Goal: Information Seeking & Learning: Compare options

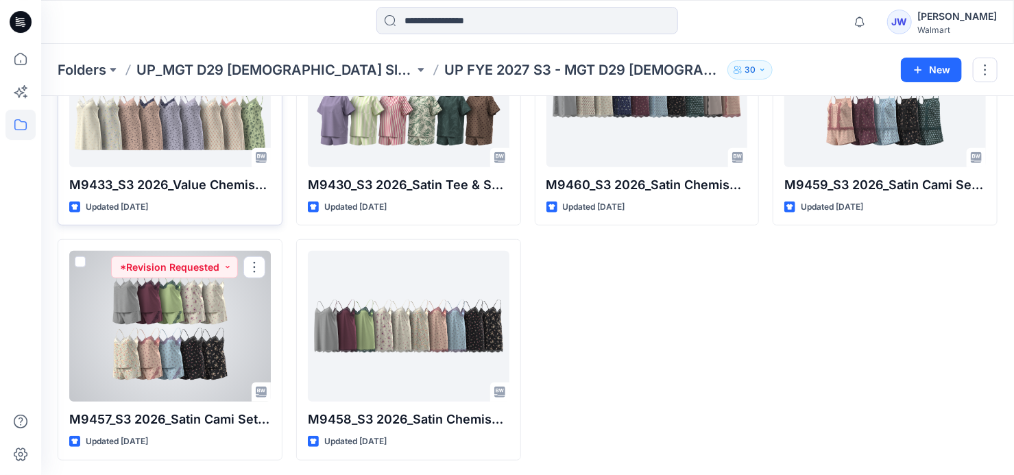
scroll to position [134, 0]
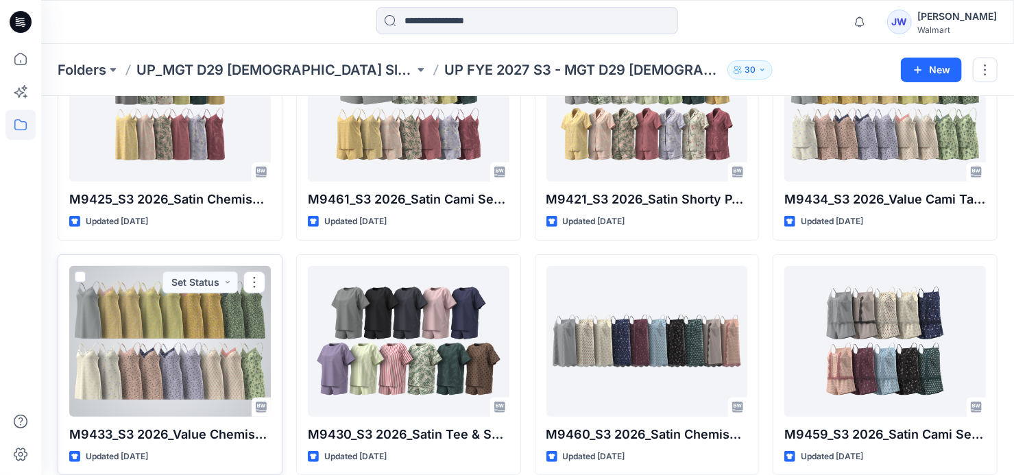
click at [137, 337] on div at bounding box center [170, 341] width 202 height 151
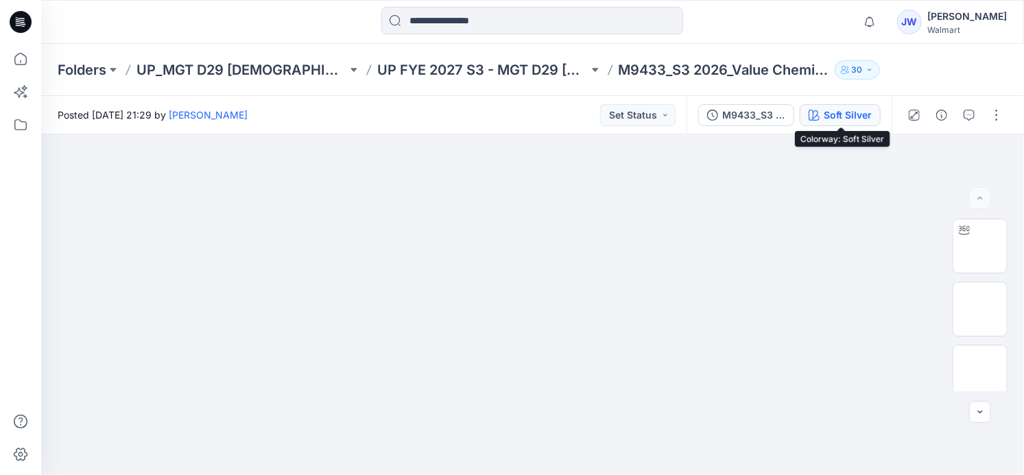
click at [836, 117] on div "Soft Silver" at bounding box center [847, 115] width 48 height 15
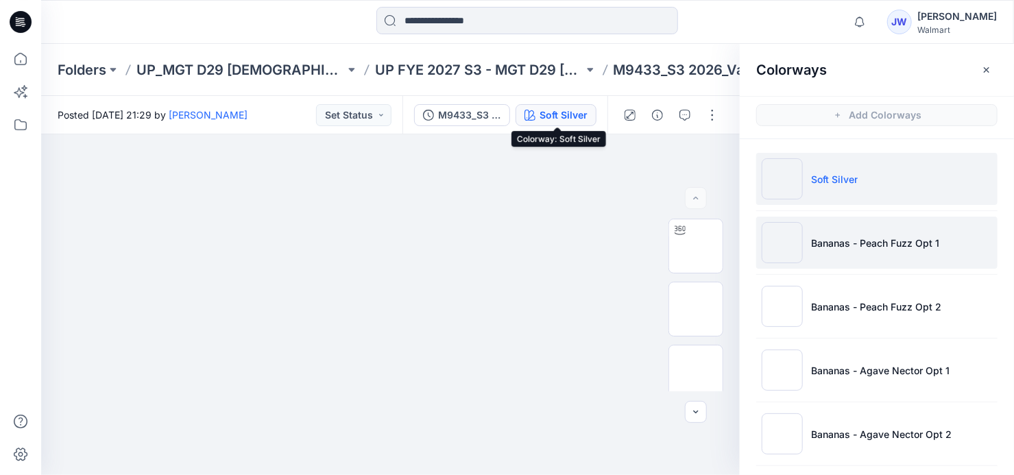
click at [905, 236] on p "Bananas - Peach Fuzz Opt 1" at bounding box center [875, 243] width 128 height 14
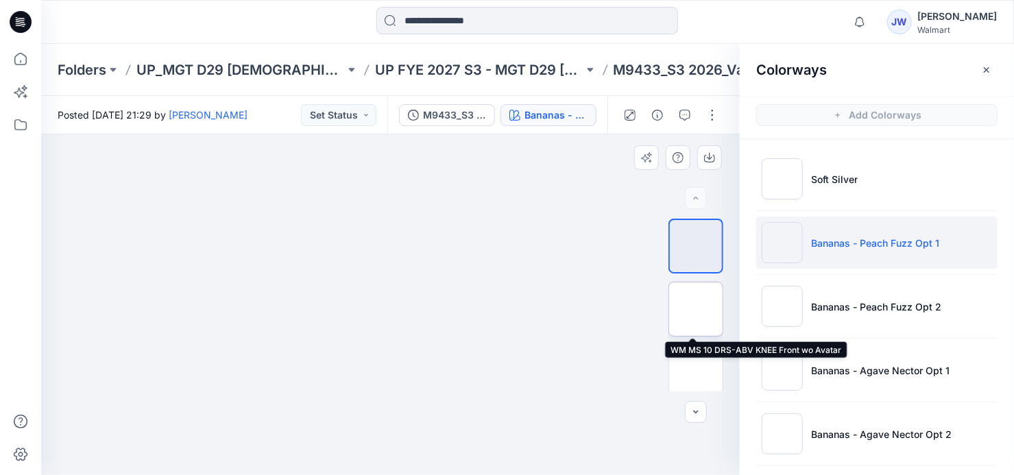
click at [696, 309] on img at bounding box center [696, 309] width 0 height 0
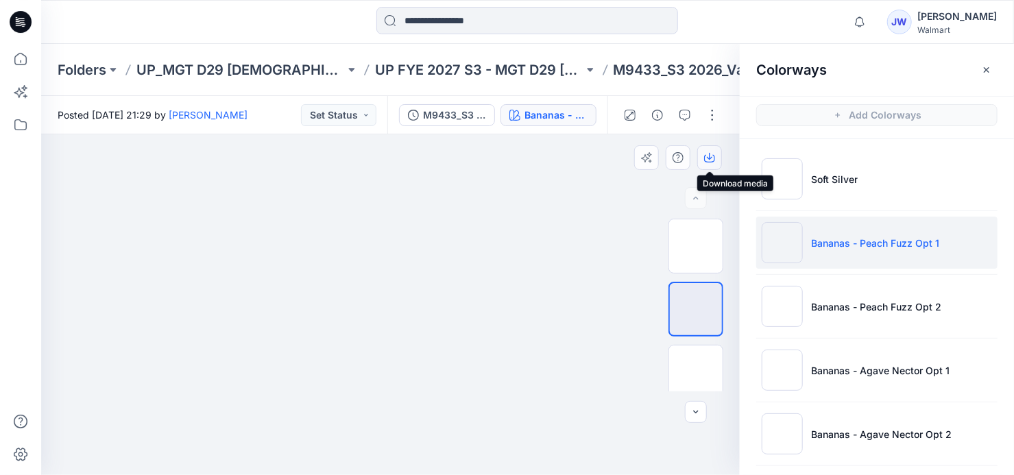
click at [707, 159] on icon "button" at bounding box center [709, 157] width 11 height 11
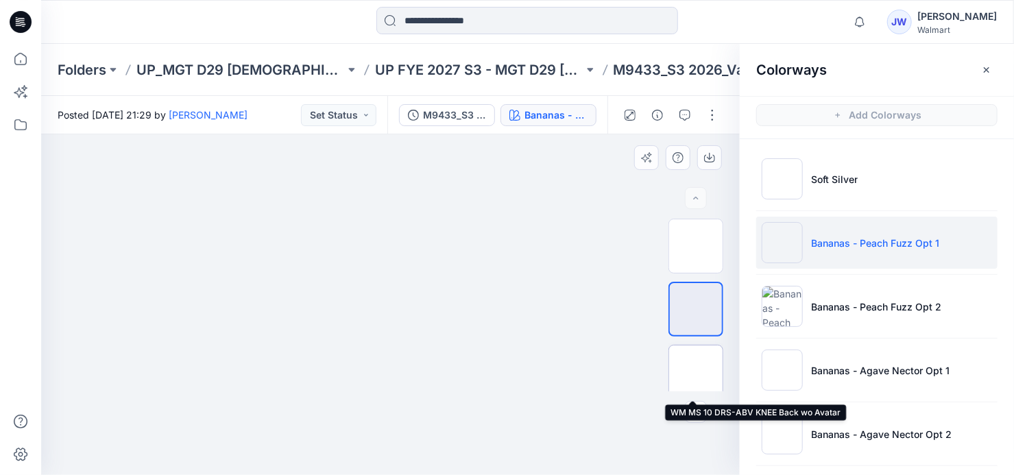
click at [696, 372] on img at bounding box center [696, 372] width 0 height 0
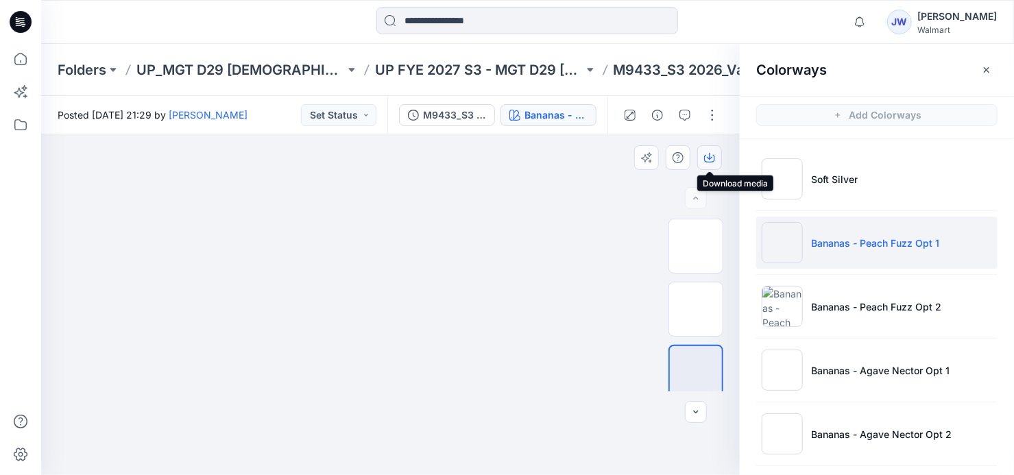
click at [709, 158] on icon "button" at bounding box center [709, 156] width 5 height 7
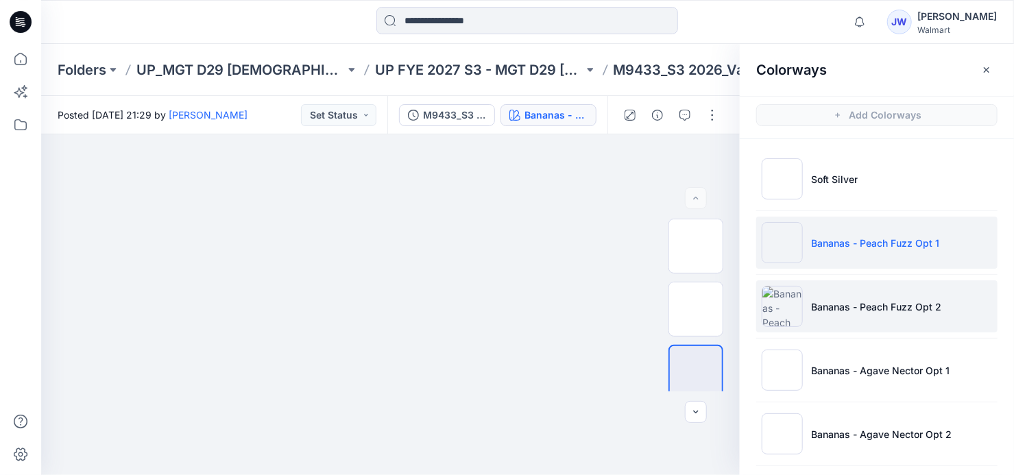
click at [847, 306] on p "Bananas - Peach Fuzz Opt 2" at bounding box center [876, 307] width 130 height 14
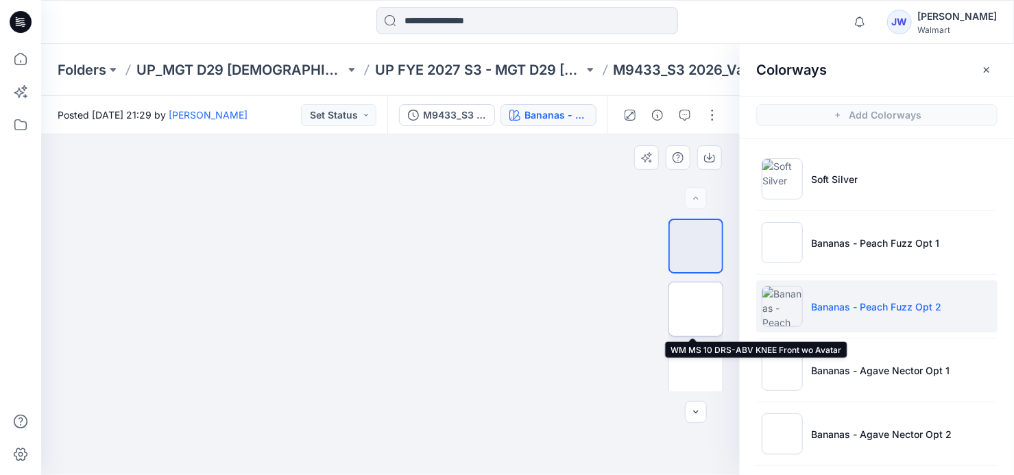
click at [696, 309] on img at bounding box center [696, 309] width 0 height 0
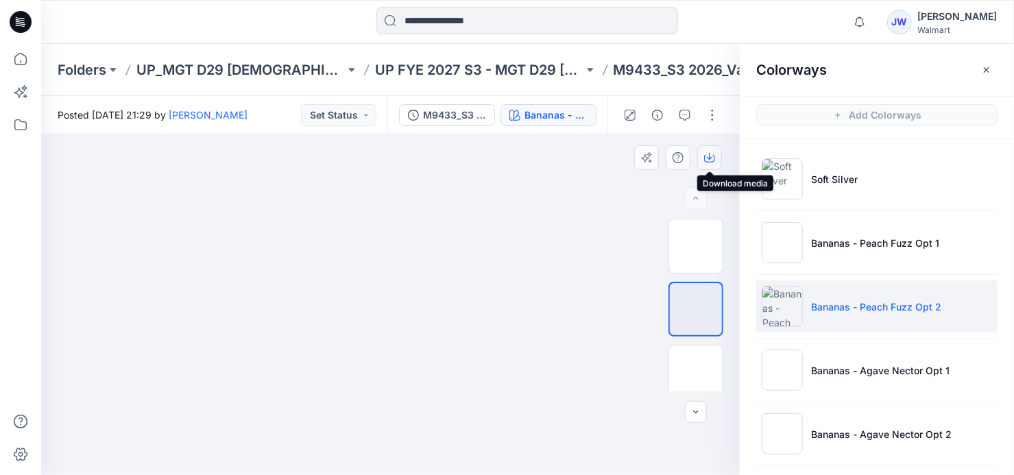
click at [709, 156] on icon "button" at bounding box center [709, 156] width 5 height 7
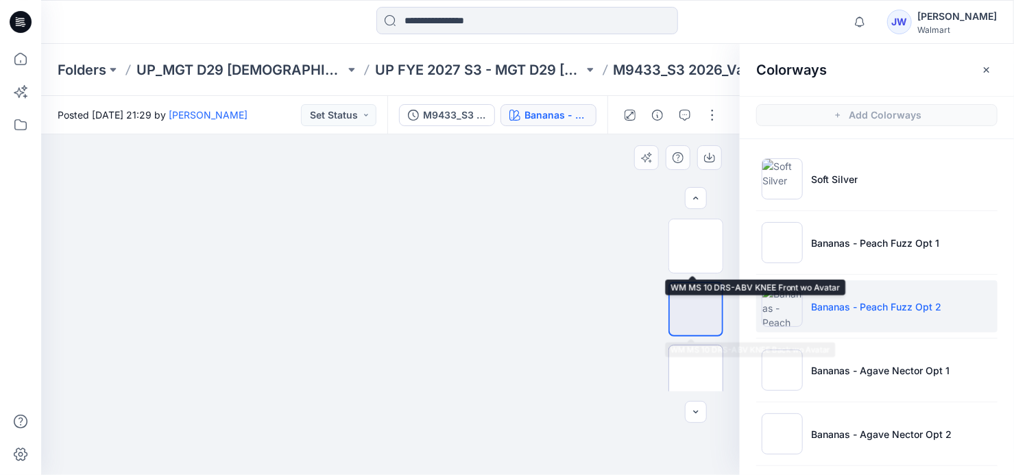
scroll to position [62, 0]
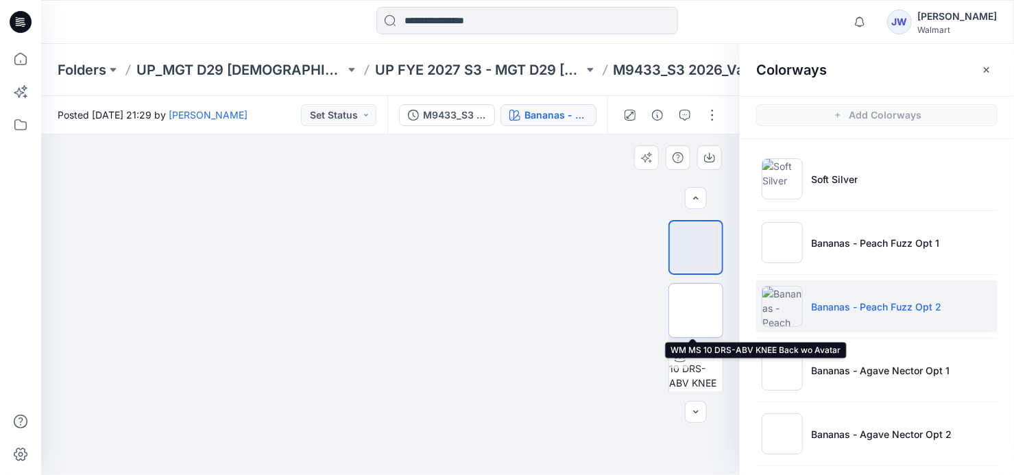
click at [696, 311] on img at bounding box center [696, 311] width 0 height 0
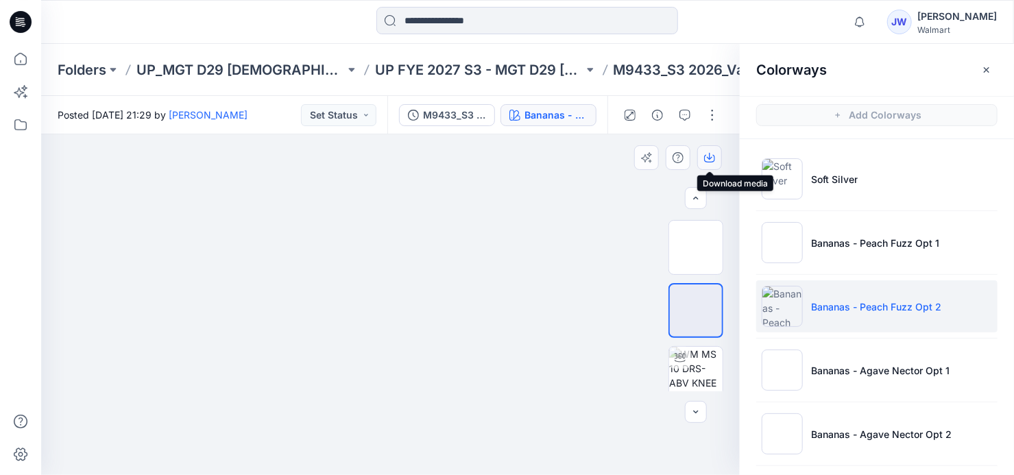
click at [707, 156] on icon "button" at bounding box center [709, 157] width 11 height 11
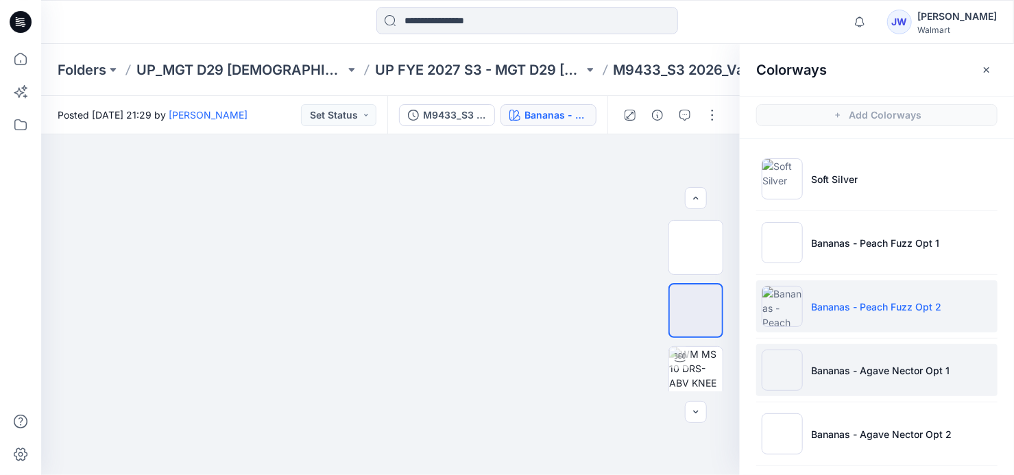
click at [825, 370] on p "Bananas - Agave Nector Opt 1" at bounding box center [880, 370] width 138 height 14
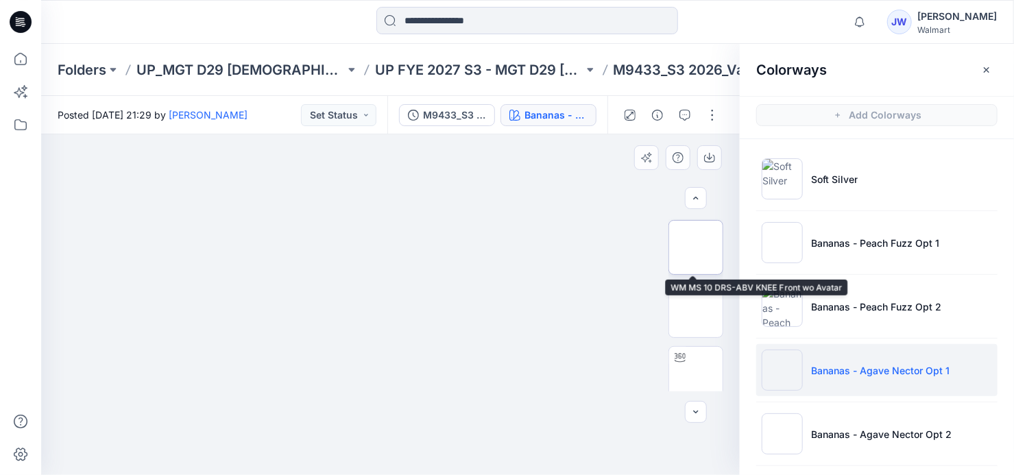
click at [696, 248] on img at bounding box center [696, 248] width 0 height 0
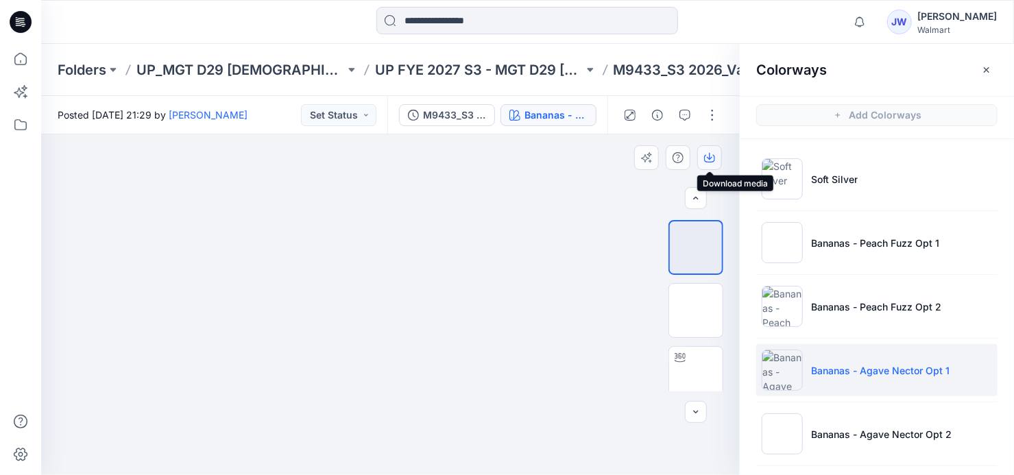
click at [709, 159] on icon "button" at bounding box center [709, 157] width 11 height 11
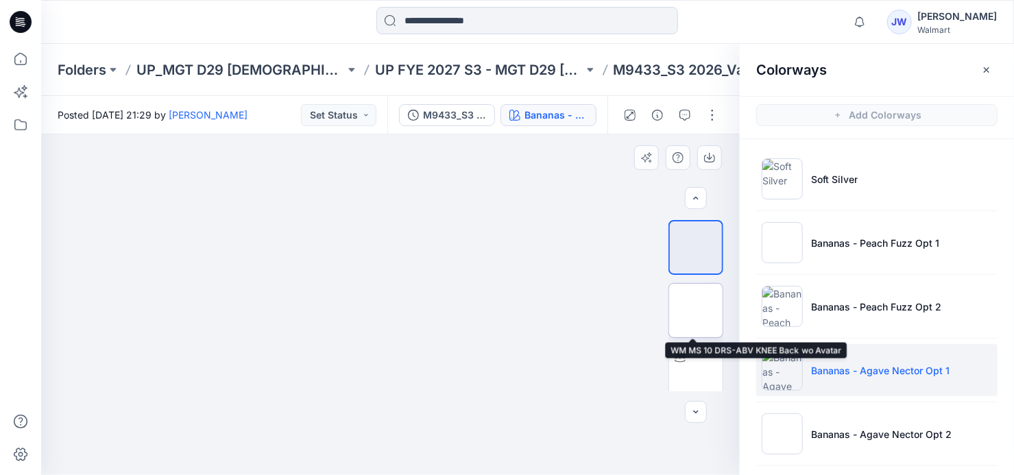
click at [696, 311] on img at bounding box center [696, 311] width 0 height 0
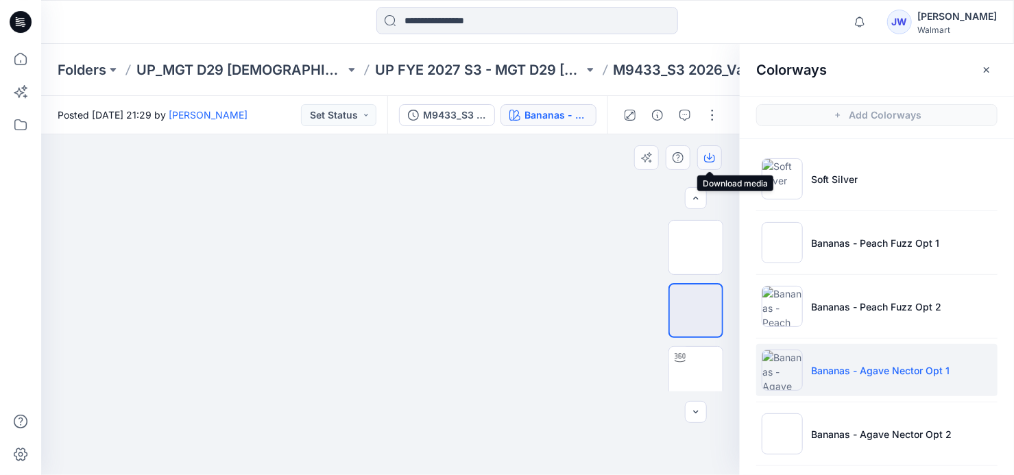
click at [712, 156] on icon "button" at bounding box center [709, 157] width 11 height 11
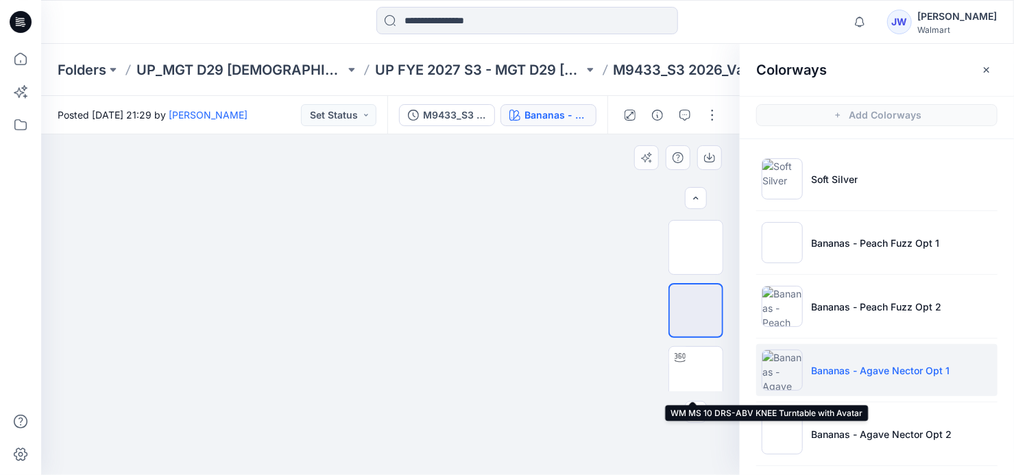
scroll to position [124, 0]
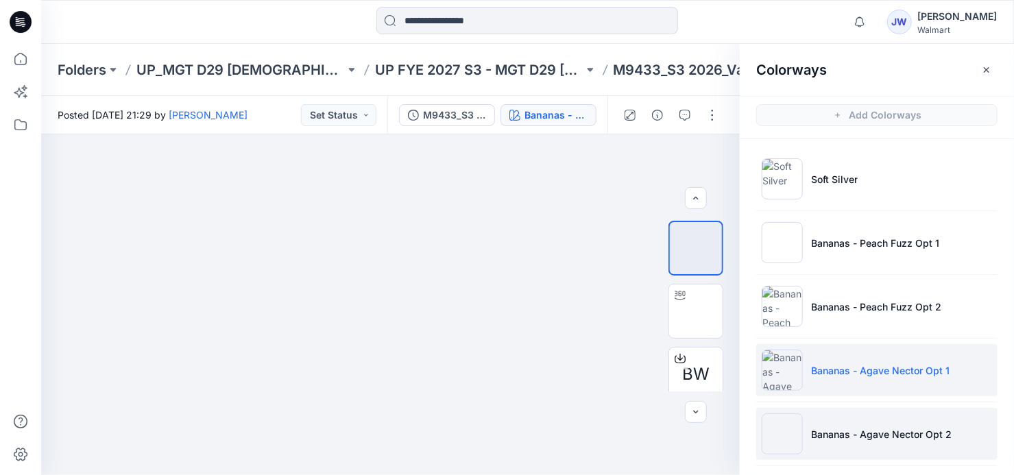
click at [872, 421] on li "Bananas - Agave Nector Opt 2" at bounding box center [876, 434] width 241 height 52
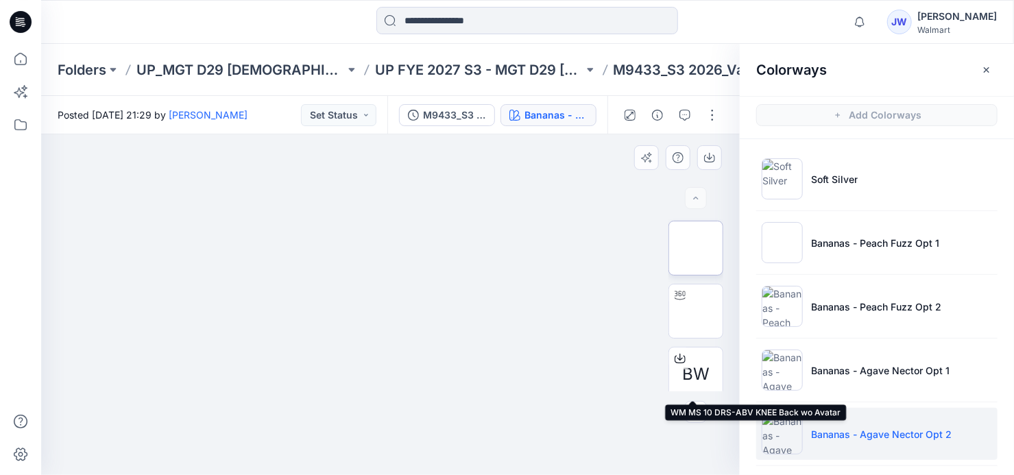
scroll to position [0, 0]
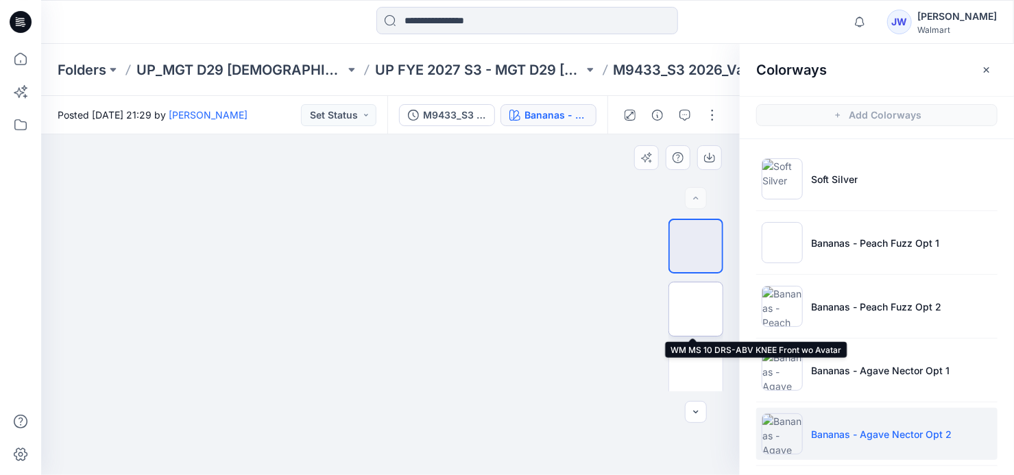
click at [696, 309] on img at bounding box center [696, 309] width 0 height 0
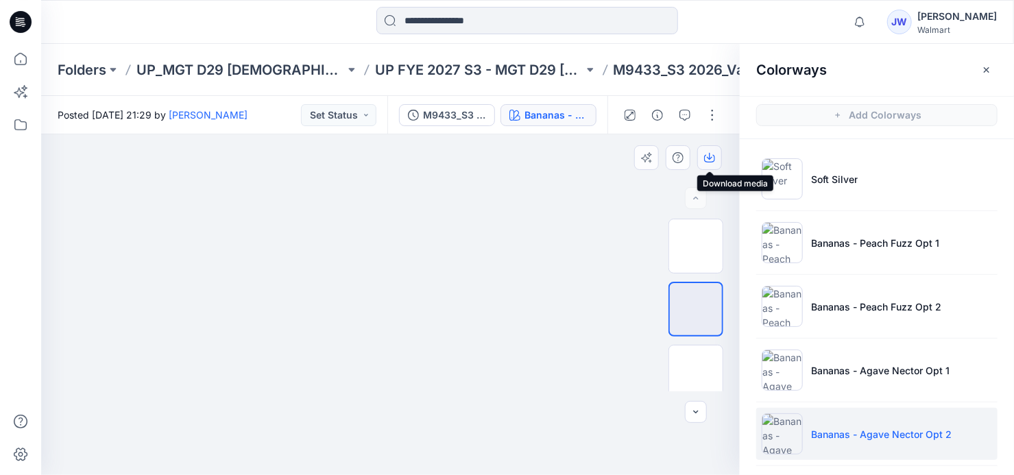
click at [706, 159] on icon "button" at bounding box center [709, 157] width 11 height 11
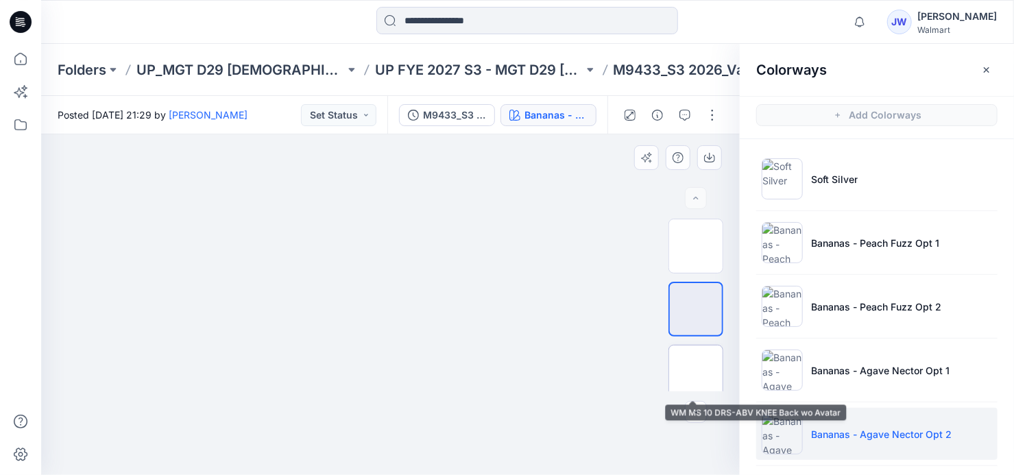
click at [696, 372] on img at bounding box center [696, 372] width 0 height 0
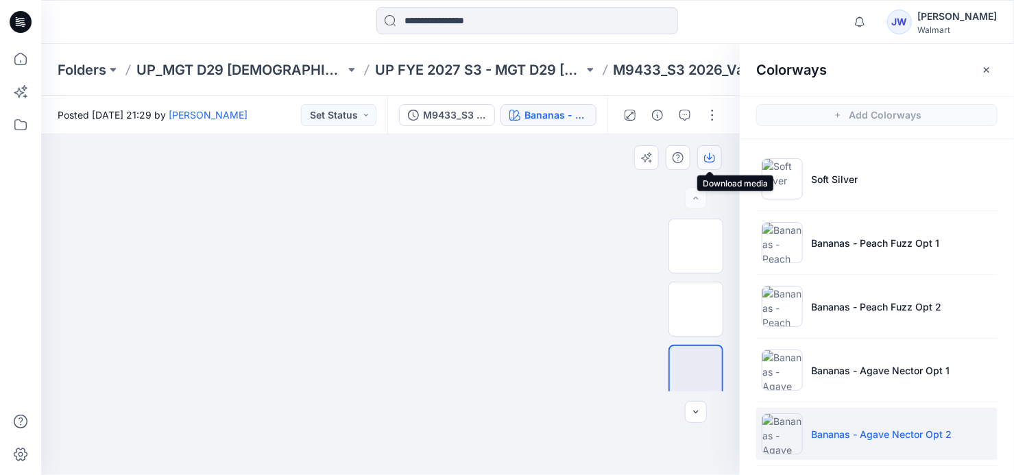
click at [712, 160] on icon "button" at bounding box center [709, 157] width 11 height 11
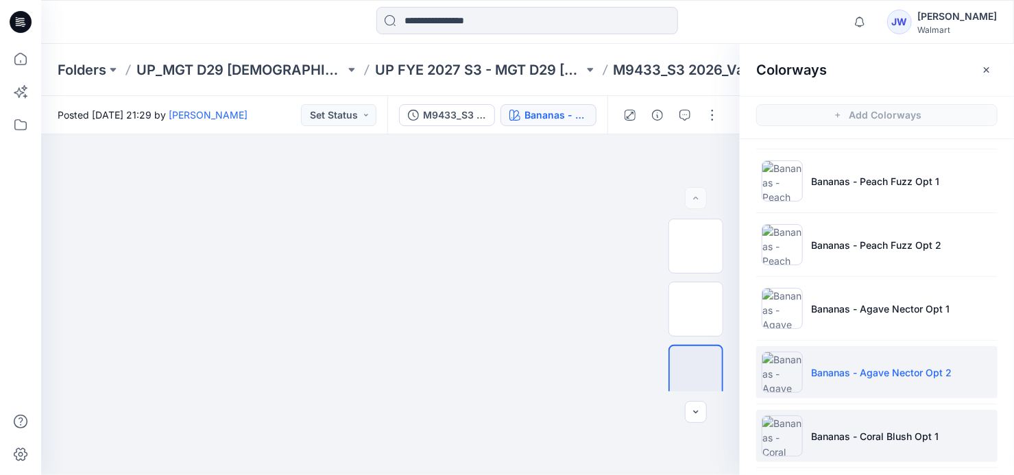
scroll to position [124, 0]
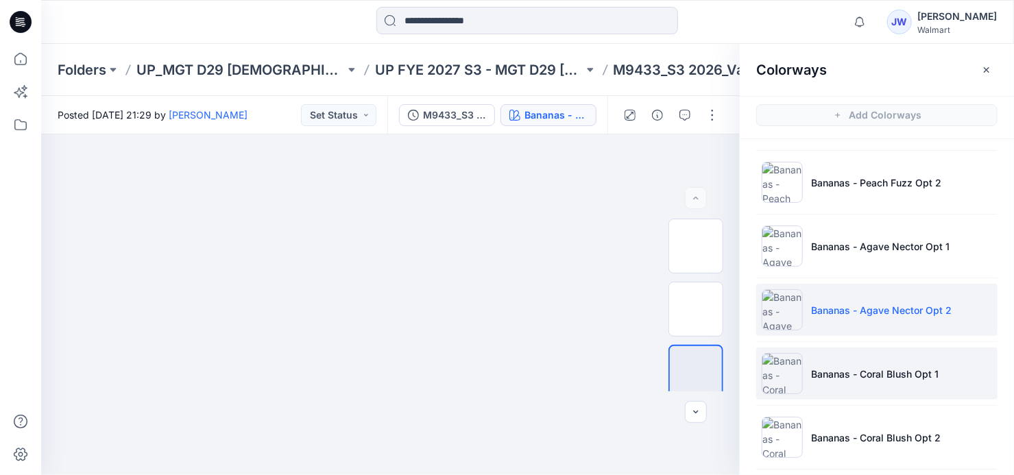
click at [819, 370] on p "Bananas - Coral Blush Opt 1" at bounding box center [875, 374] width 128 height 14
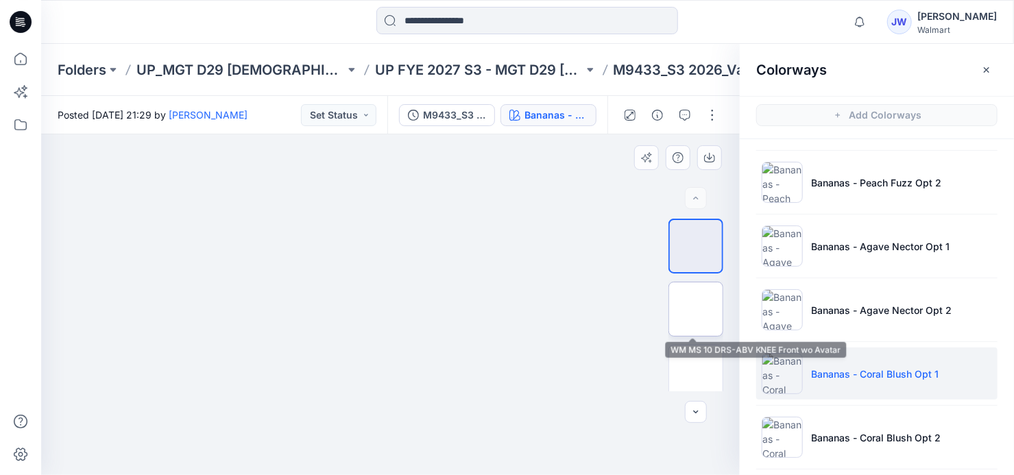
click at [696, 309] on img at bounding box center [696, 309] width 0 height 0
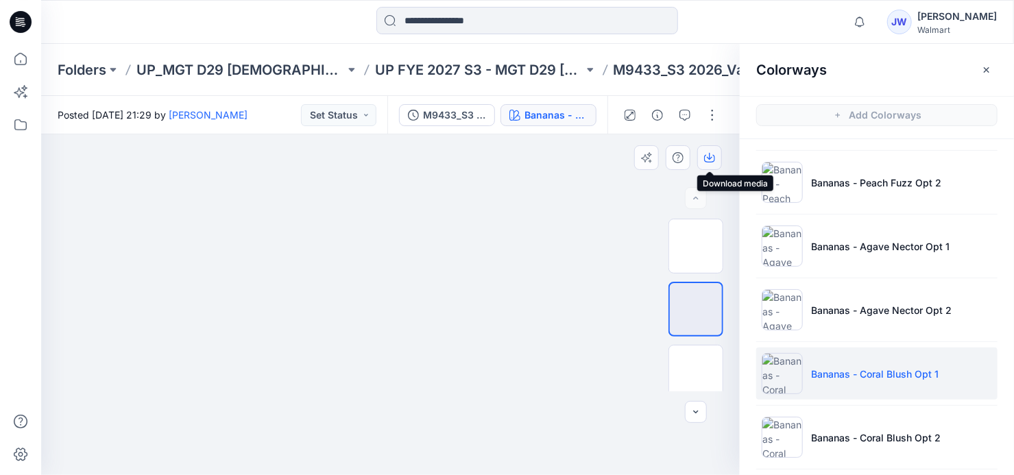
click at [709, 158] on icon "button" at bounding box center [709, 156] width 5 height 7
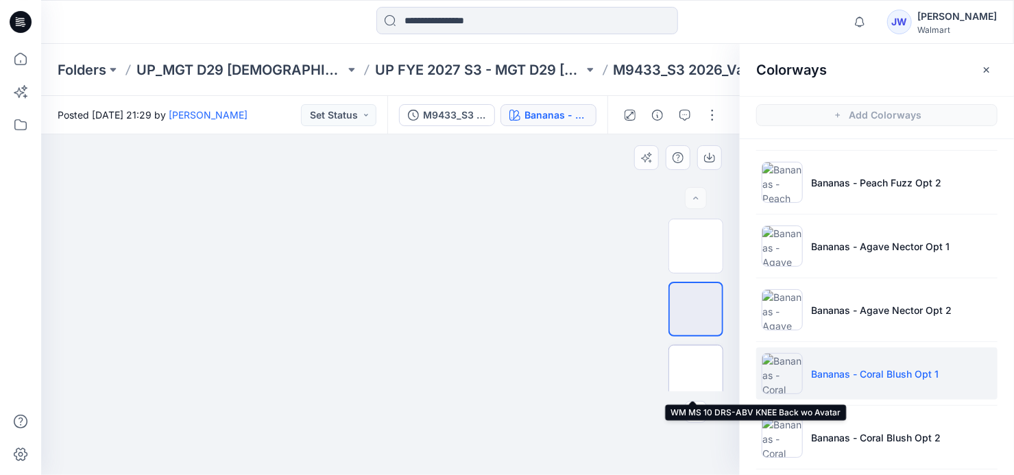
click at [696, 372] on img at bounding box center [696, 372] width 0 height 0
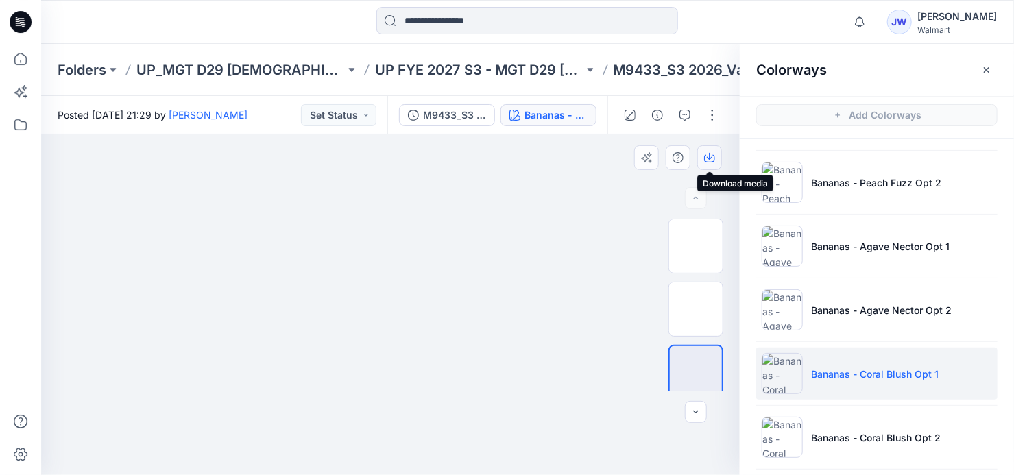
click at [707, 156] on icon "button" at bounding box center [709, 157] width 11 height 11
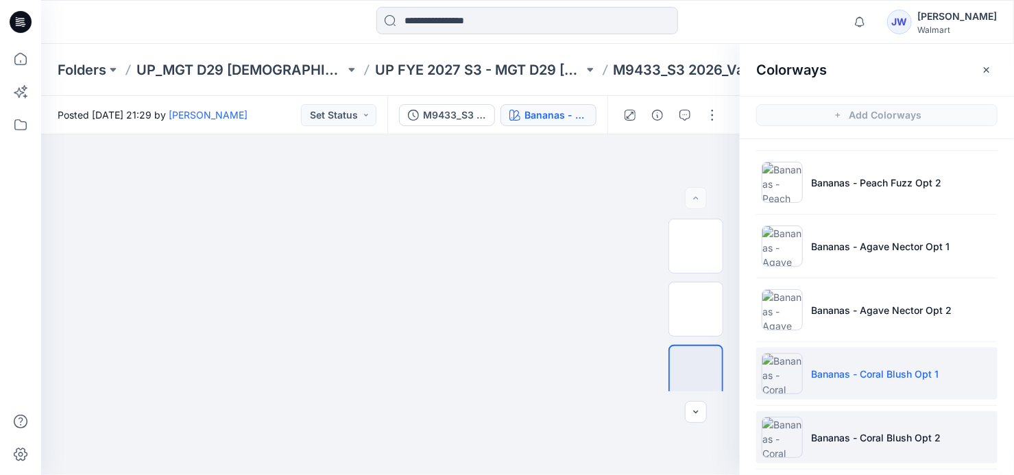
click at [865, 438] on p "Bananas - Coral Blush Opt 2" at bounding box center [876, 438] width 130 height 14
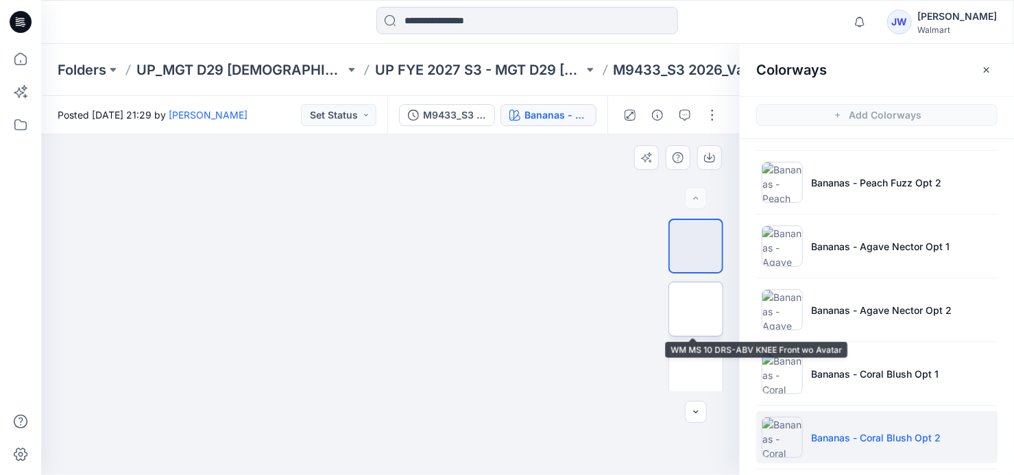
click at [696, 309] on img at bounding box center [696, 309] width 0 height 0
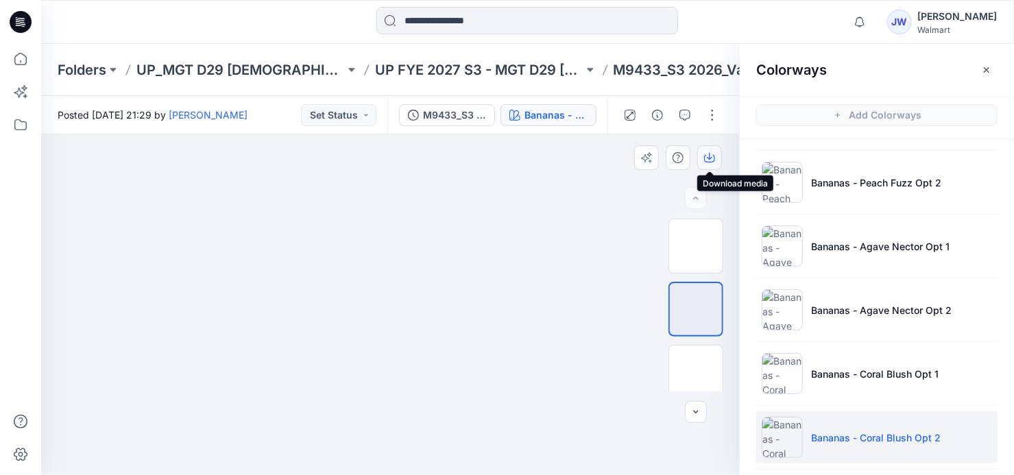
click at [710, 155] on icon "button" at bounding box center [709, 156] width 5 height 7
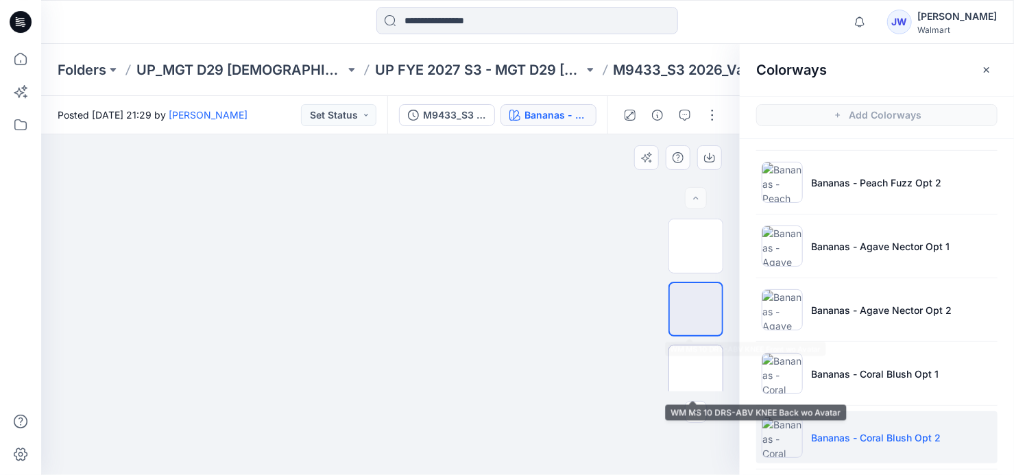
click at [696, 372] on img at bounding box center [696, 372] width 0 height 0
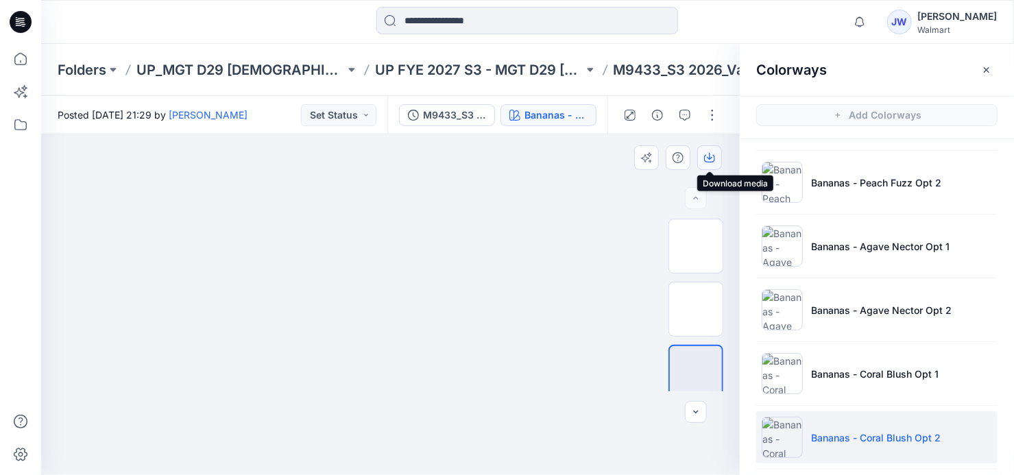
click at [712, 154] on icon "button" at bounding box center [709, 157] width 11 height 11
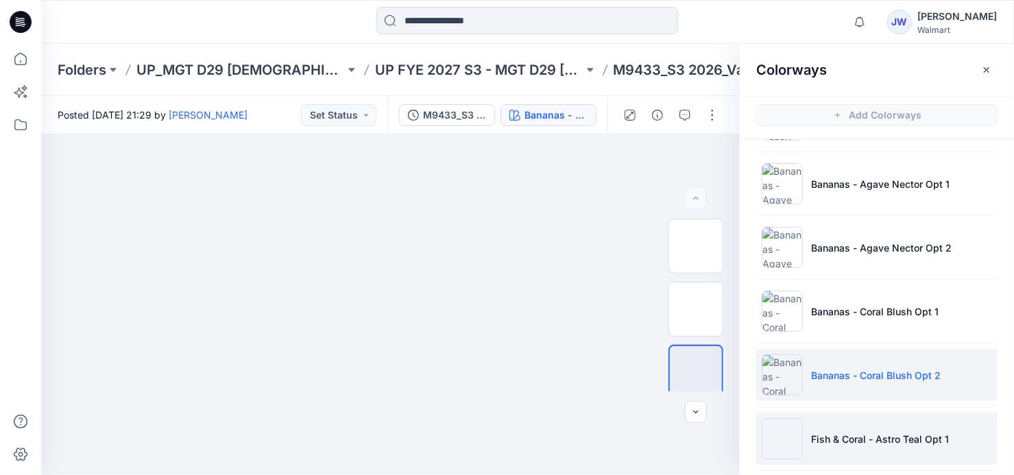
click at [841, 428] on li "Fish & Coral - Astro Teal Opt 1" at bounding box center [876, 439] width 241 height 52
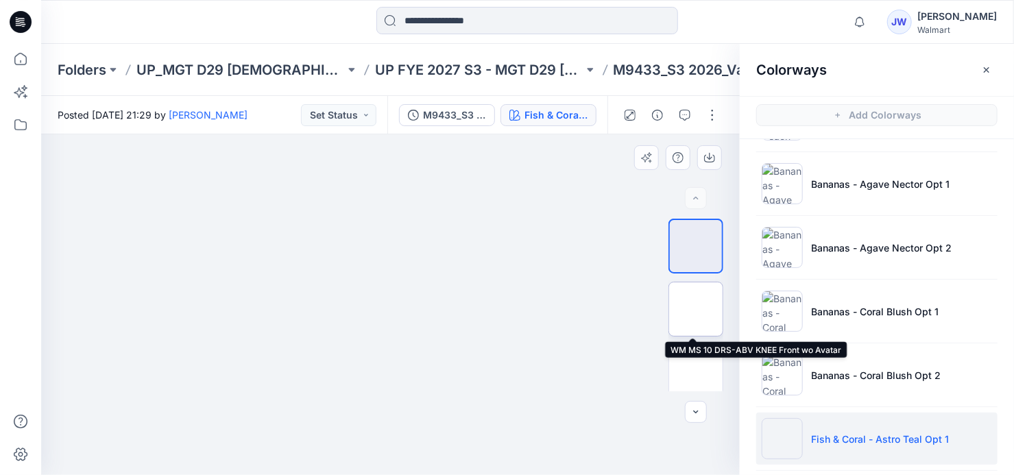
click at [696, 309] on img at bounding box center [696, 309] width 0 height 0
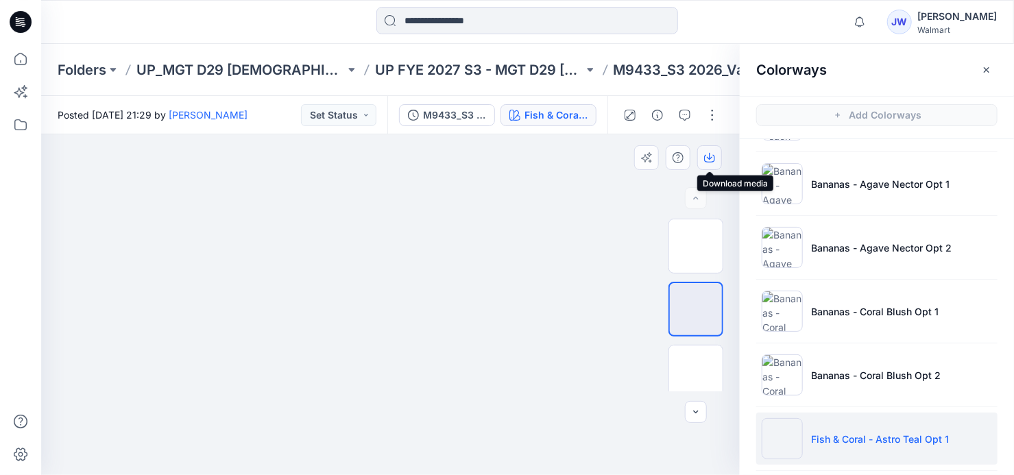
click at [712, 155] on icon "button" at bounding box center [709, 157] width 11 height 11
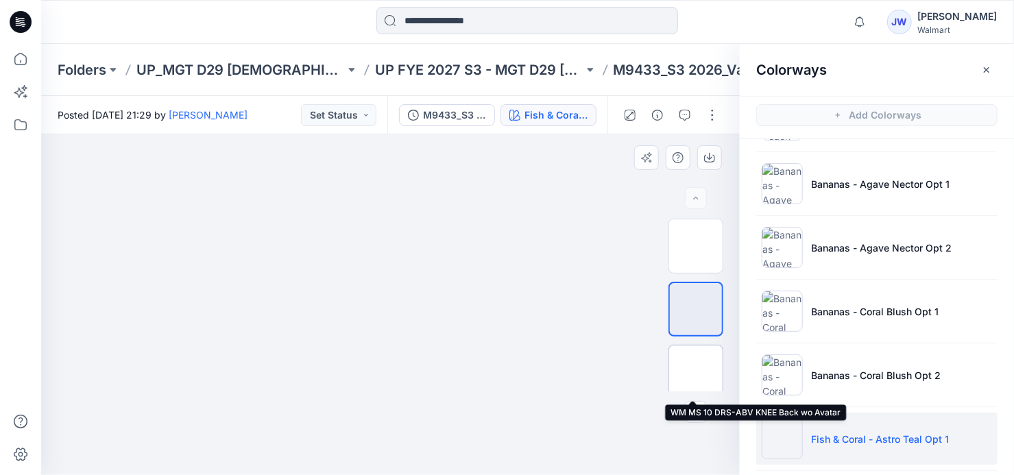
click at [696, 372] on img at bounding box center [696, 372] width 0 height 0
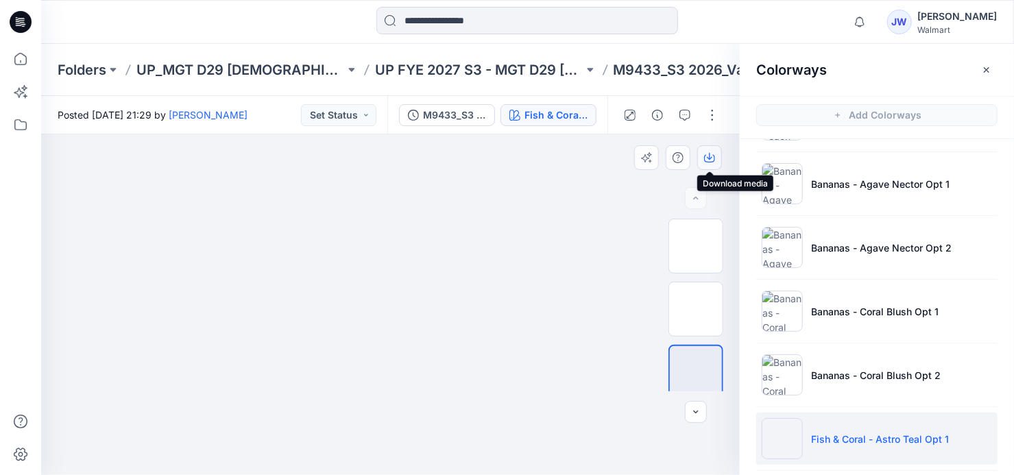
click at [707, 154] on icon "button" at bounding box center [709, 157] width 11 height 11
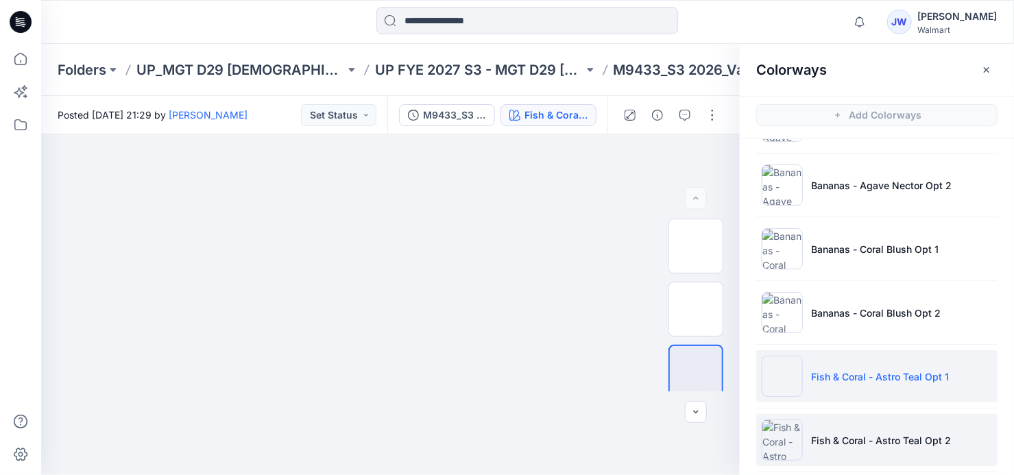
click at [819, 435] on p "Fish & Coral - Astro Teal Opt 2" at bounding box center [881, 440] width 140 height 14
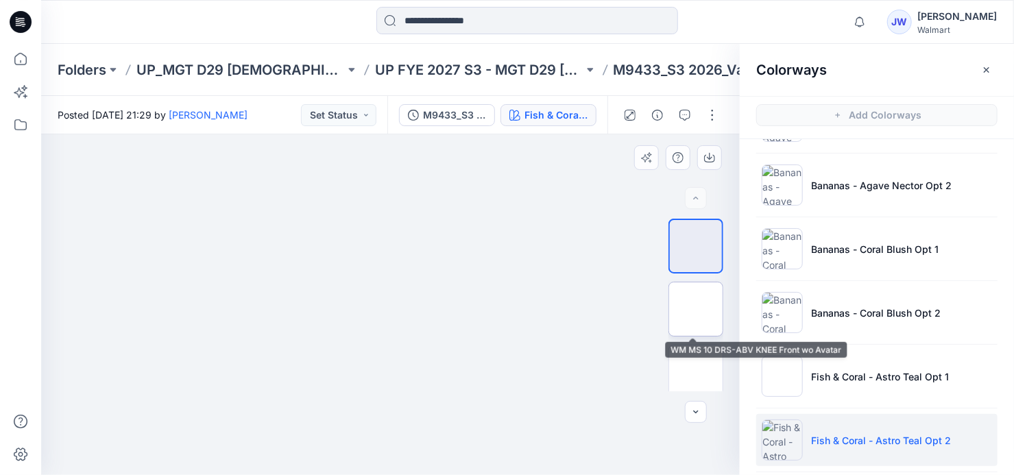
click at [696, 309] on img at bounding box center [696, 309] width 0 height 0
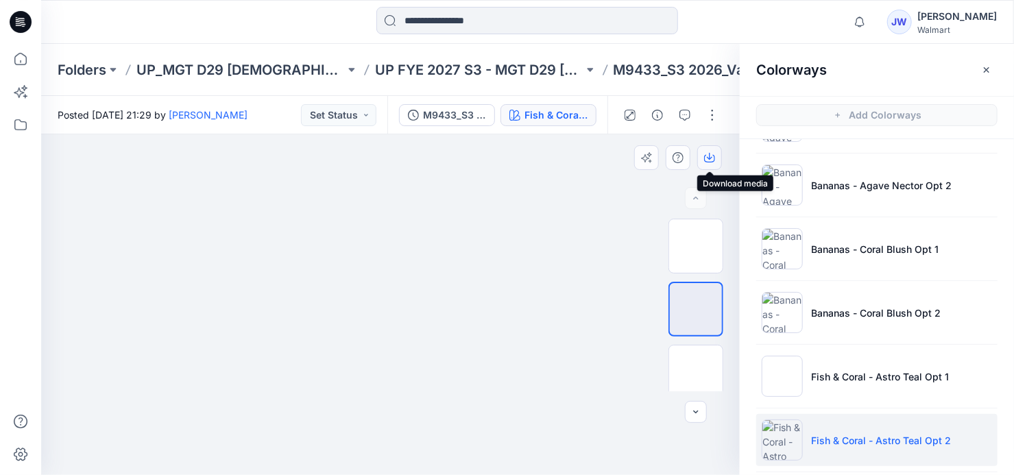
click at [709, 155] on icon "button" at bounding box center [709, 156] width 5 height 7
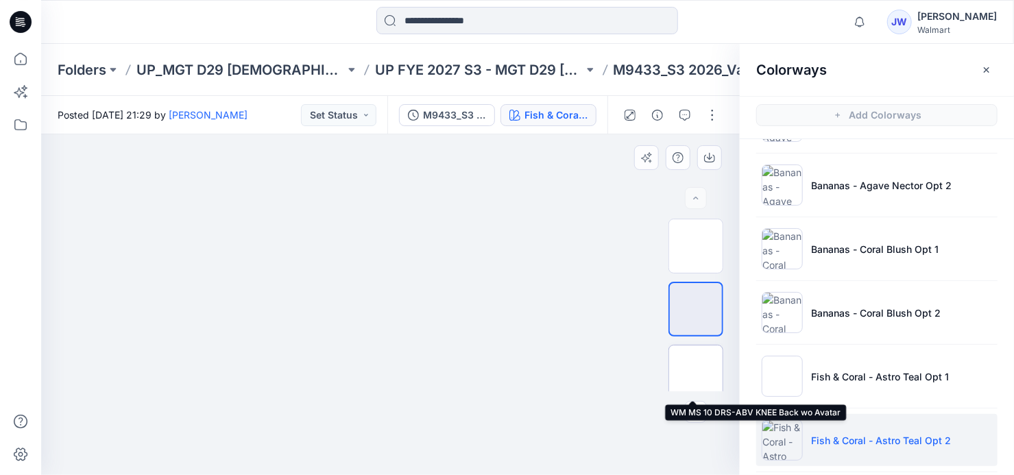
click at [696, 372] on img at bounding box center [696, 372] width 0 height 0
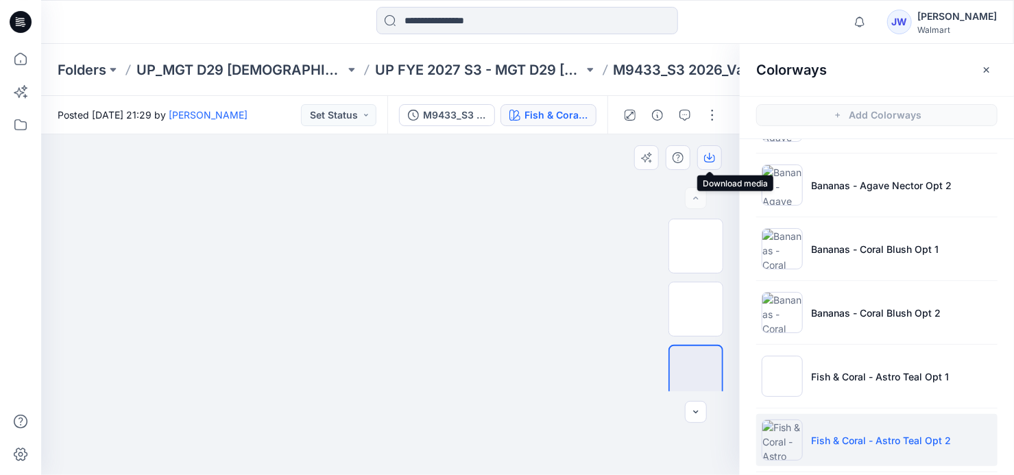
click at [706, 155] on icon "button" at bounding box center [709, 159] width 11 height 8
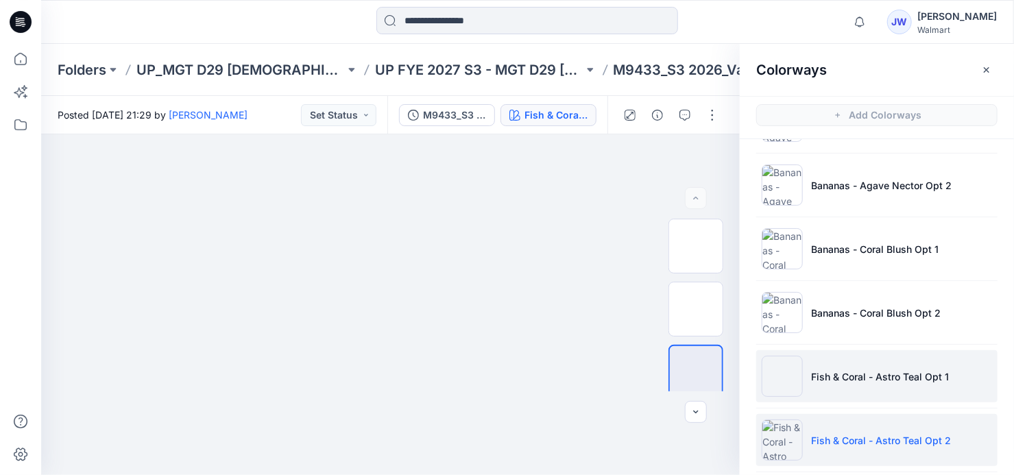
scroll to position [311, 0]
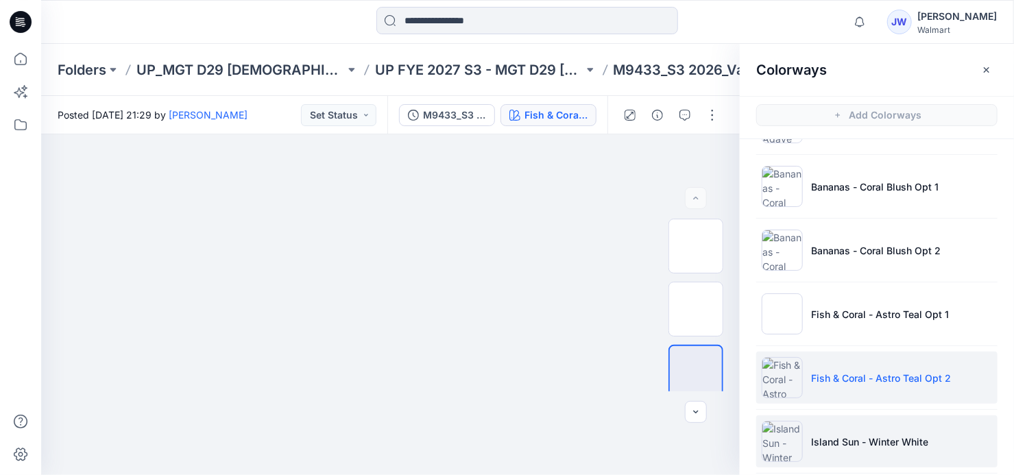
click at [854, 422] on li "Island Sun - Winter White" at bounding box center [876, 441] width 241 height 52
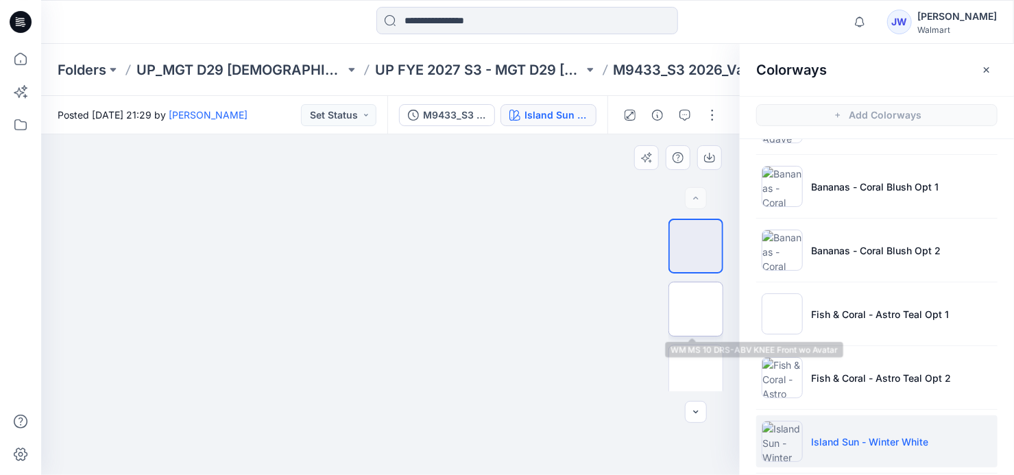
click at [696, 309] on img at bounding box center [696, 309] width 0 height 0
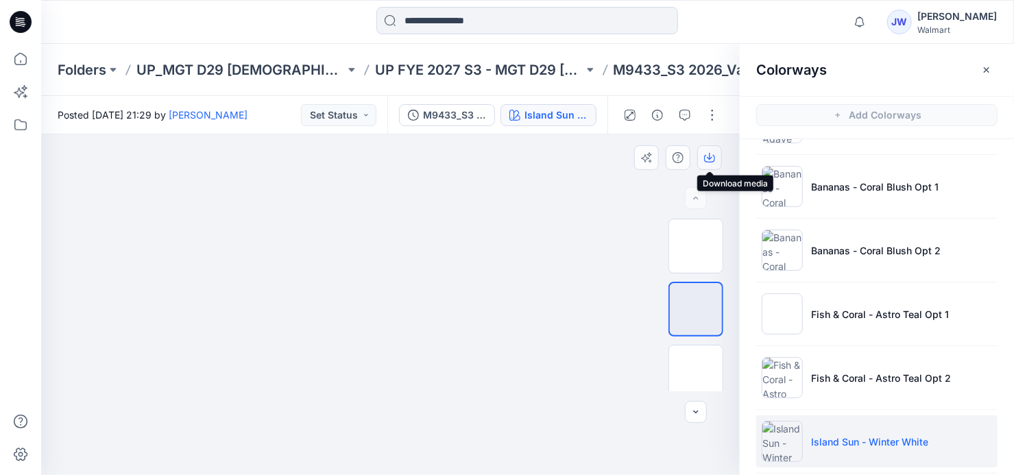
click at [707, 159] on icon "button" at bounding box center [709, 157] width 11 height 11
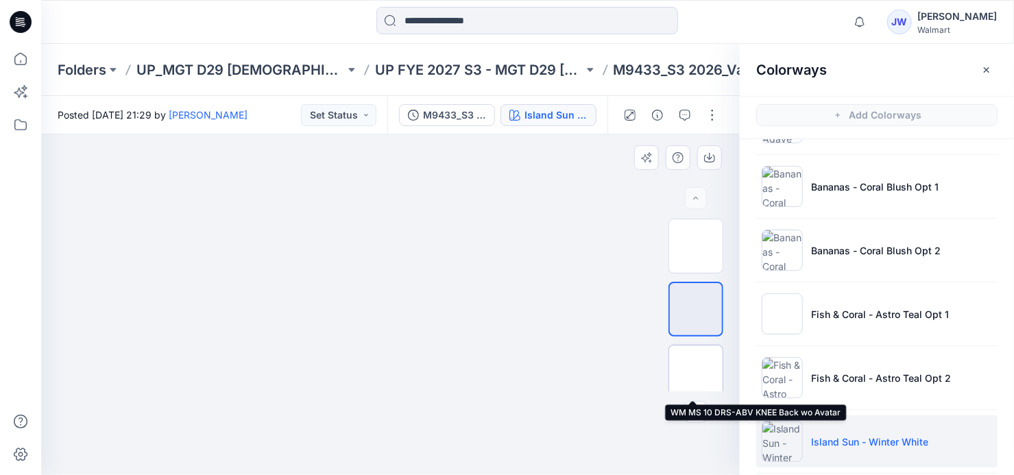
click at [696, 372] on img at bounding box center [696, 372] width 0 height 0
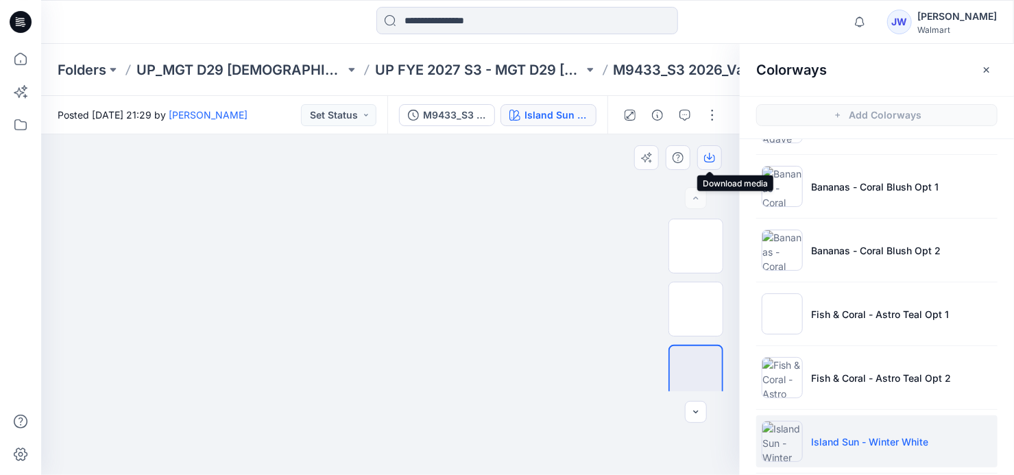
click at [707, 158] on icon "button" at bounding box center [709, 157] width 11 height 11
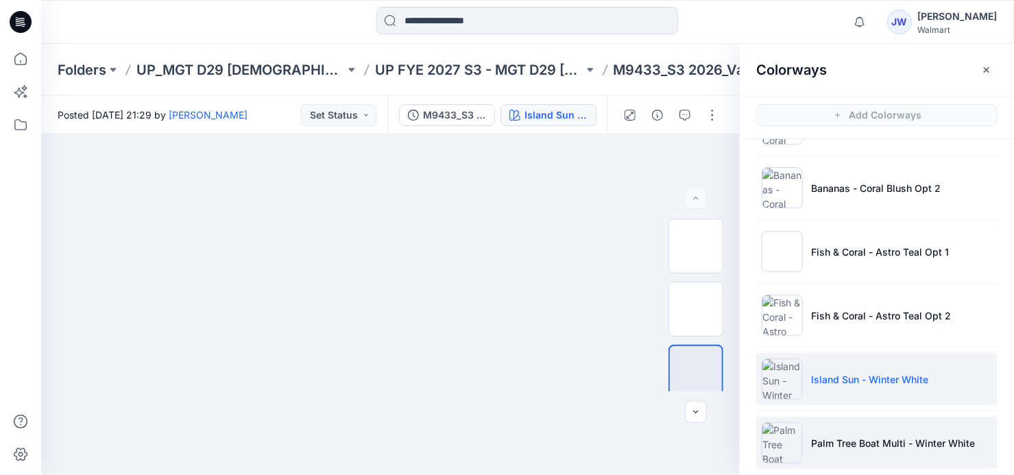
click at [850, 439] on p "Palm Tree Boat Multi - Winter White" at bounding box center [893, 443] width 164 height 14
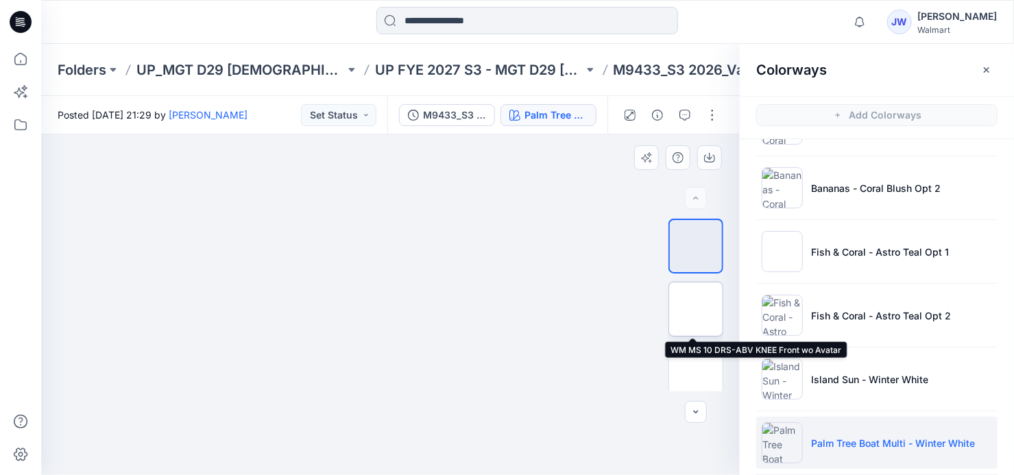
click at [696, 309] on img at bounding box center [696, 309] width 0 height 0
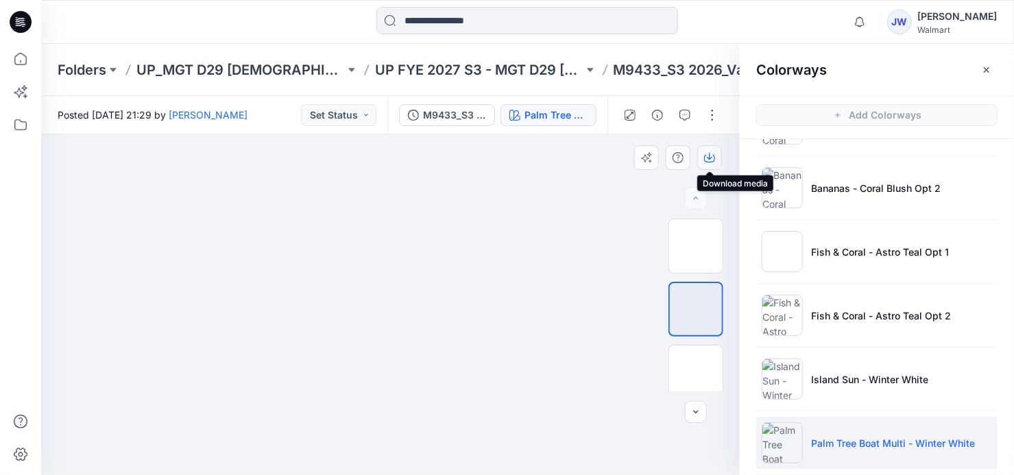
click at [709, 158] on icon "button" at bounding box center [709, 156] width 5 height 7
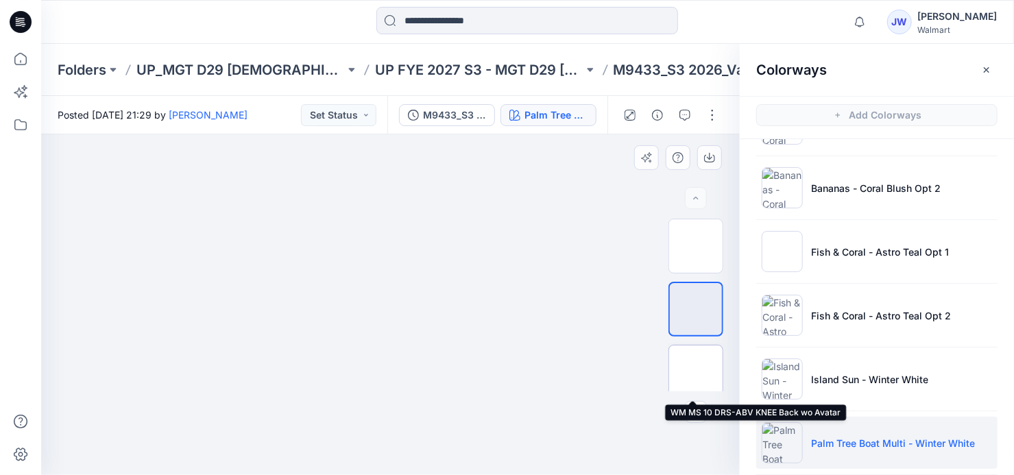
click at [696, 372] on img at bounding box center [696, 372] width 0 height 0
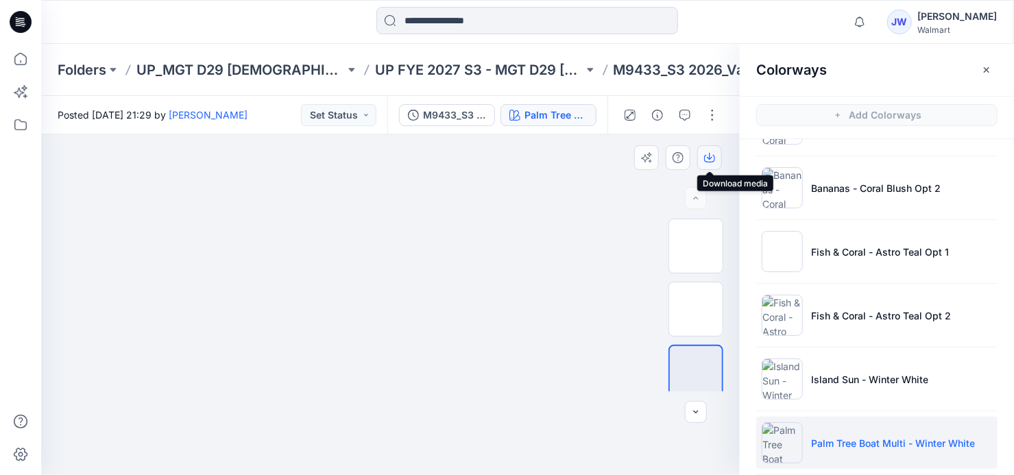
click at [707, 156] on icon "button" at bounding box center [709, 157] width 11 height 11
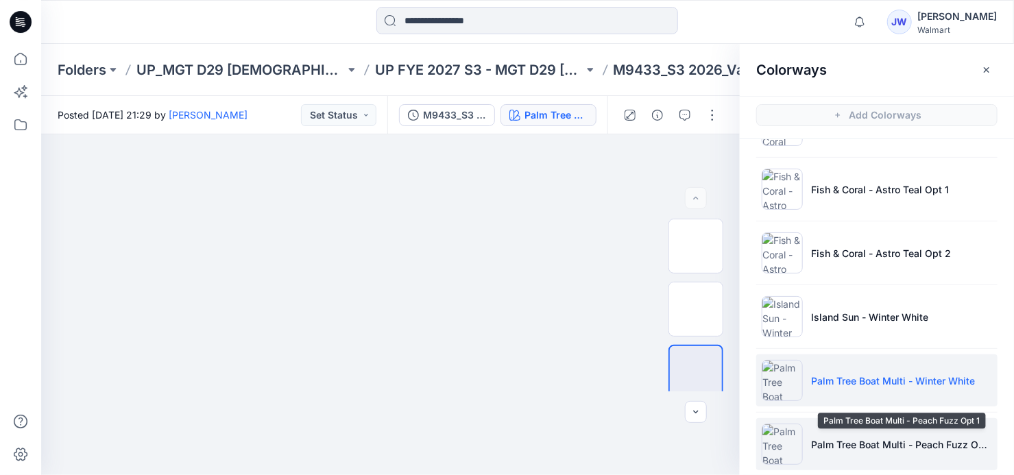
click at [850, 437] on p "Palm Tree Boat Multi - Peach Fuzz Opt 1" at bounding box center [901, 444] width 181 height 14
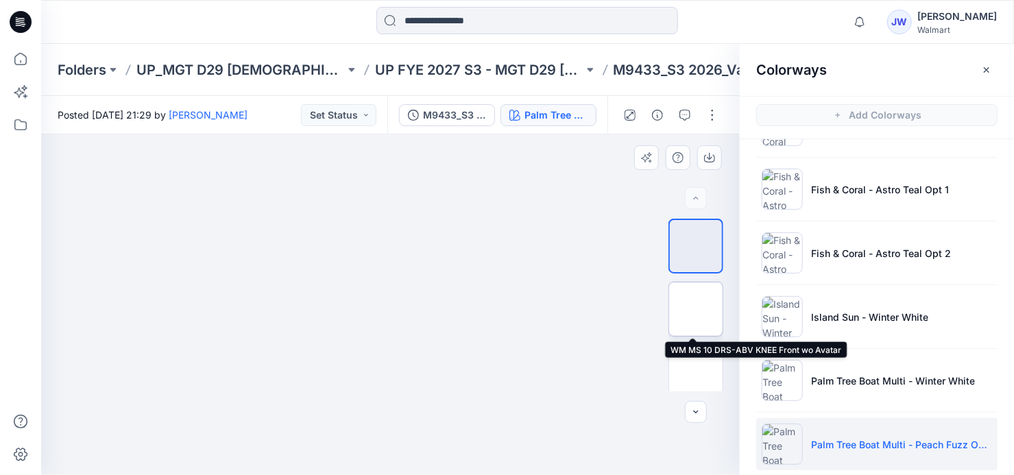
click at [696, 309] on img at bounding box center [696, 309] width 0 height 0
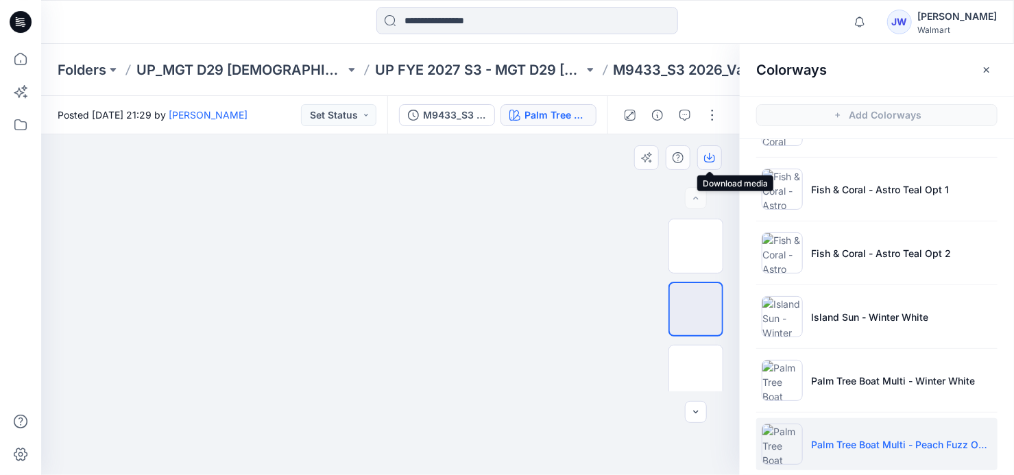
click at [707, 157] on icon "button" at bounding box center [709, 156] width 5 height 7
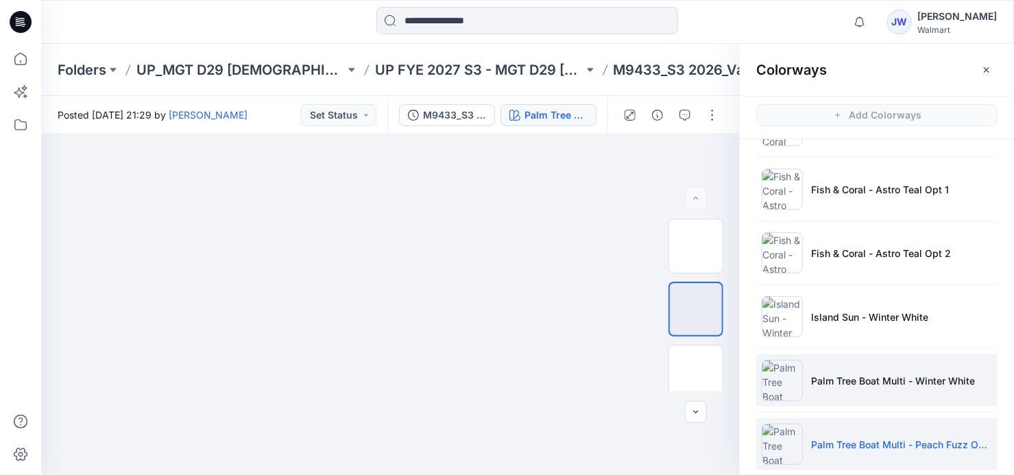
scroll to position [498, 0]
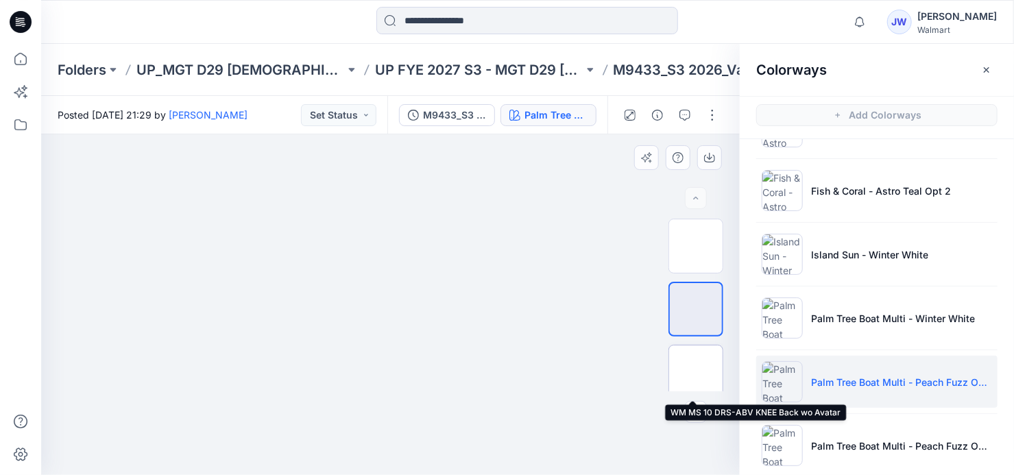
click at [696, 372] on img at bounding box center [696, 372] width 0 height 0
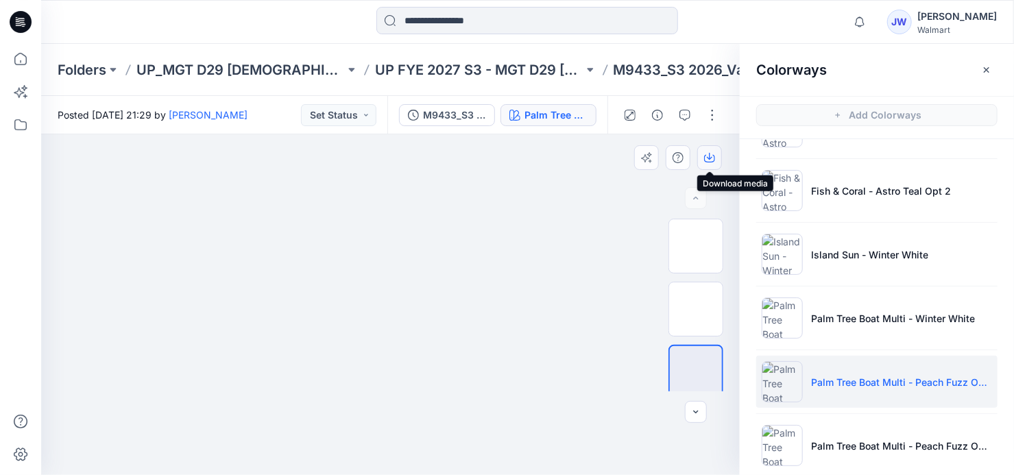
click at [711, 158] on icon "button" at bounding box center [709, 156] width 5 height 7
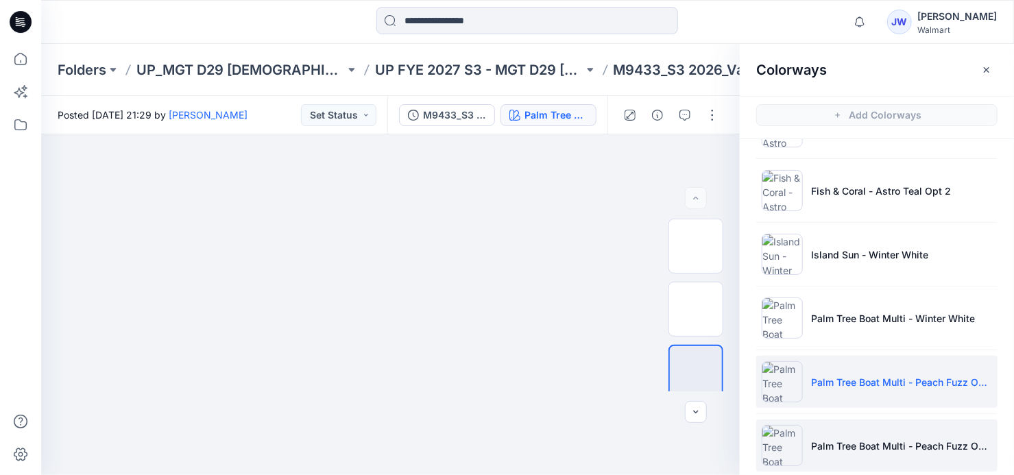
scroll to position [561, 0]
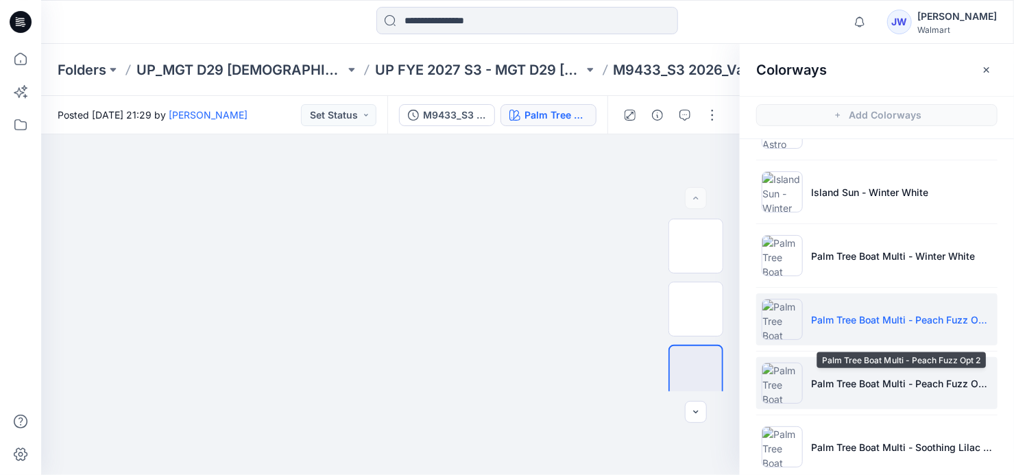
click at [845, 380] on p "Palm Tree Boat Multi - Peach Fuzz Opt 2" at bounding box center [901, 383] width 181 height 14
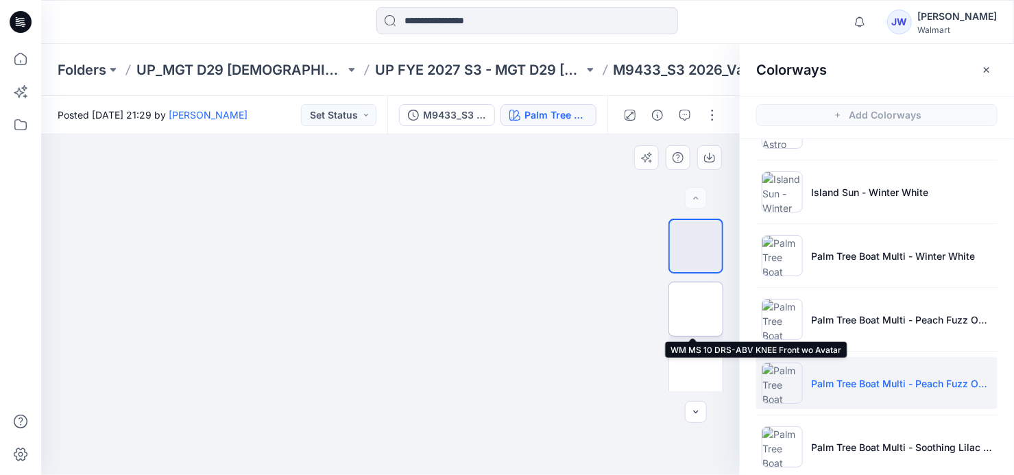
click at [696, 309] on img at bounding box center [696, 309] width 0 height 0
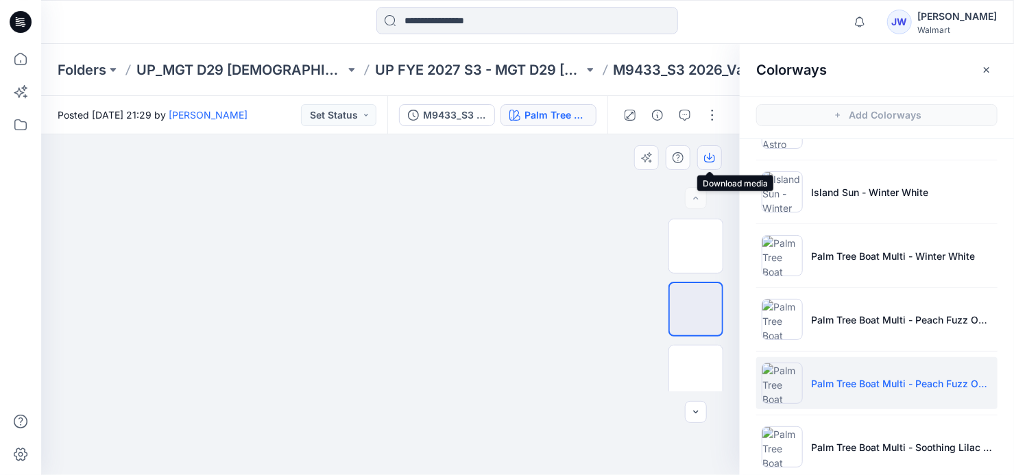
click at [707, 158] on icon "button" at bounding box center [709, 157] width 11 height 11
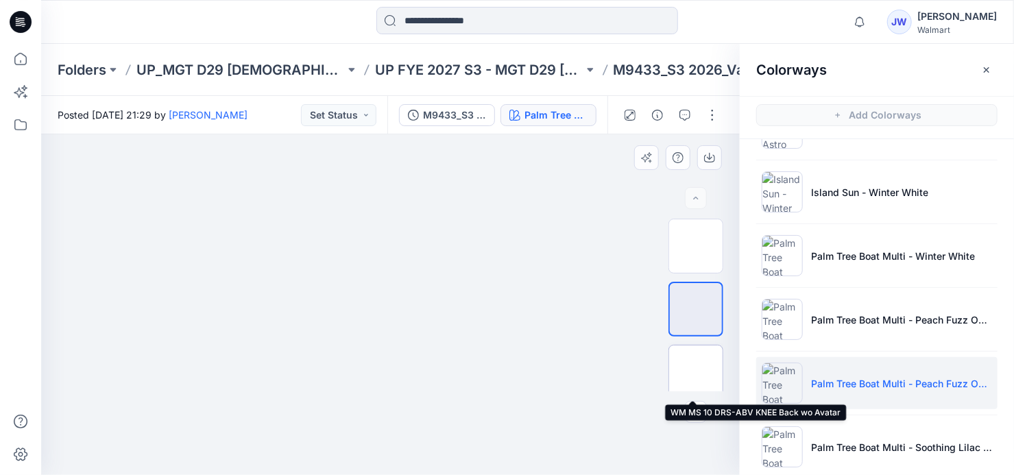
click at [696, 372] on img at bounding box center [696, 372] width 0 height 0
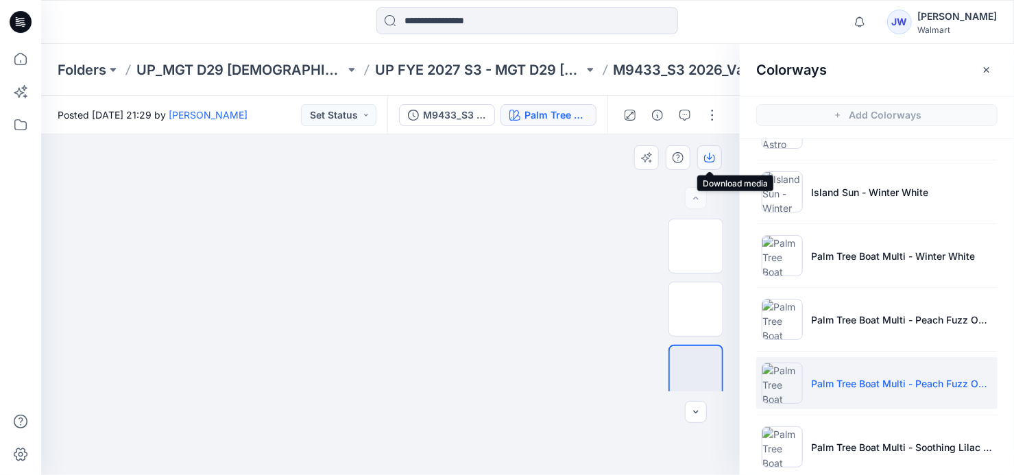
click at [710, 156] on icon "button" at bounding box center [709, 156] width 5 height 7
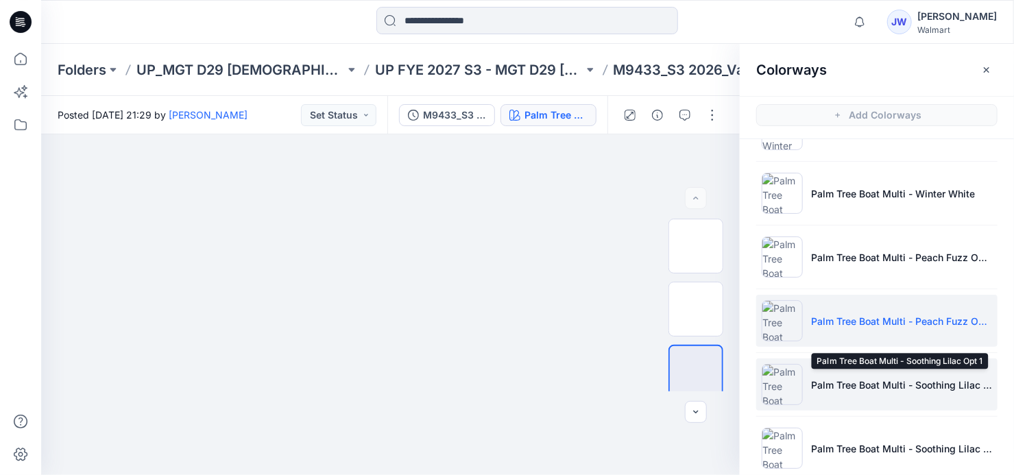
click at [860, 378] on p "Palm Tree Boat Multi - Soothing Lilac Opt 1" at bounding box center [901, 385] width 181 height 14
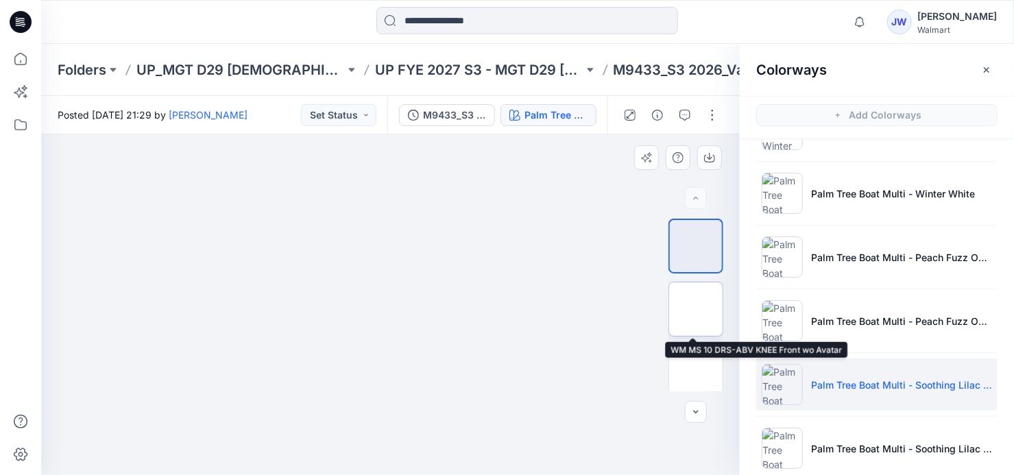
click at [696, 309] on img at bounding box center [696, 309] width 0 height 0
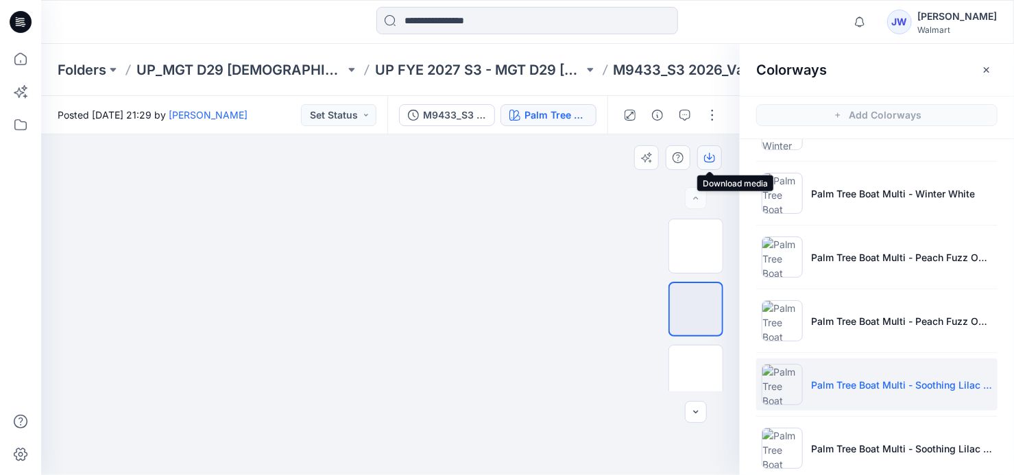
click at [710, 157] on icon "button" at bounding box center [709, 156] width 5 height 7
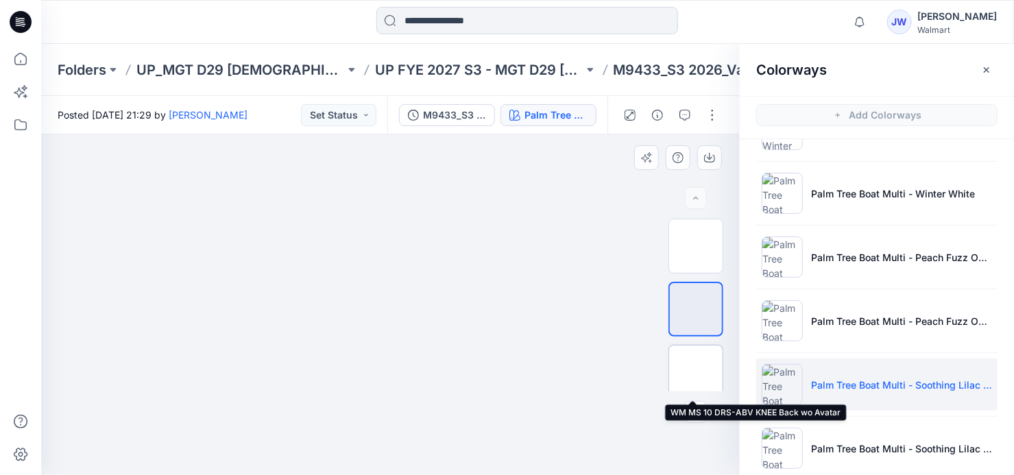
click at [696, 372] on img at bounding box center [696, 372] width 0 height 0
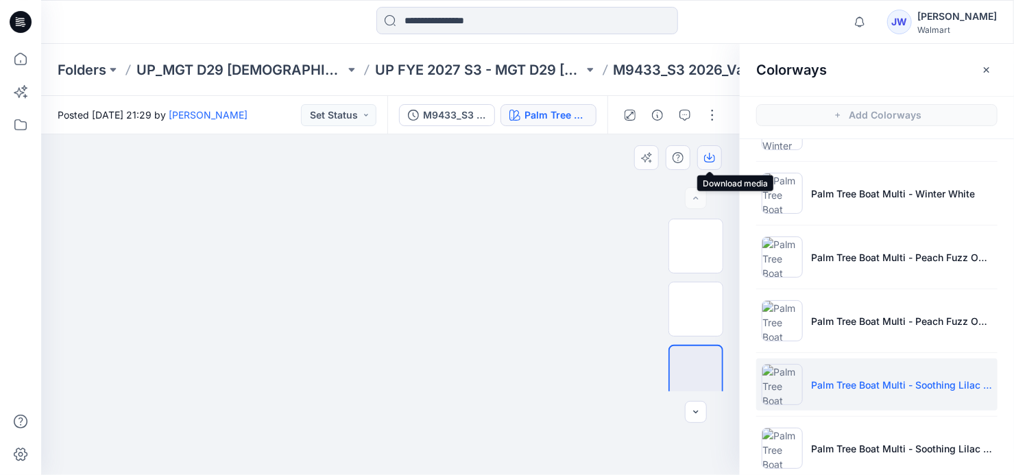
click at [709, 158] on icon "button" at bounding box center [709, 156] width 5 height 7
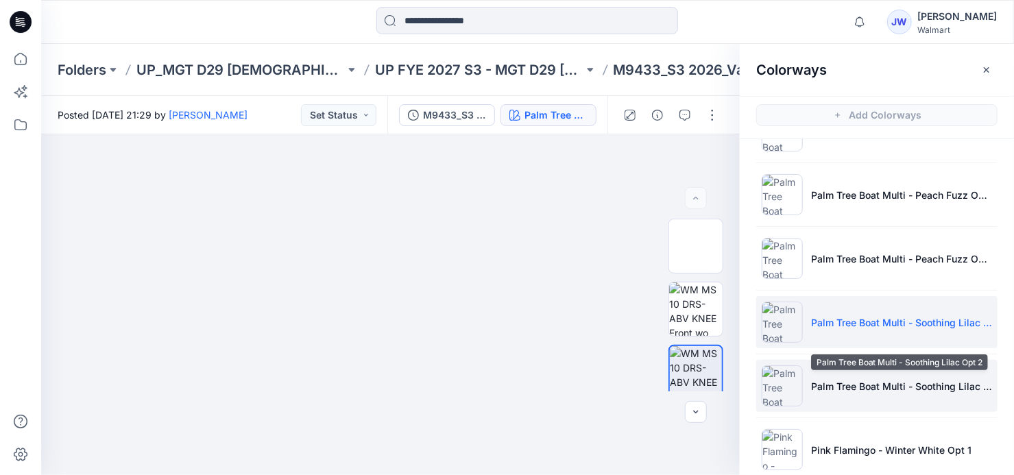
click at [862, 391] on li "Palm Tree Boat Multi - Soothing Lilac Opt 2" at bounding box center [876, 386] width 241 height 52
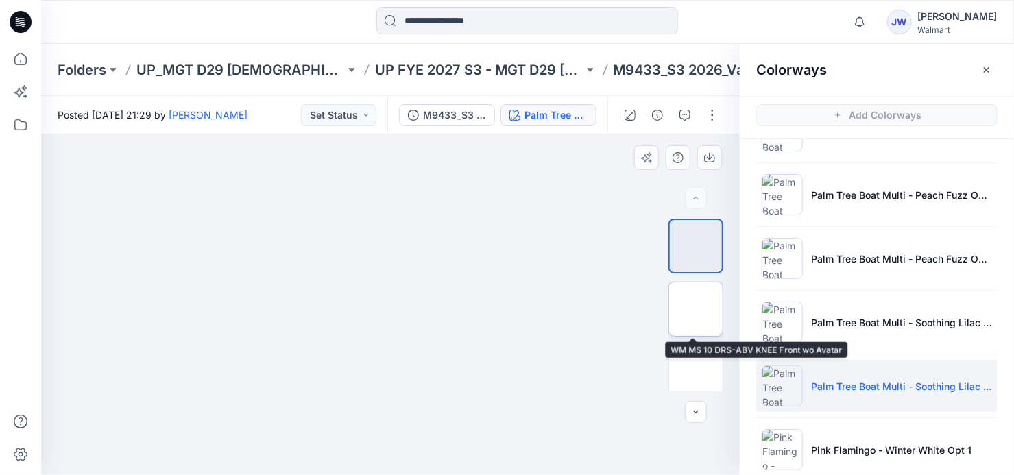
click at [696, 309] on img at bounding box center [696, 309] width 0 height 0
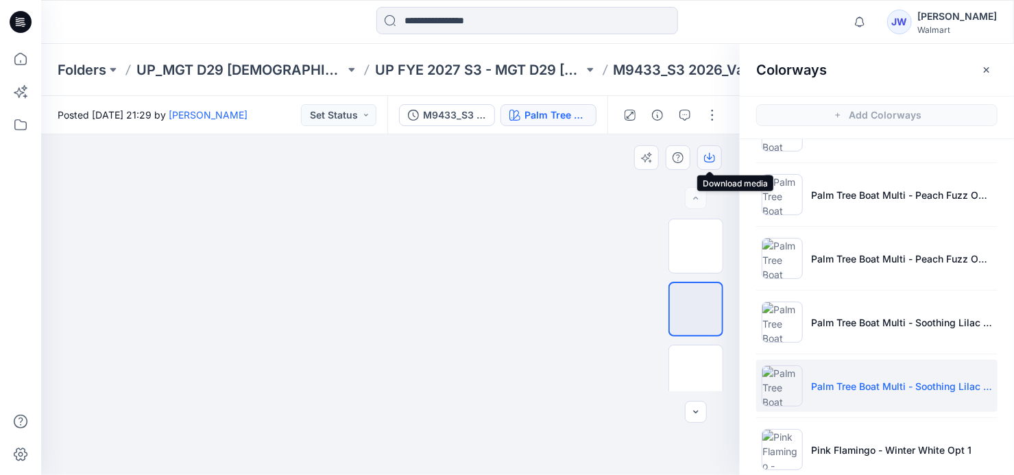
click at [712, 156] on icon "button" at bounding box center [709, 156] width 5 height 7
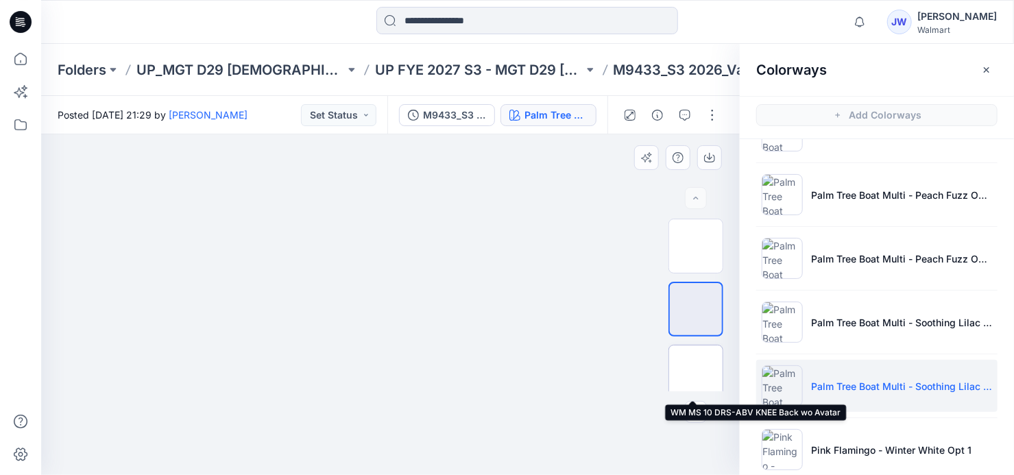
click at [696, 372] on img at bounding box center [696, 372] width 0 height 0
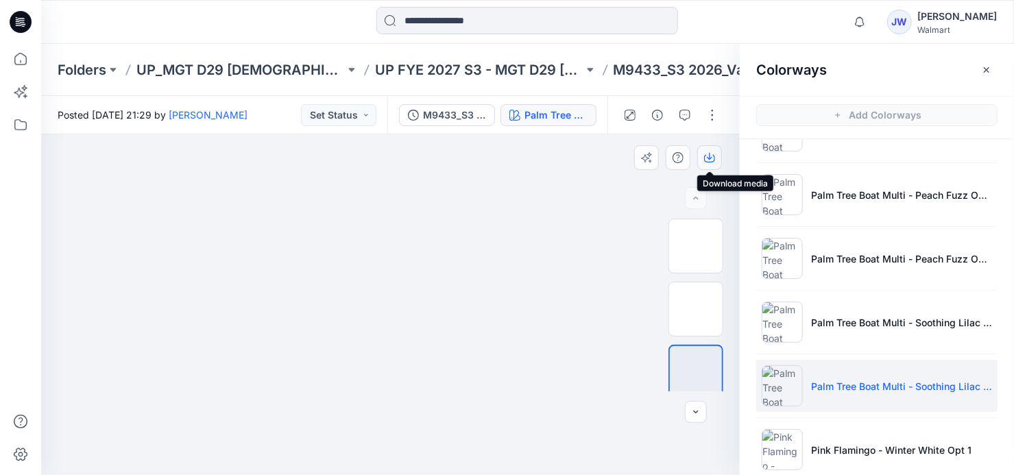
click at [708, 156] on icon "button" at bounding box center [709, 157] width 11 height 11
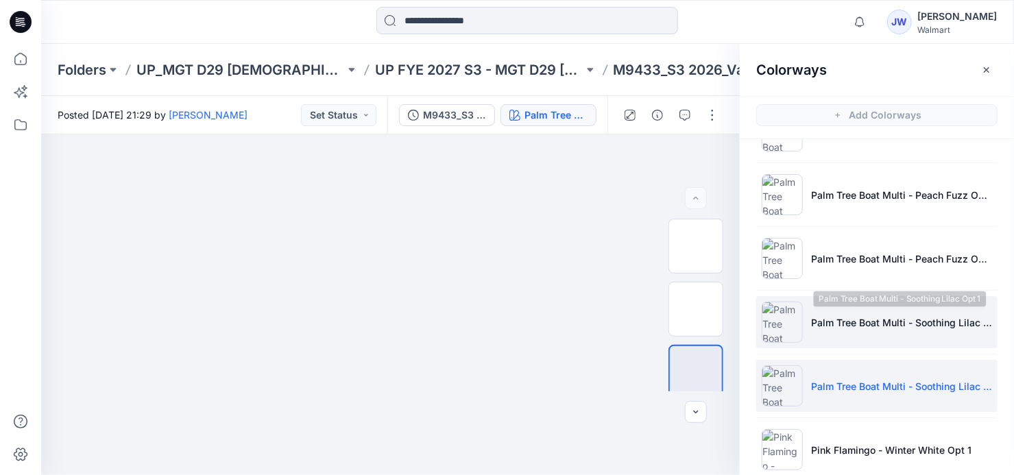
scroll to position [747, 0]
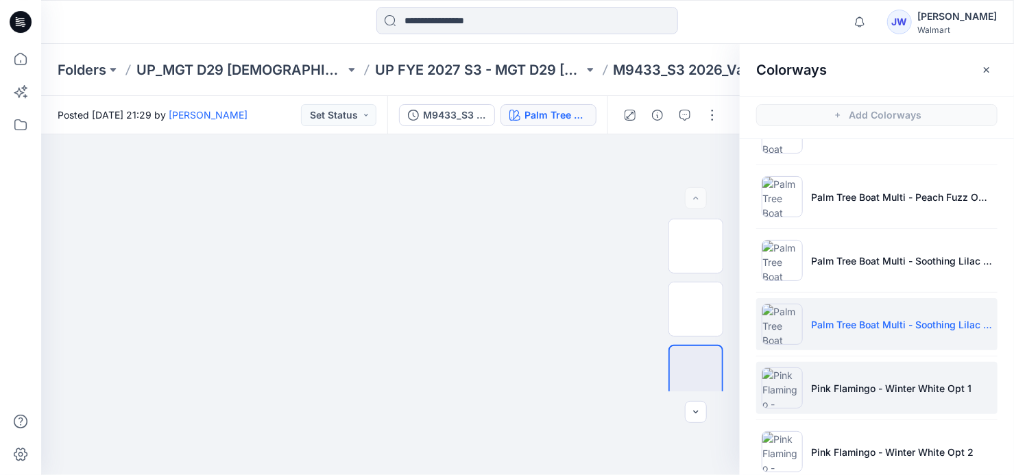
click at [859, 381] on p "Pink Flamingo - Winter White Opt 1" at bounding box center [891, 388] width 160 height 14
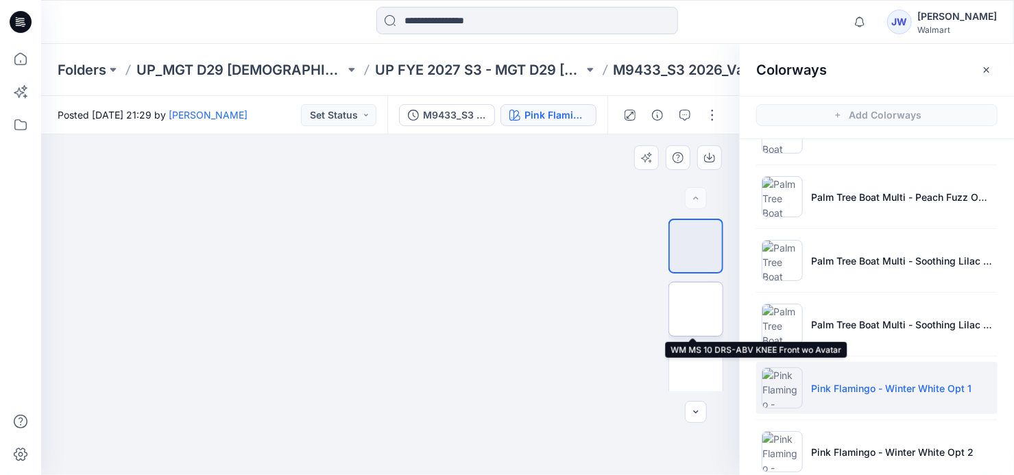
click at [696, 309] on img at bounding box center [696, 309] width 0 height 0
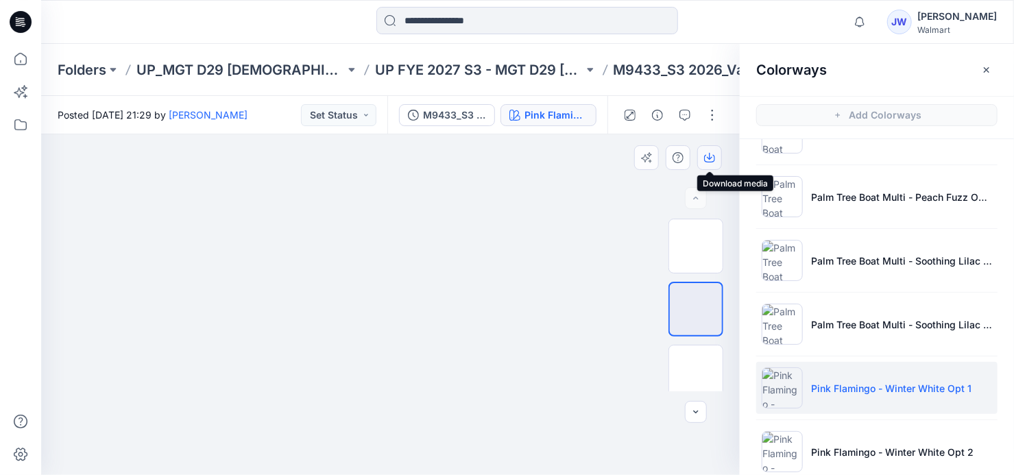
click at [706, 155] on icon "button" at bounding box center [709, 159] width 11 height 8
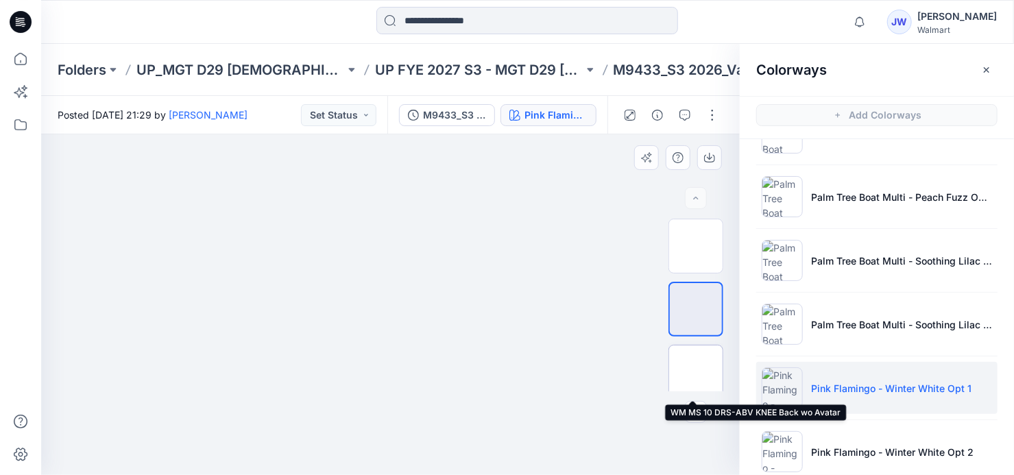
click at [696, 372] on img at bounding box center [696, 372] width 0 height 0
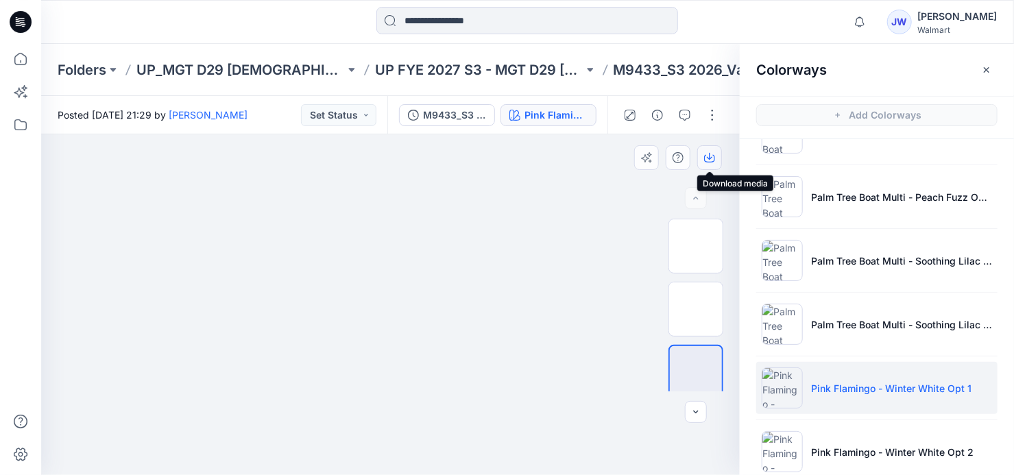
click at [708, 152] on icon "button" at bounding box center [709, 157] width 11 height 11
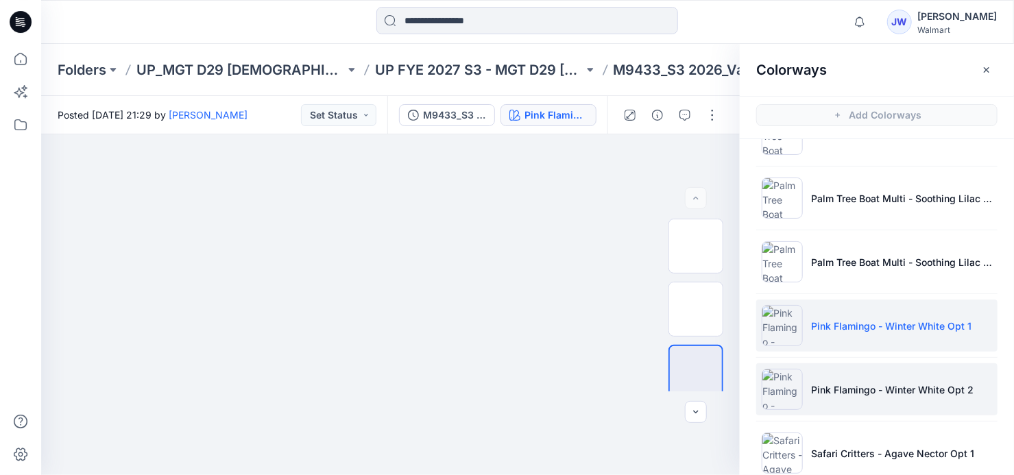
click at [845, 389] on p "Pink Flamingo - Winter White Opt 2" at bounding box center [892, 390] width 162 height 14
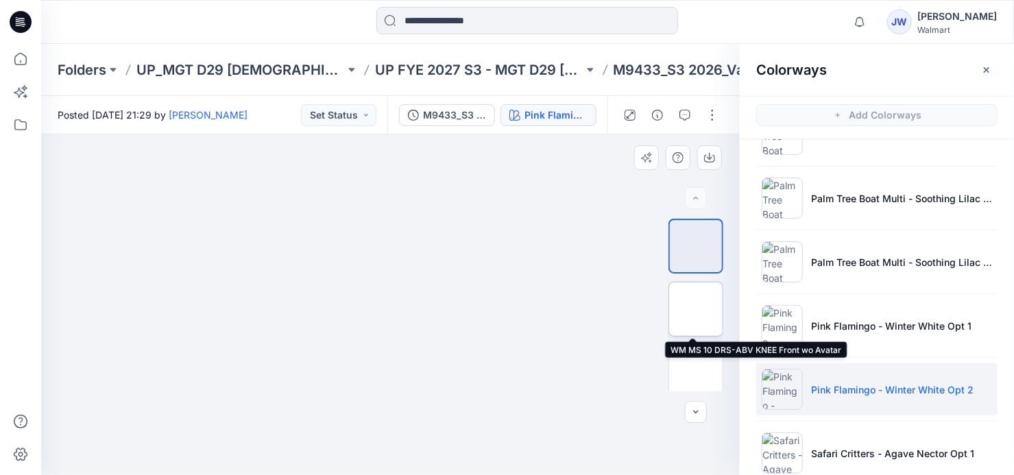
click at [696, 309] on img at bounding box center [696, 309] width 0 height 0
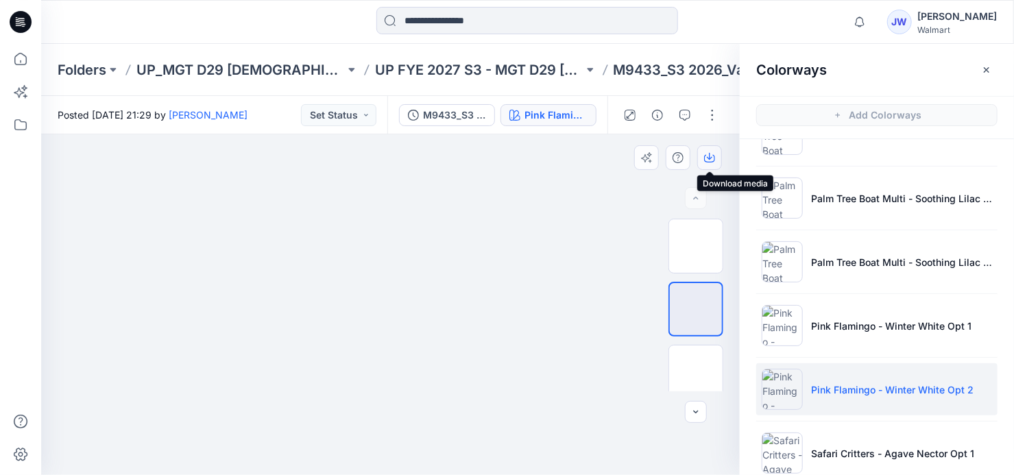
click at [709, 155] on icon "button" at bounding box center [709, 157] width 11 height 11
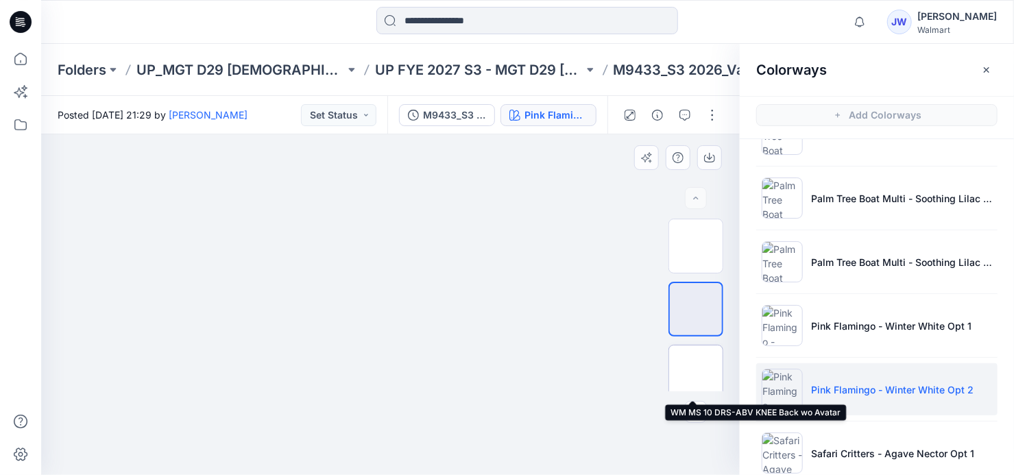
click at [696, 372] on img at bounding box center [696, 372] width 0 height 0
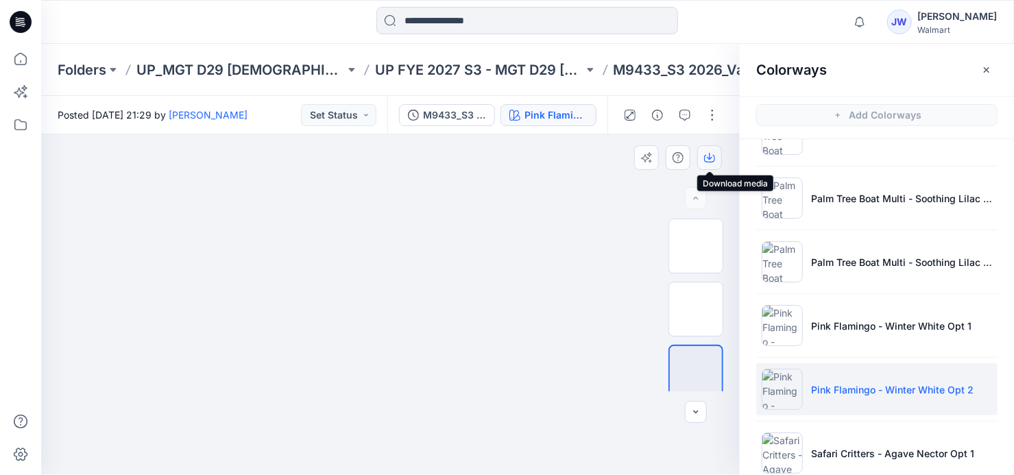
click at [703, 157] on button "button" at bounding box center [709, 157] width 25 height 25
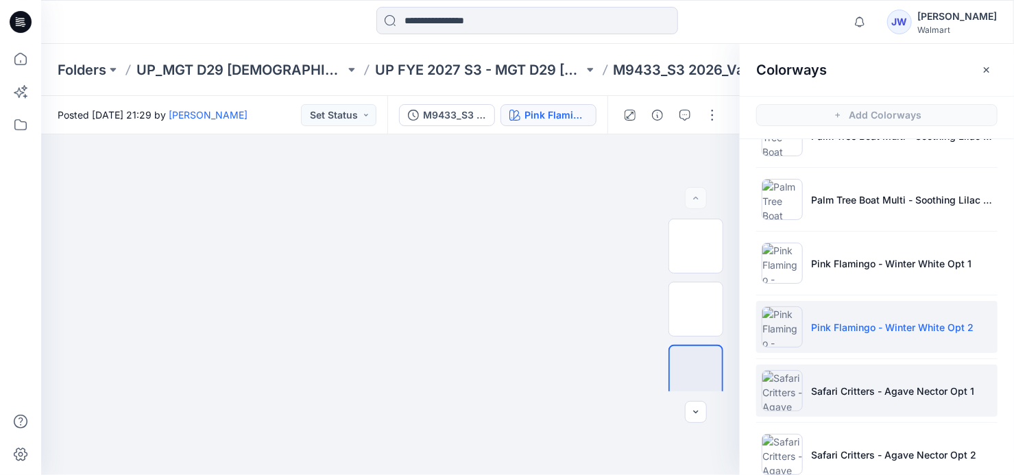
click at [847, 375] on li "Safari Critters - Agave Nector Opt 1" at bounding box center [876, 391] width 241 height 52
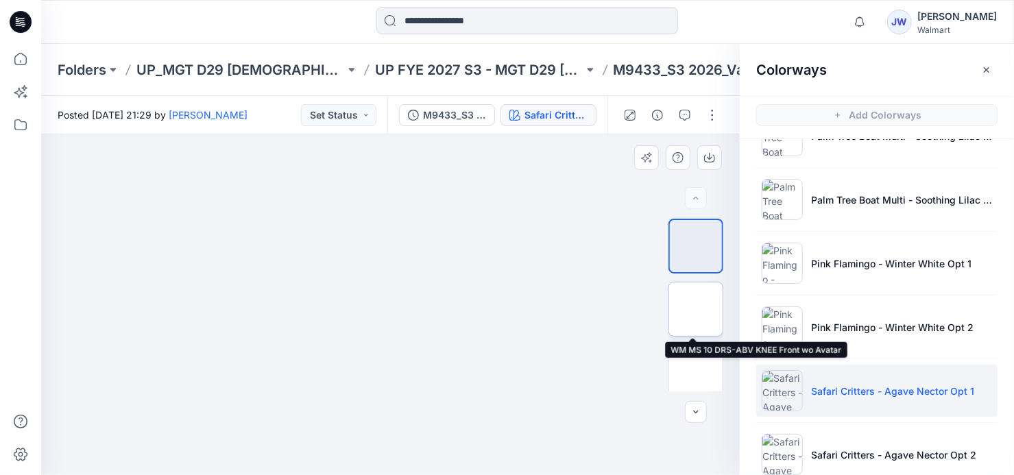
click at [696, 309] on img at bounding box center [696, 309] width 0 height 0
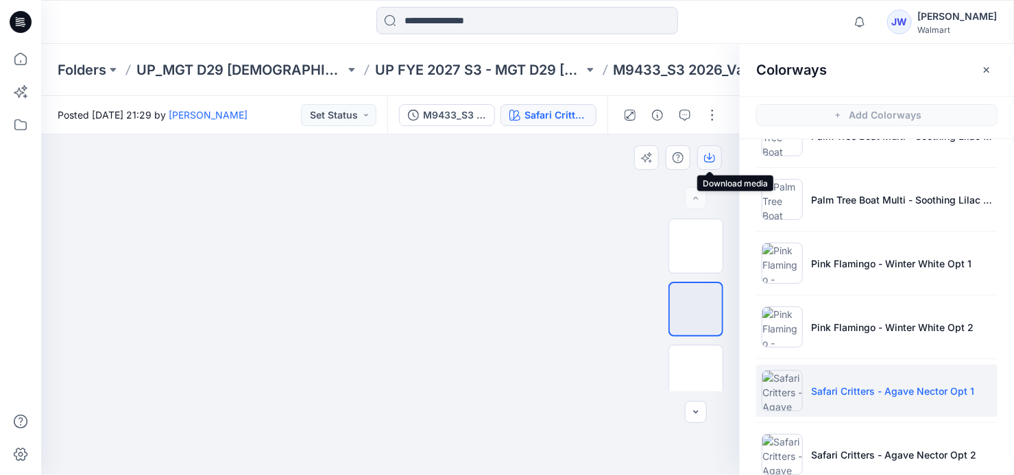
click at [712, 160] on icon "button" at bounding box center [709, 157] width 11 height 11
click at [696, 372] on img at bounding box center [696, 372] width 0 height 0
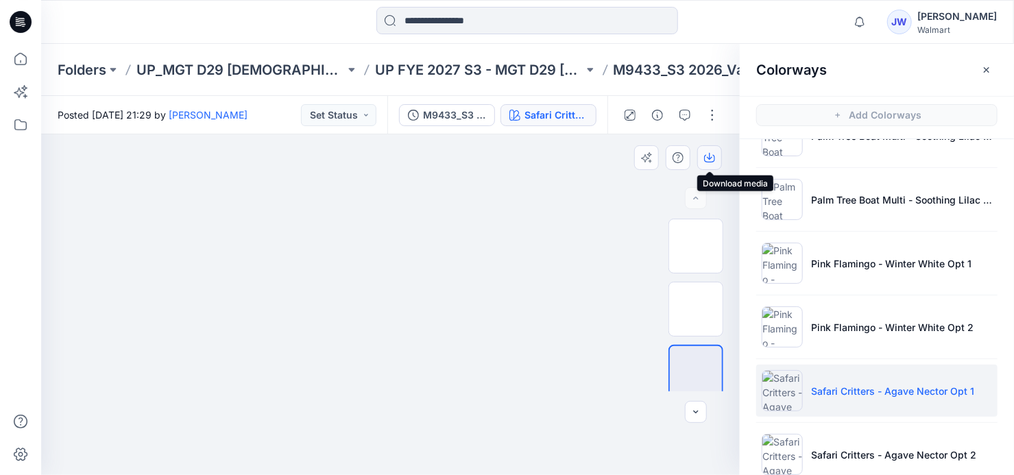
click at [704, 156] on icon "button" at bounding box center [709, 157] width 11 height 11
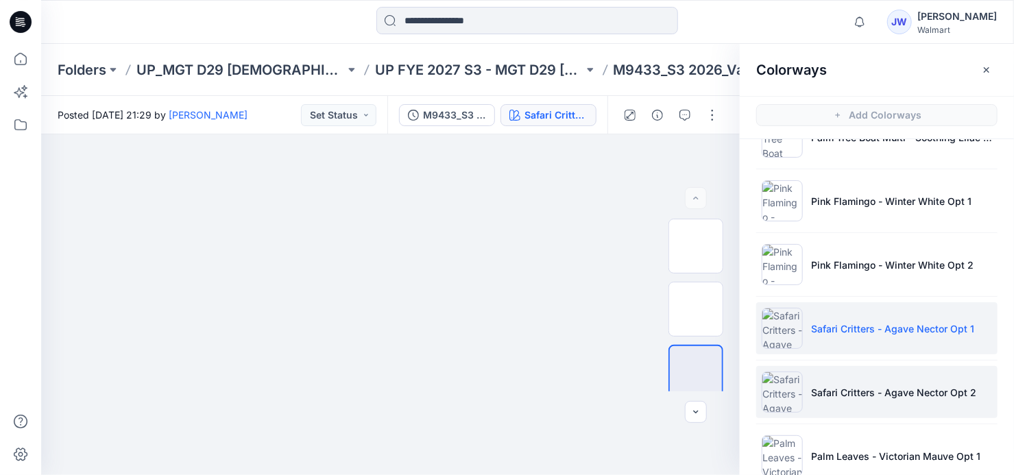
click at [839, 387] on p "Safari Critters - Agave Nector Opt 2" at bounding box center [893, 392] width 165 height 14
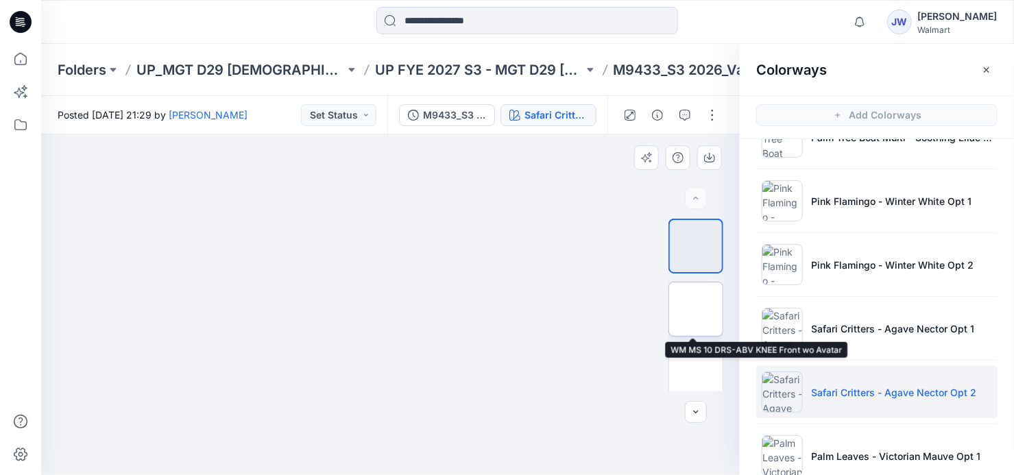
click at [696, 309] on img at bounding box center [696, 309] width 0 height 0
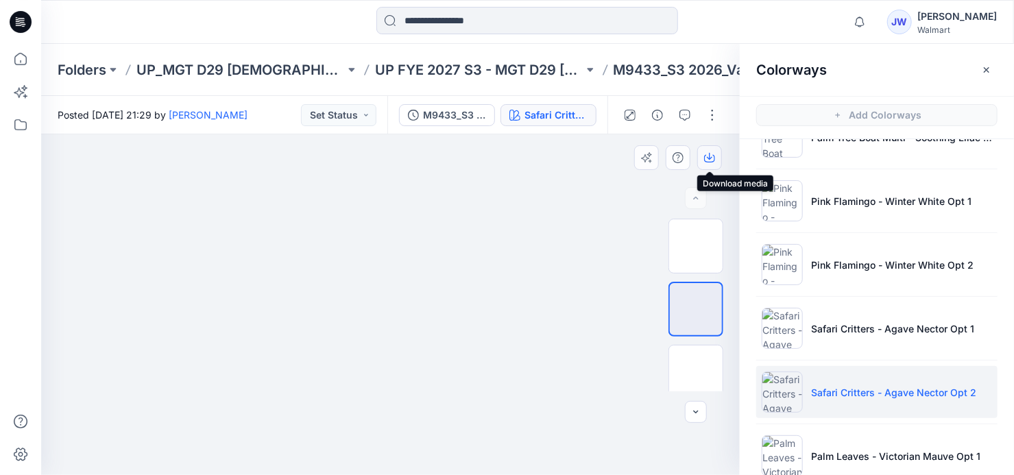
click at [707, 157] on icon "button" at bounding box center [709, 157] width 11 height 11
click at [696, 372] on img at bounding box center [696, 372] width 0 height 0
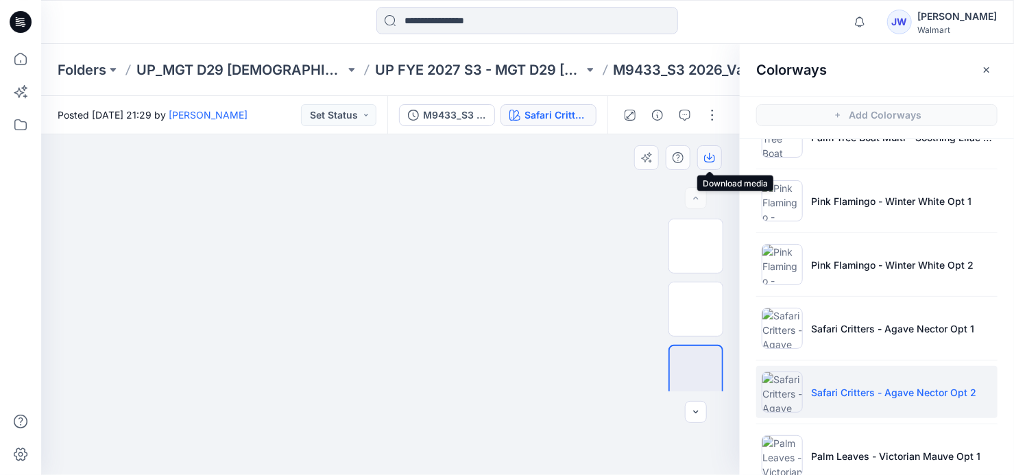
click at [707, 156] on icon "button" at bounding box center [709, 157] width 11 height 11
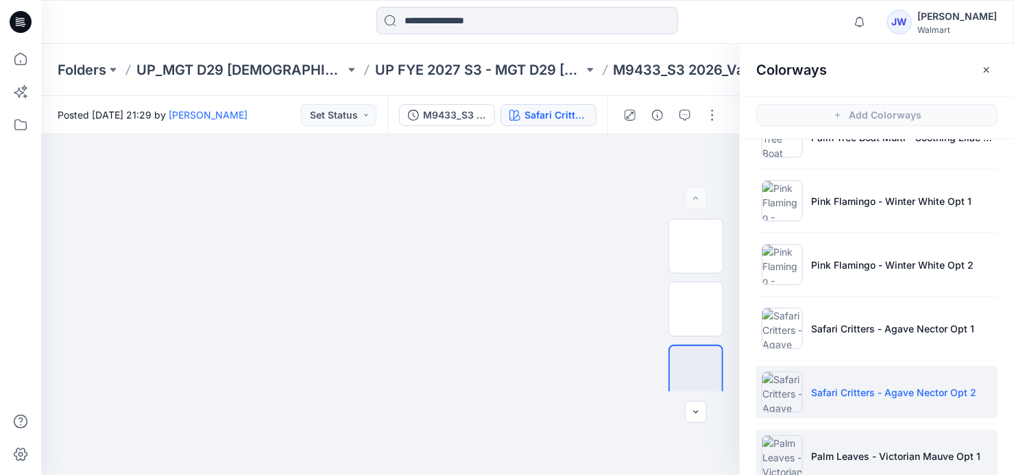
scroll to position [997, 0]
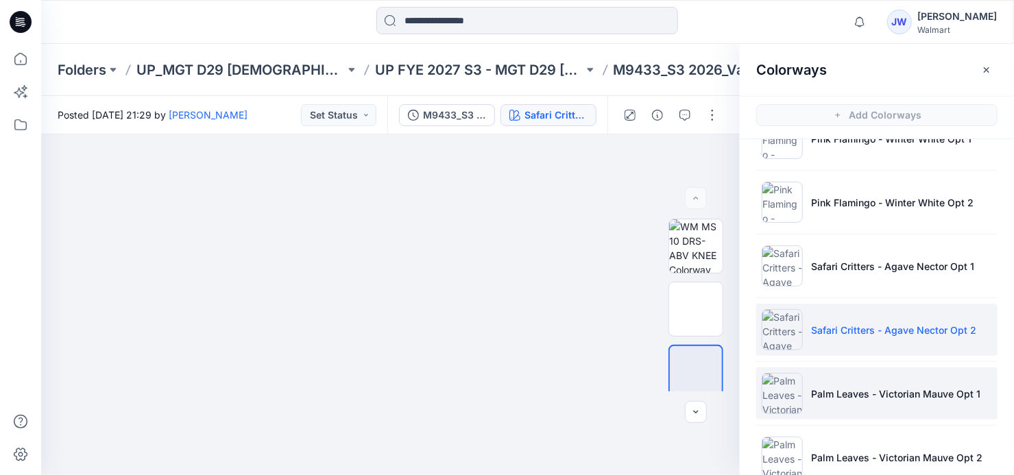
click at [827, 392] on p "Palm Leaves - Victorian Mauve Opt 1" at bounding box center [895, 394] width 169 height 14
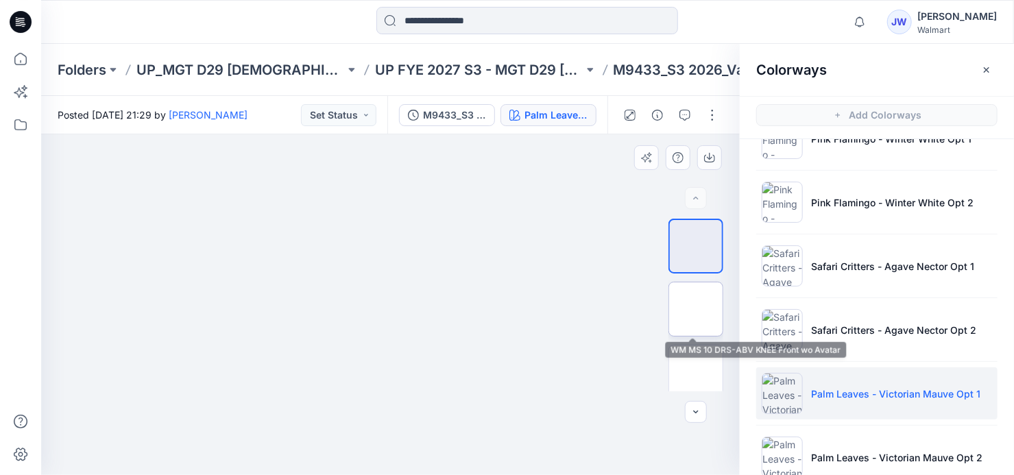
click at [696, 309] on img at bounding box center [696, 309] width 0 height 0
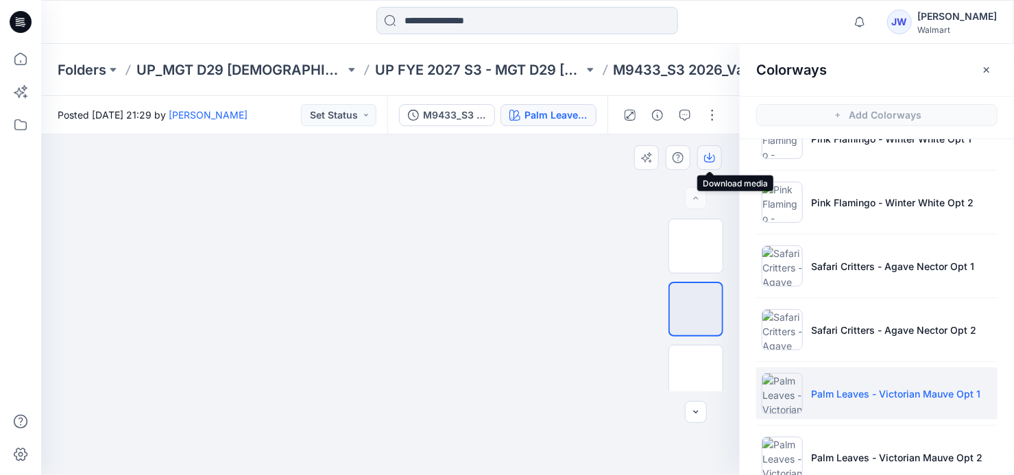
click at [708, 154] on icon "button" at bounding box center [709, 157] width 11 height 11
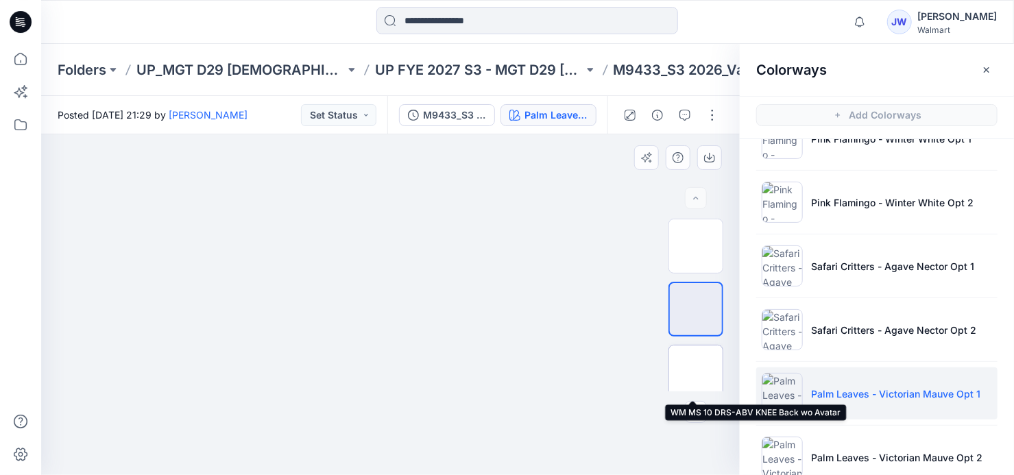
click at [696, 372] on img at bounding box center [696, 372] width 0 height 0
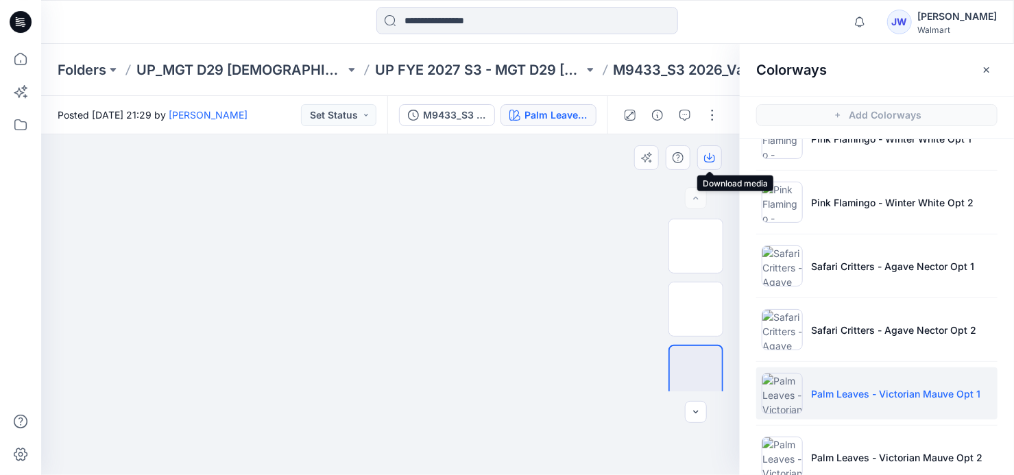
click at [707, 154] on icon "button" at bounding box center [709, 157] width 11 height 11
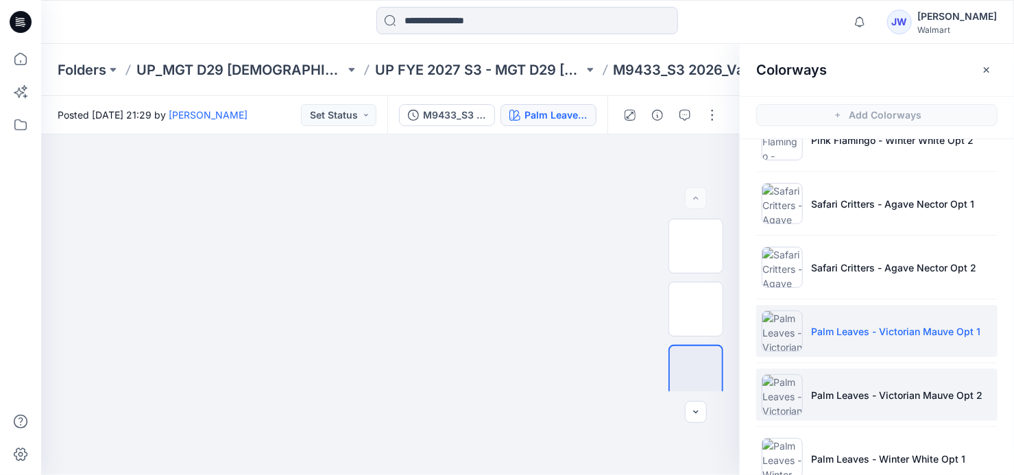
click at [887, 381] on li "Palm Leaves - Victorian Mauve Opt 2" at bounding box center [876, 395] width 241 height 52
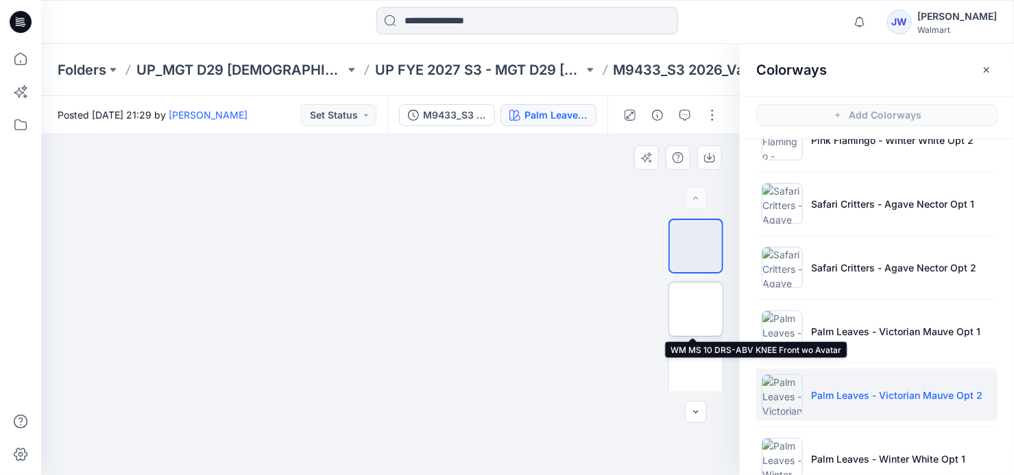
click at [696, 309] on img at bounding box center [696, 309] width 0 height 0
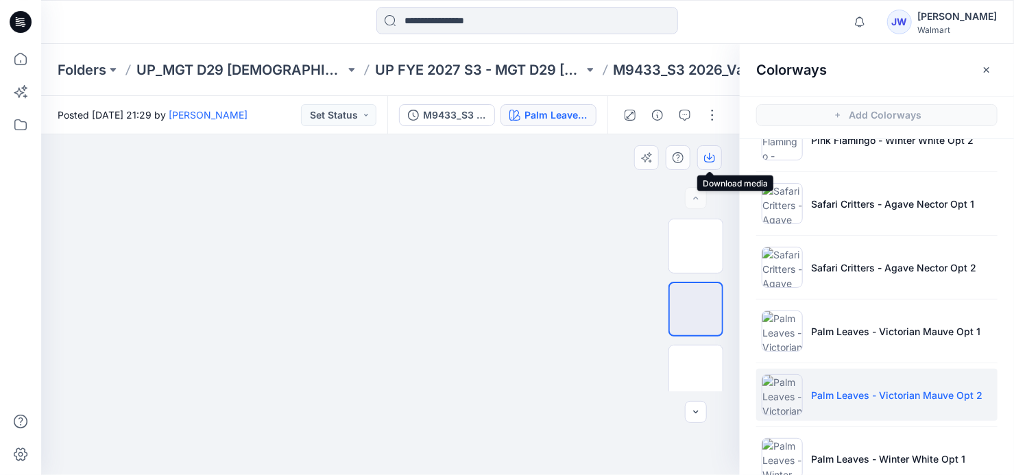
click at [709, 156] on icon "button" at bounding box center [709, 157] width 11 height 11
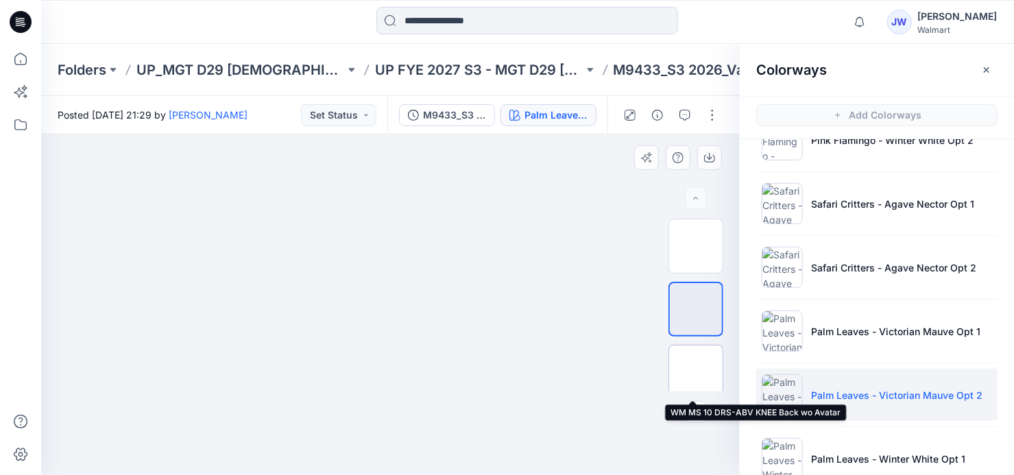
click at [696, 372] on img at bounding box center [696, 372] width 0 height 0
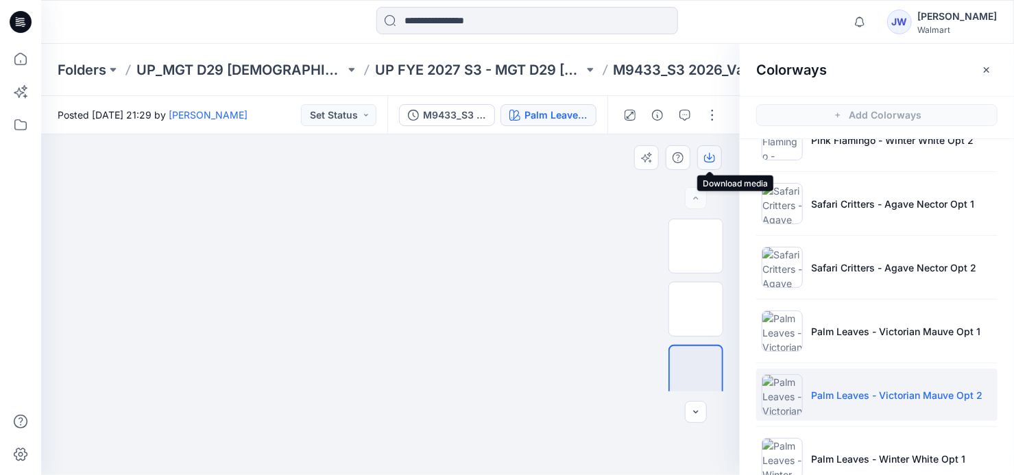
click at [711, 156] on icon "button" at bounding box center [709, 157] width 11 height 11
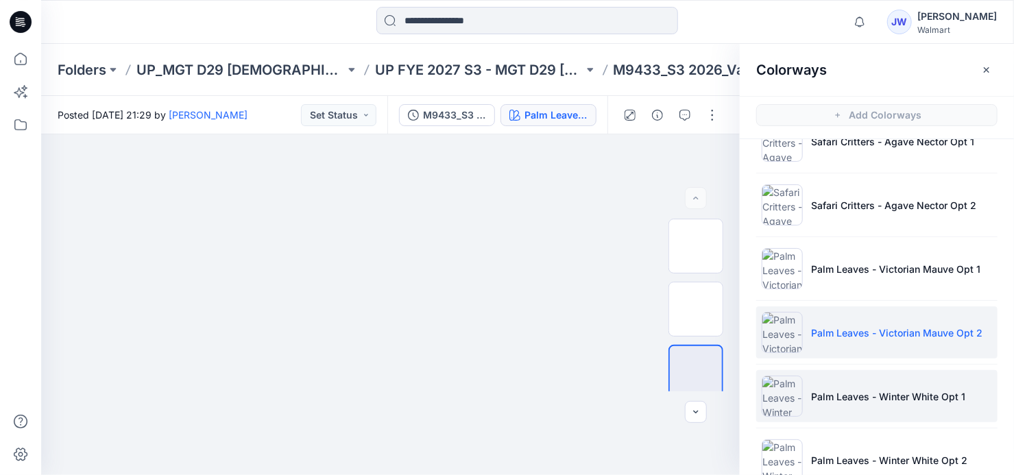
click at [876, 383] on li "Palm Leaves - Winter White Opt 1" at bounding box center [876, 396] width 241 height 52
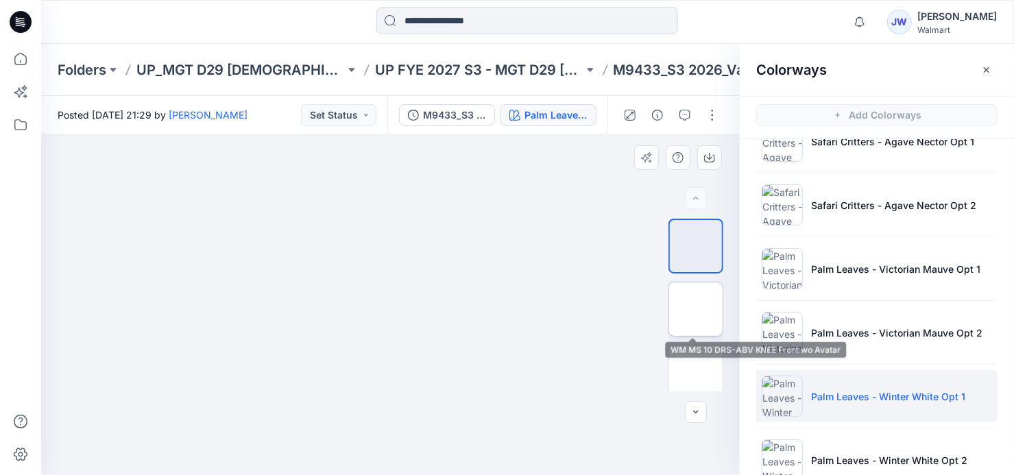
click at [696, 309] on img at bounding box center [696, 309] width 0 height 0
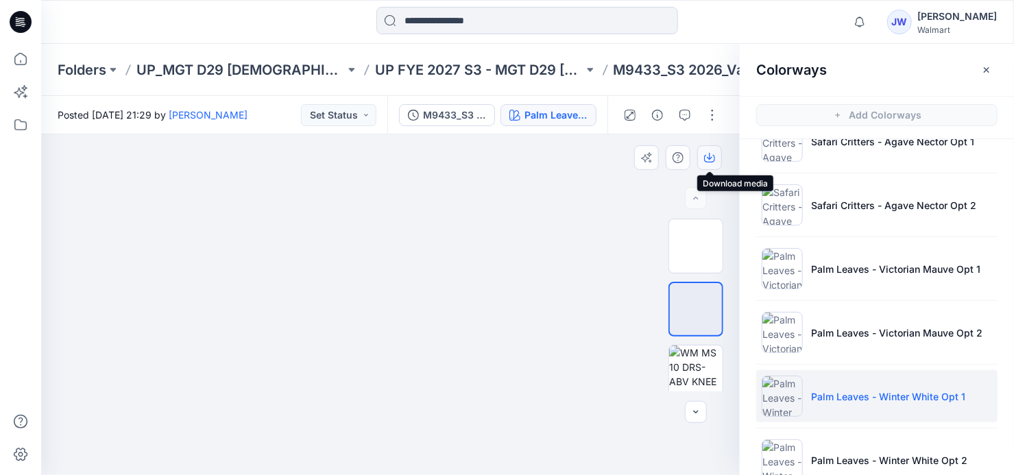
click at [711, 154] on icon "button" at bounding box center [709, 157] width 11 height 11
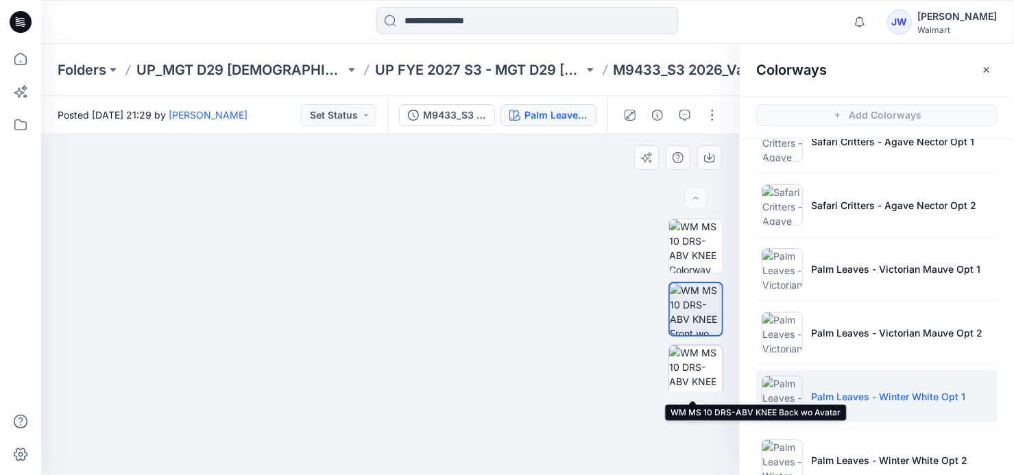
click at [690, 366] on img at bounding box center [695, 372] width 53 height 53
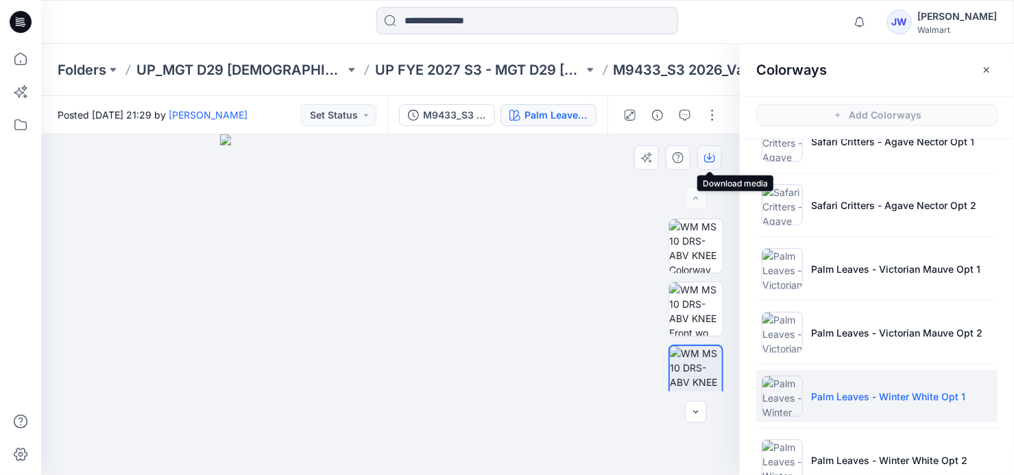
click at [708, 152] on icon "button" at bounding box center [709, 157] width 11 height 11
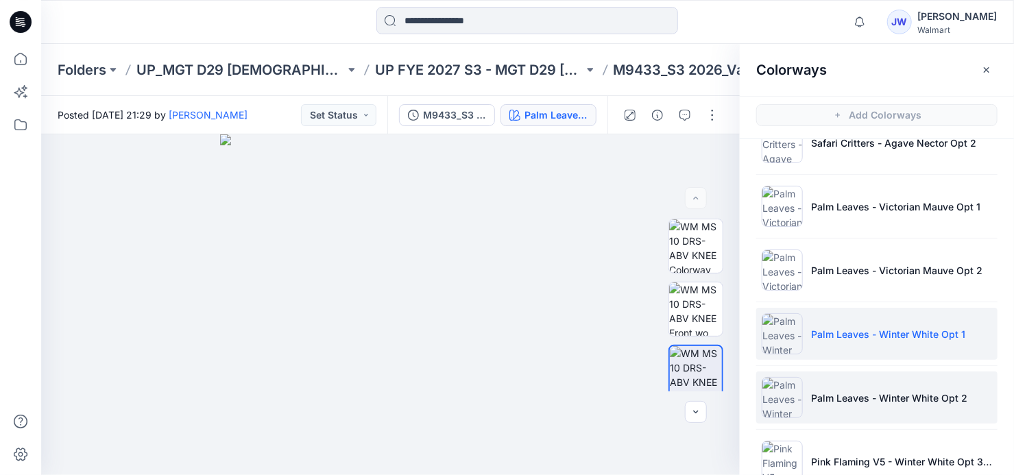
click at [869, 383] on li "Palm Leaves - Winter White Opt 2" at bounding box center [876, 398] width 241 height 52
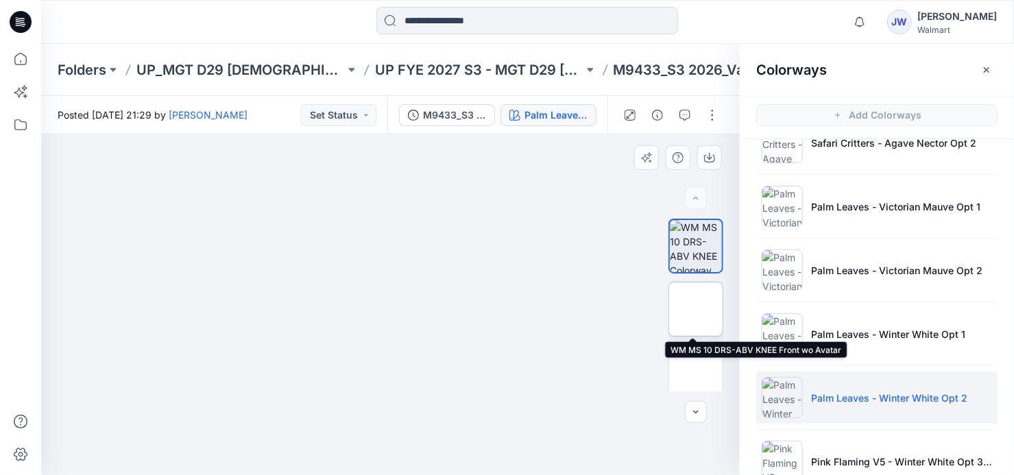
click at [696, 309] on img at bounding box center [696, 309] width 0 height 0
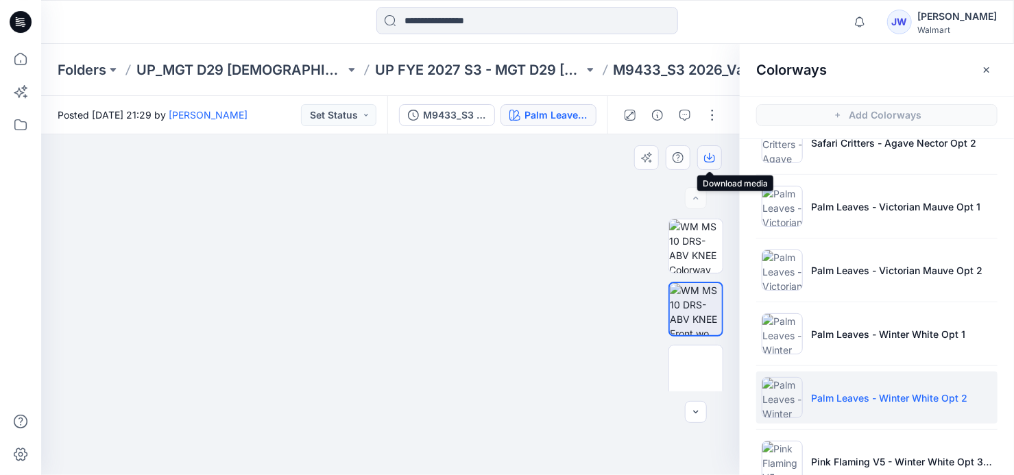
click at [707, 156] on icon "button" at bounding box center [709, 157] width 11 height 11
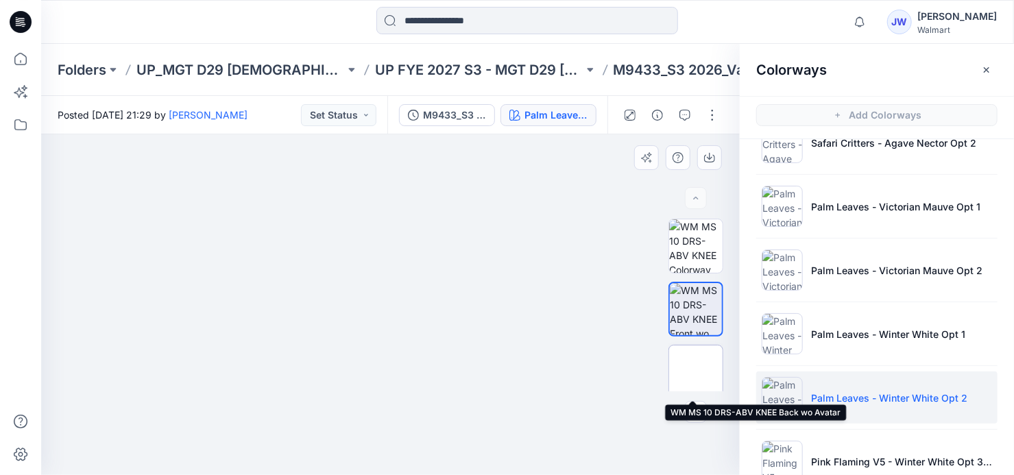
click at [696, 372] on img at bounding box center [696, 372] width 0 height 0
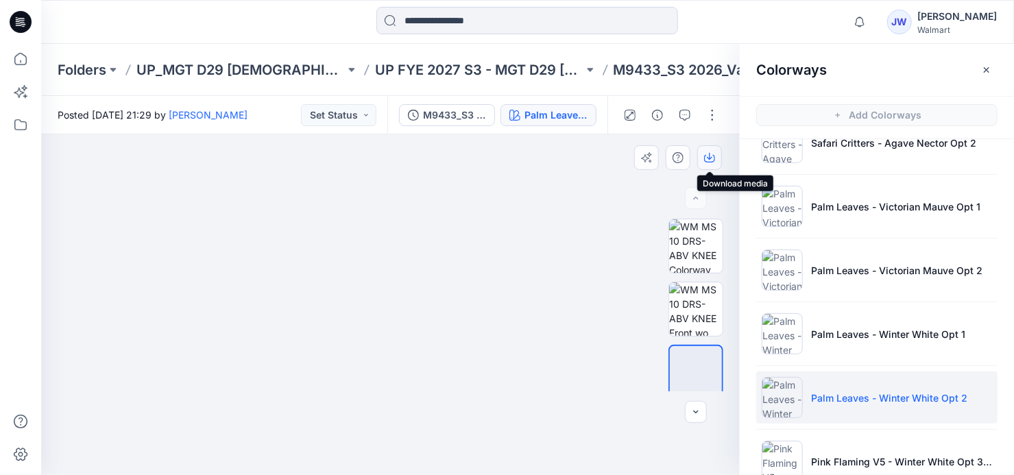
click at [711, 158] on icon "button" at bounding box center [709, 157] width 11 height 11
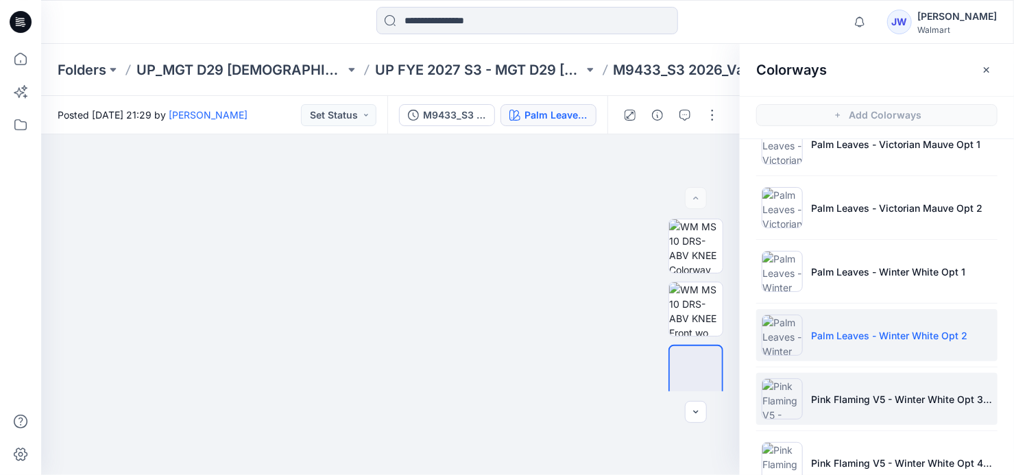
click at [860, 407] on li "Pink Flaming V5 - Winter White Opt 3 SQUARE REPEAT" at bounding box center [876, 399] width 241 height 52
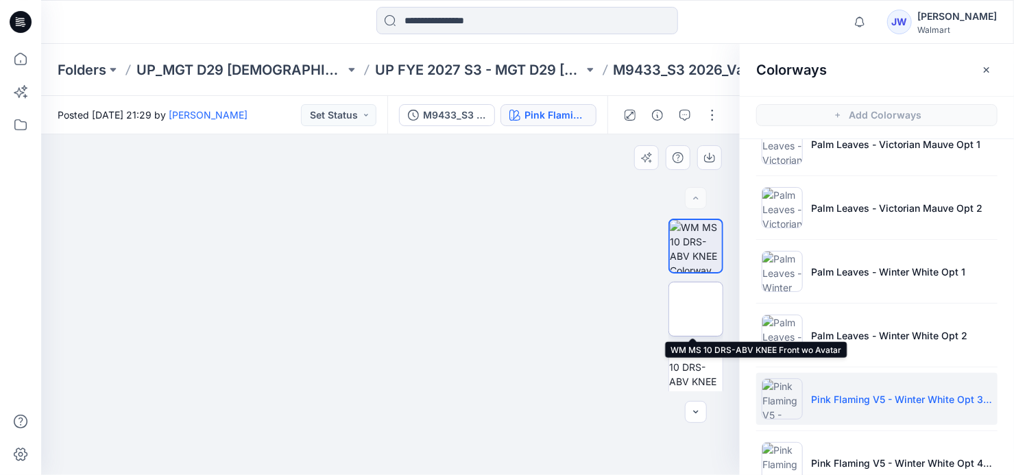
click at [696, 309] on img at bounding box center [696, 309] width 0 height 0
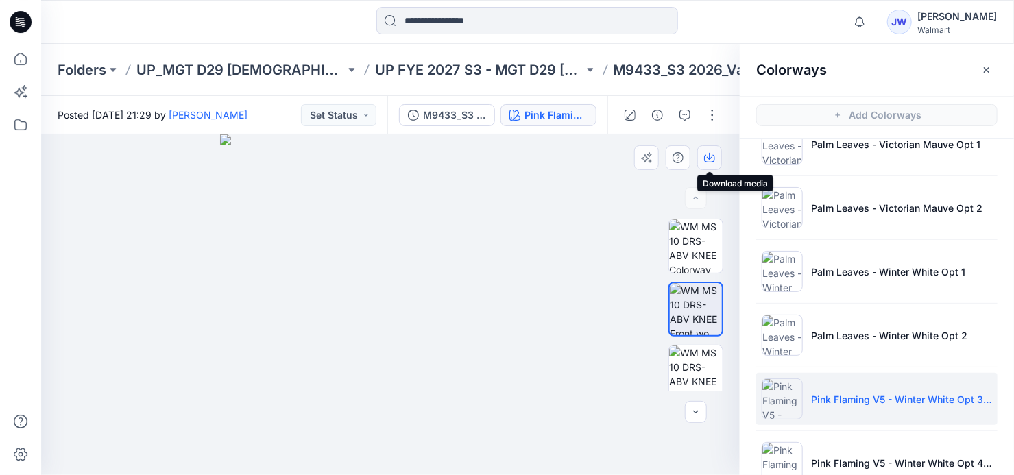
click at [710, 156] on icon "button" at bounding box center [709, 156] width 5 height 7
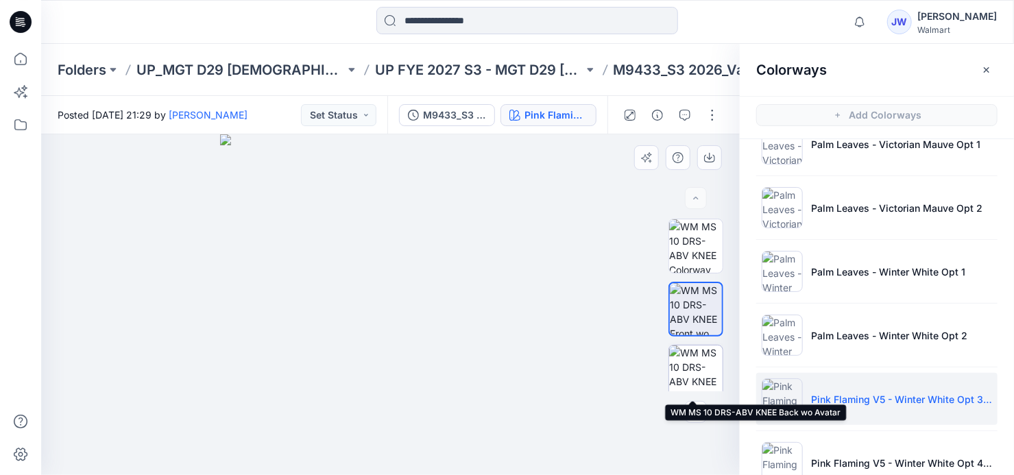
drag, startPoint x: 692, startPoint y: 369, endPoint x: 666, endPoint y: 368, distance: 26.7
click at [691, 370] on img at bounding box center [695, 372] width 53 height 53
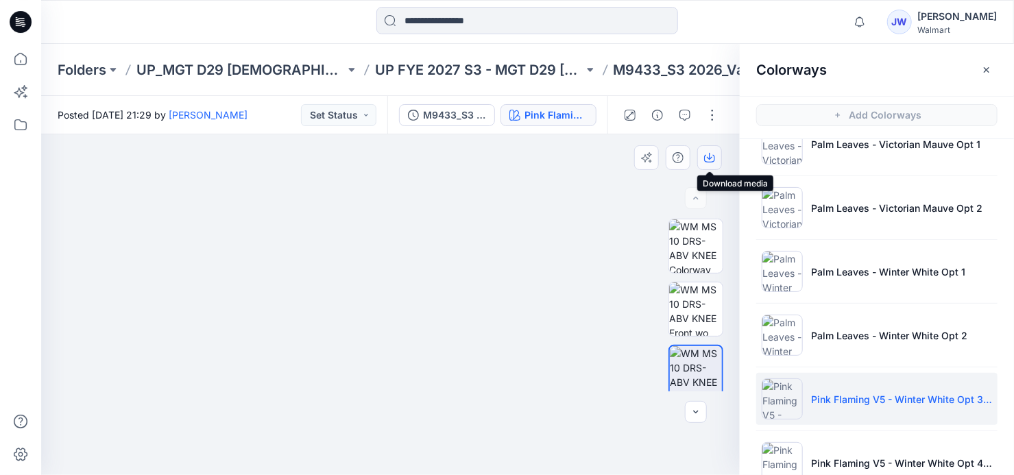
click at [706, 159] on icon "button" at bounding box center [709, 157] width 11 height 11
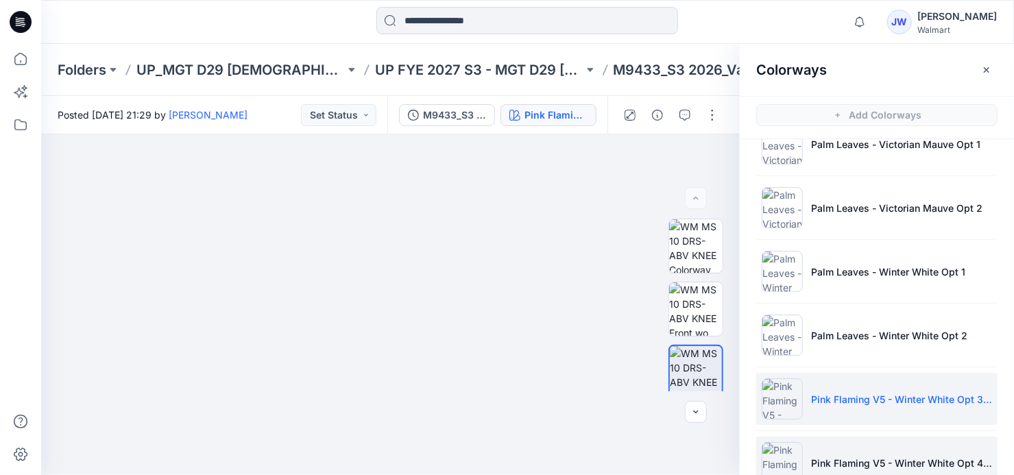
scroll to position [1309, 0]
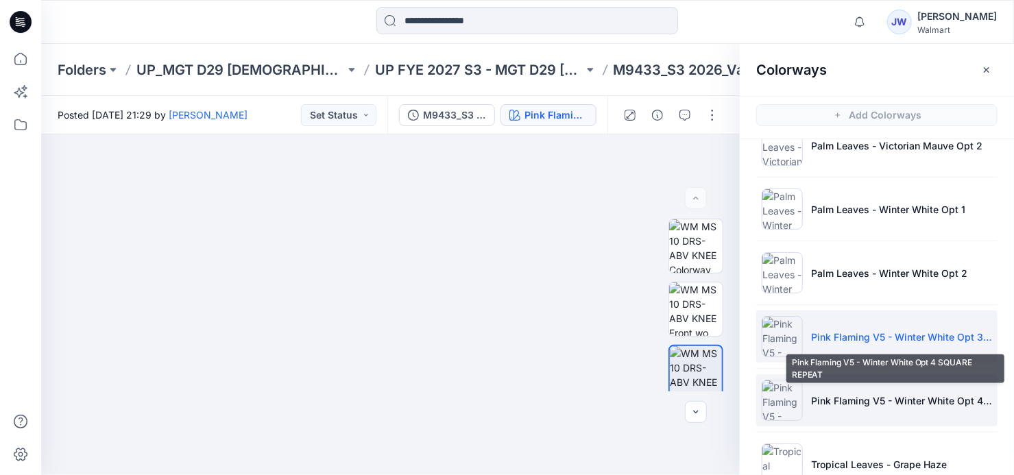
drag, startPoint x: 871, startPoint y: 407, endPoint x: 863, endPoint y: 407, distance: 8.2
click at [869, 407] on li "Pink Flaming V5 - Winter White Opt 4 SQUARE REPEAT" at bounding box center [876, 400] width 241 height 52
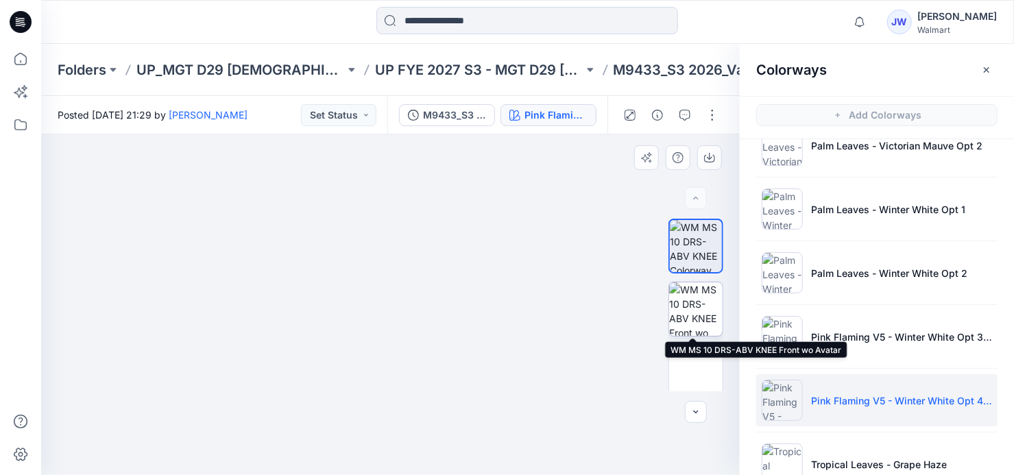
click at [683, 315] on img at bounding box center [695, 308] width 53 height 53
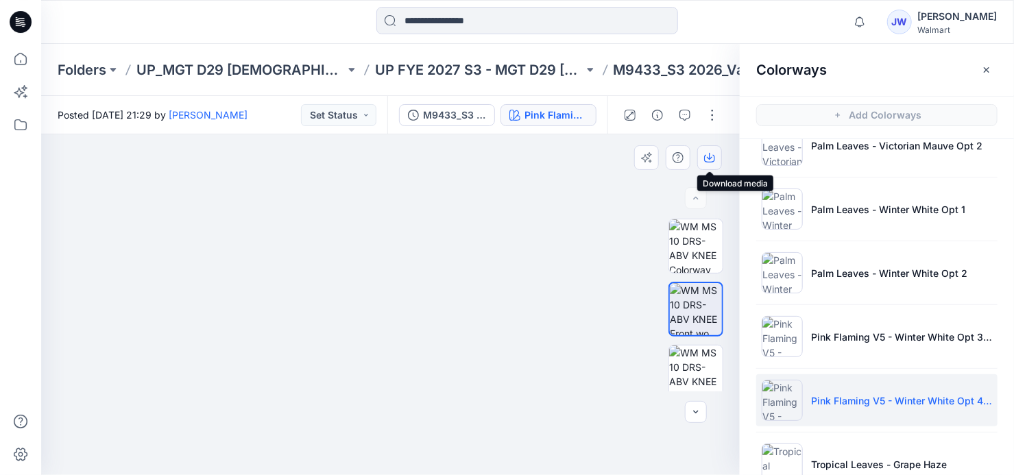
click at [711, 158] on icon "button" at bounding box center [709, 157] width 11 height 11
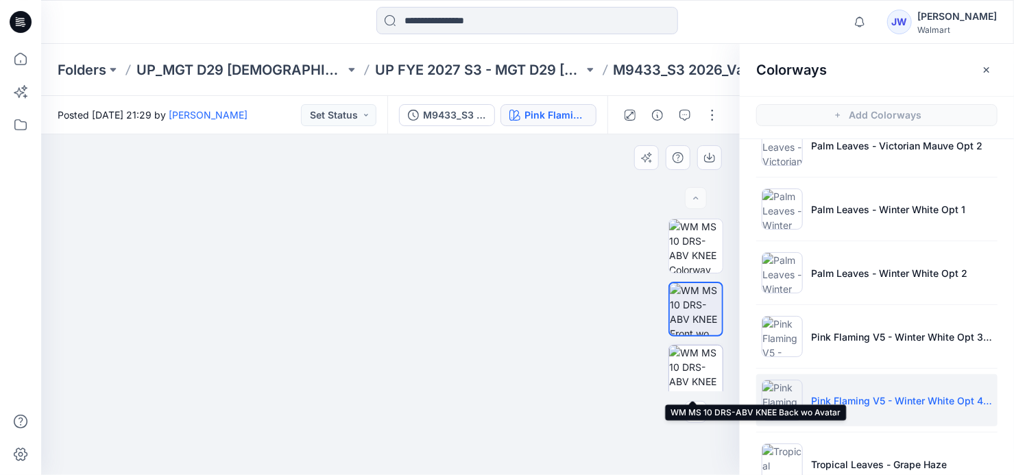
click at [688, 374] on img at bounding box center [695, 372] width 53 height 53
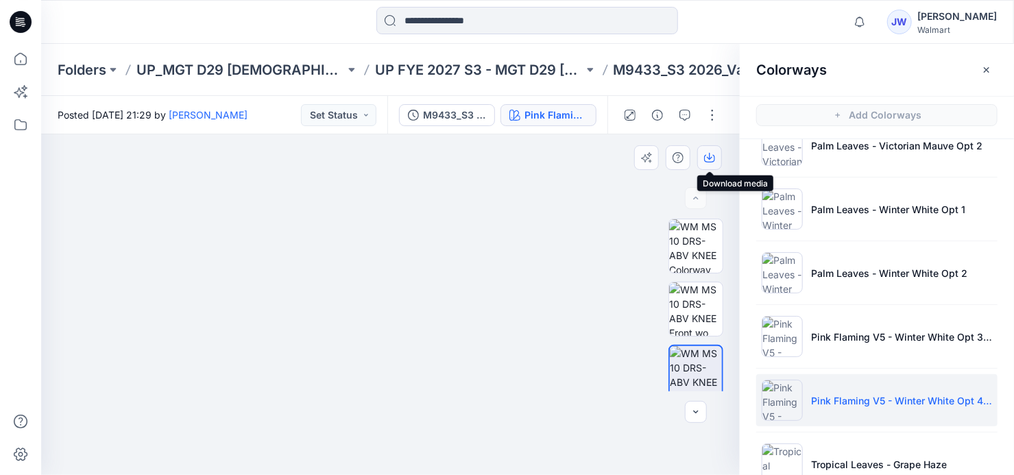
click at [709, 156] on icon "button" at bounding box center [709, 157] width 11 height 11
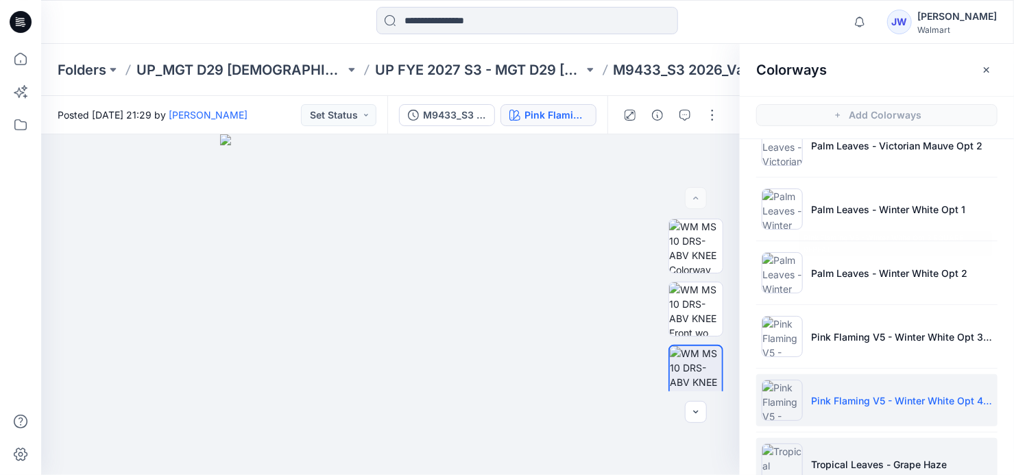
scroll to position [1371, 0]
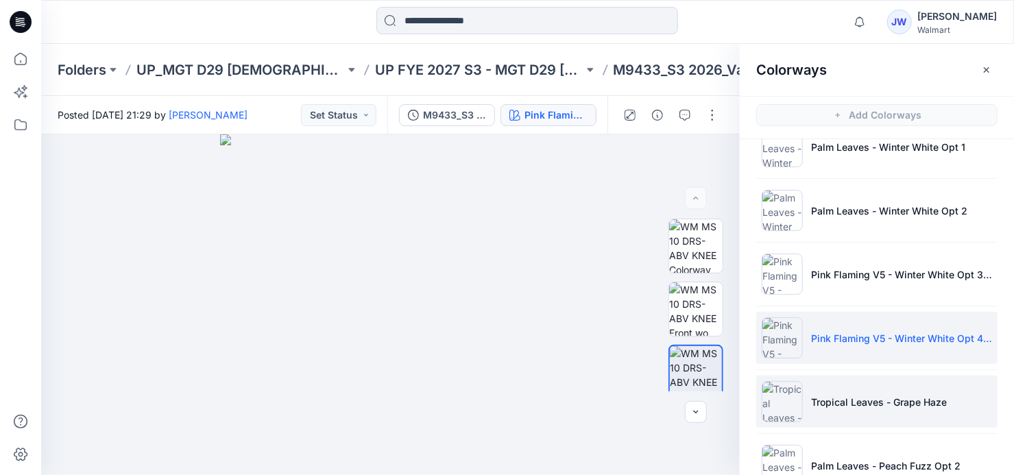
click at [904, 407] on li "Tropical Leaves - Grape Haze" at bounding box center [876, 402] width 241 height 52
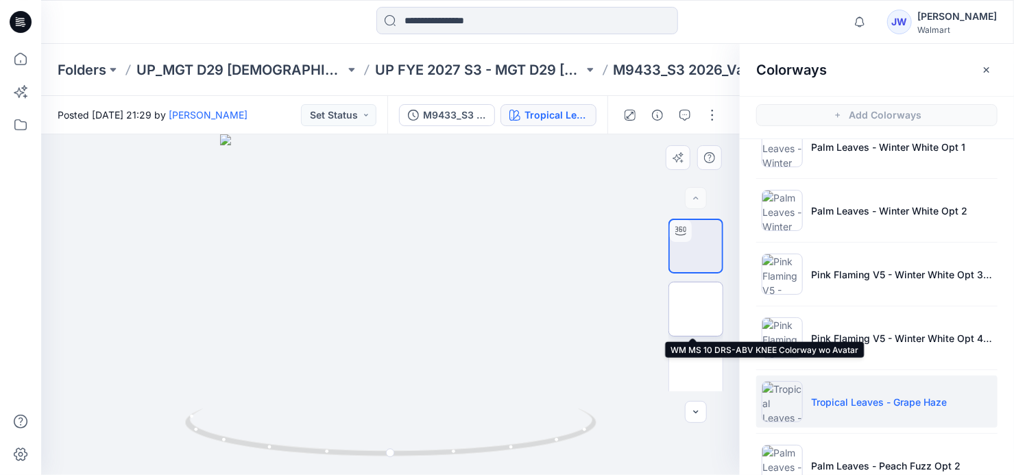
click at [699, 311] on img at bounding box center [695, 308] width 53 height 53
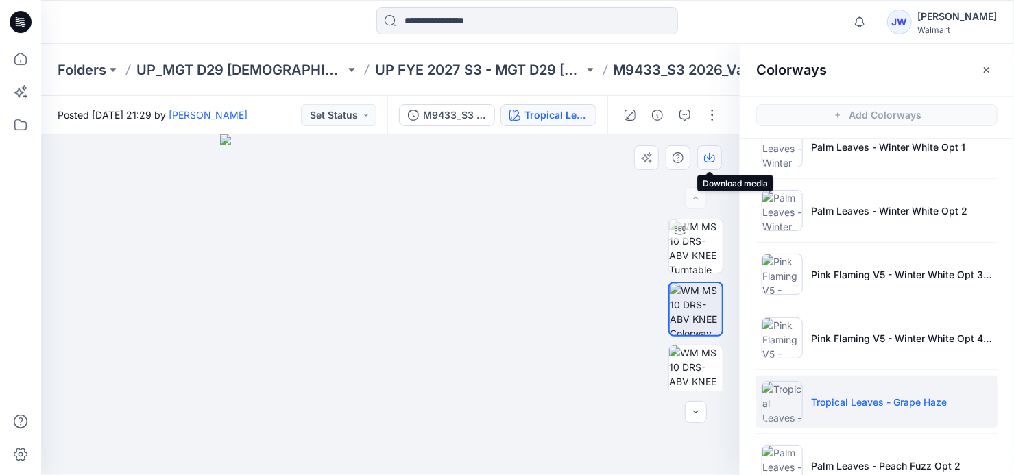
click at [709, 154] on icon "button" at bounding box center [709, 156] width 5 height 7
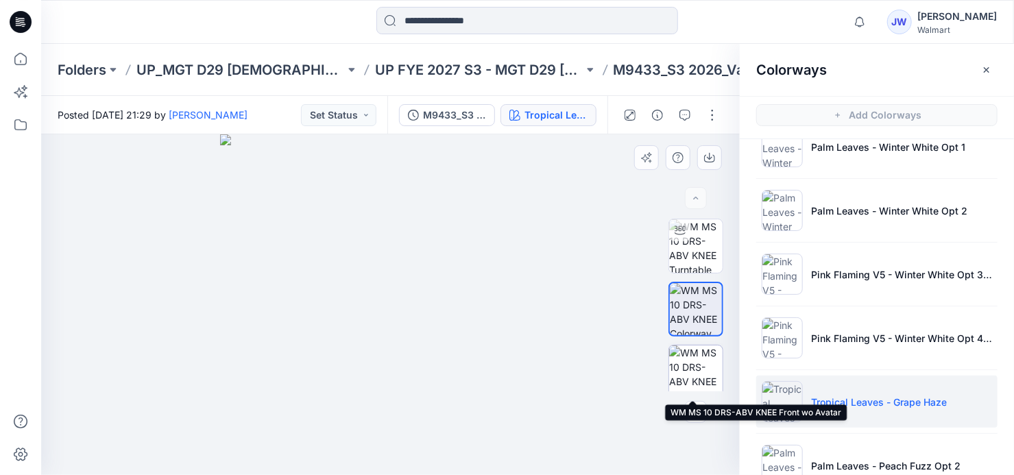
click at [693, 359] on img at bounding box center [695, 372] width 53 height 53
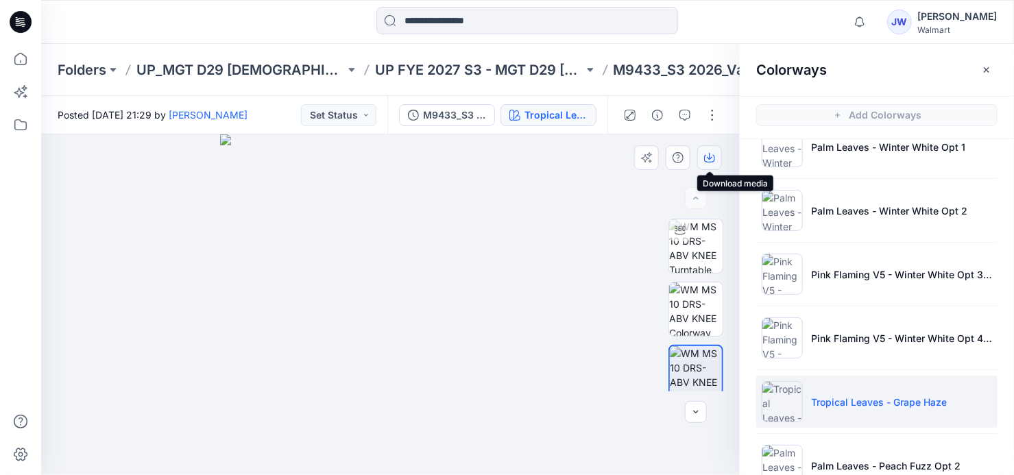
click at [712, 154] on icon "button" at bounding box center [709, 157] width 11 height 11
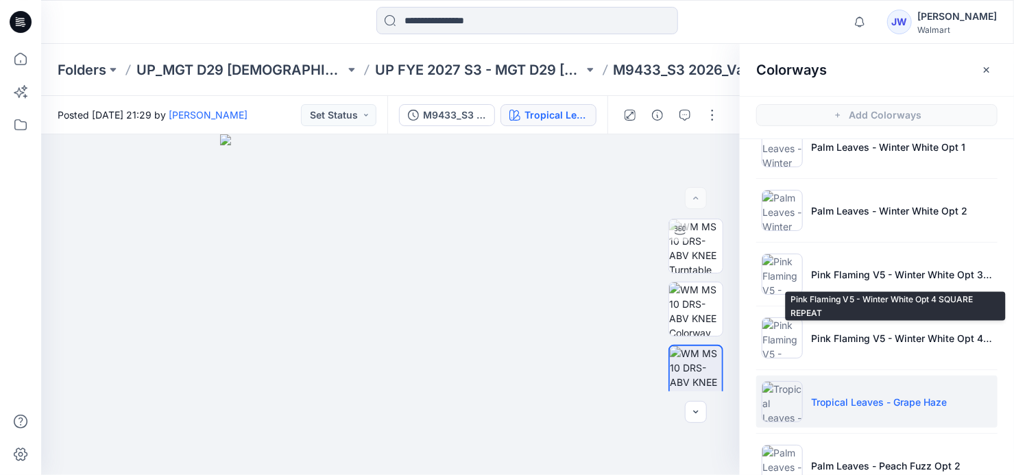
scroll to position [1433, 0]
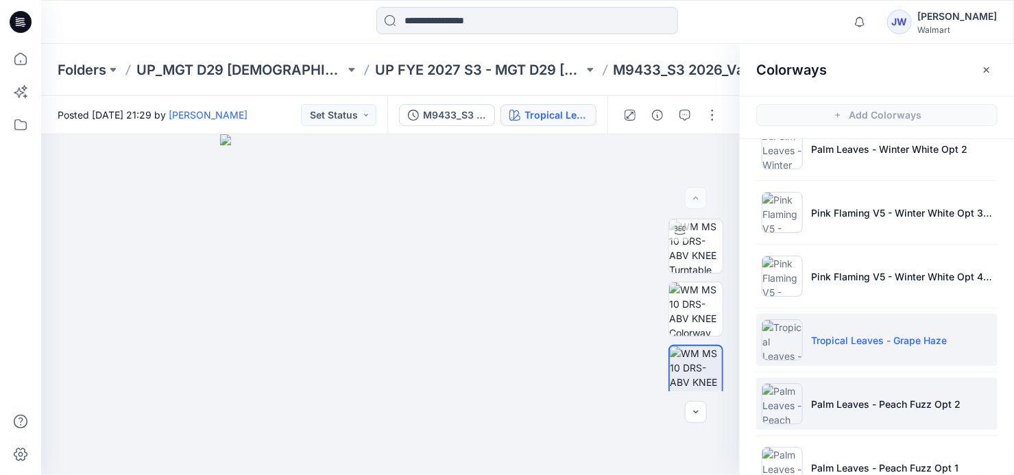
click at [834, 397] on p "Palm Leaves - Peach Fuzz Opt 2" at bounding box center [885, 404] width 149 height 14
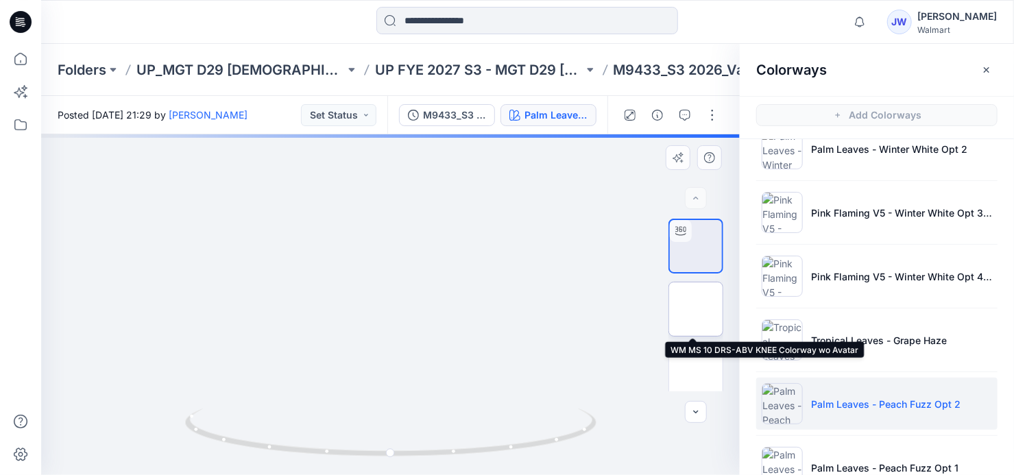
click at [696, 309] on img at bounding box center [696, 309] width 0 height 0
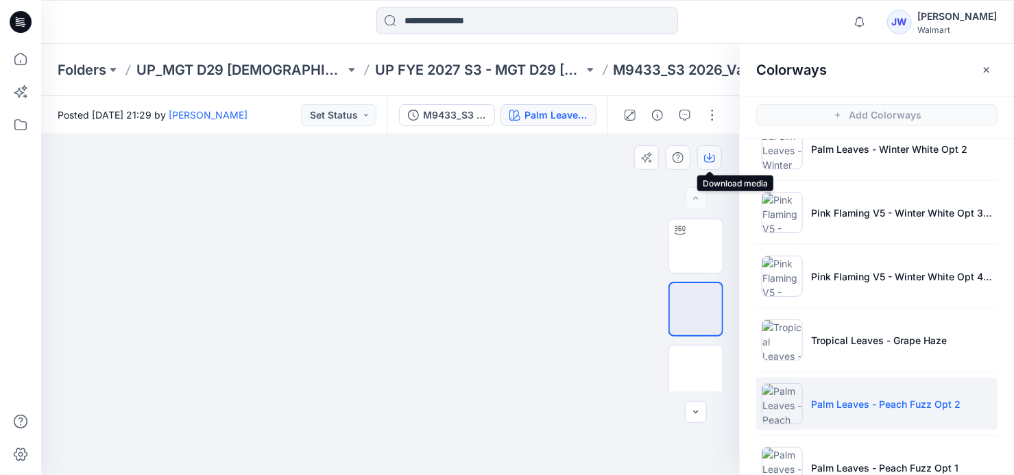
click at [707, 157] on icon "button" at bounding box center [709, 157] width 11 height 11
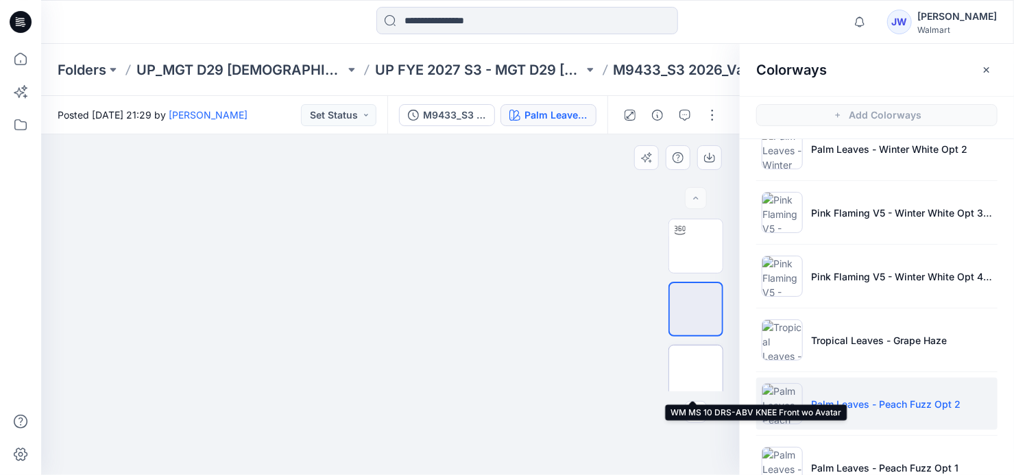
click at [696, 372] on img at bounding box center [696, 372] width 0 height 0
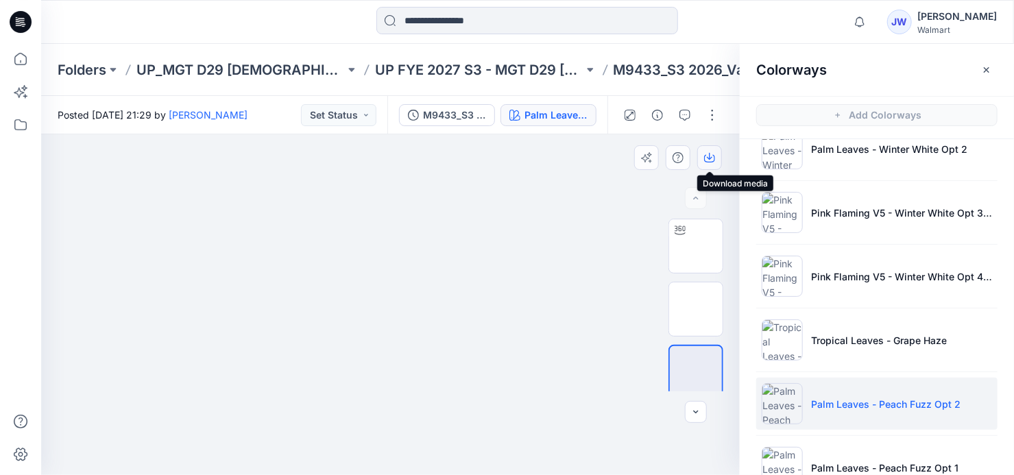
click at [707, 156] on icon "button" at bounding box center [709, 156] width 5 height 7
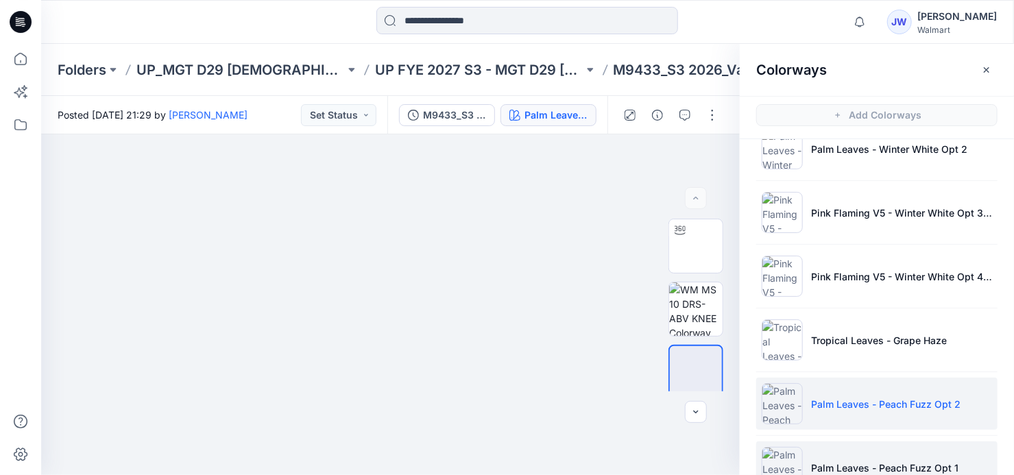
scroll to position [1495, 0]
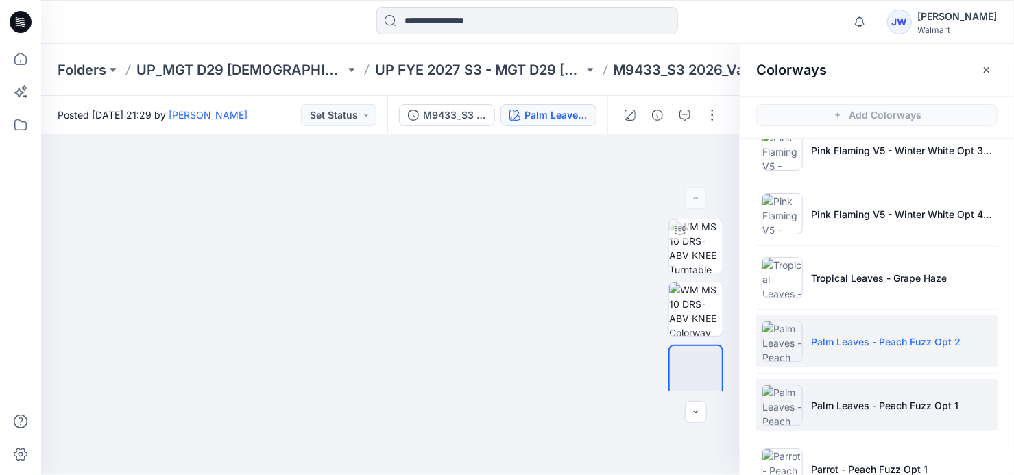
click at [838, 398] on p "Palm Leaves - Peach Fuzz Opt 1" at bounding box center [884, 405] width 147 height 14
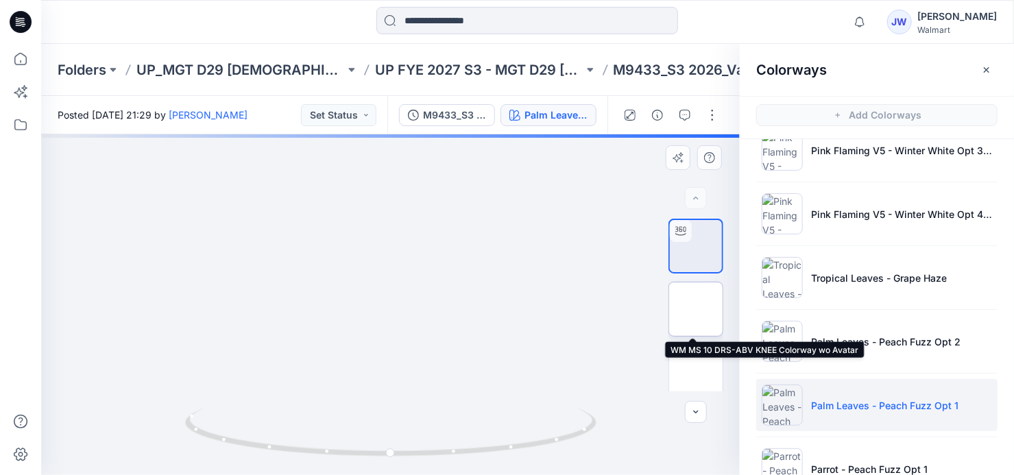
click at [696, 309] on img at bounding box center [696, 309] width 0 height 0
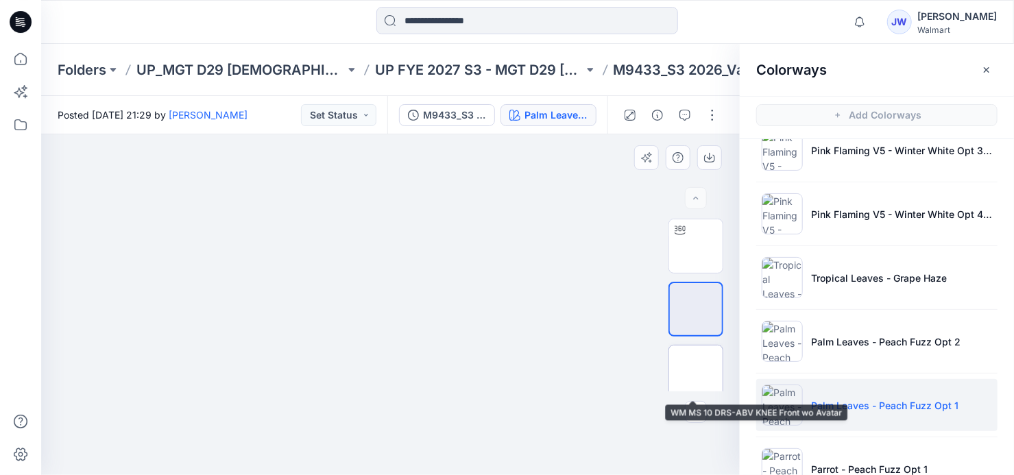
click at [696, 372] on img at bounding box center [696, 372] width 0 height 0
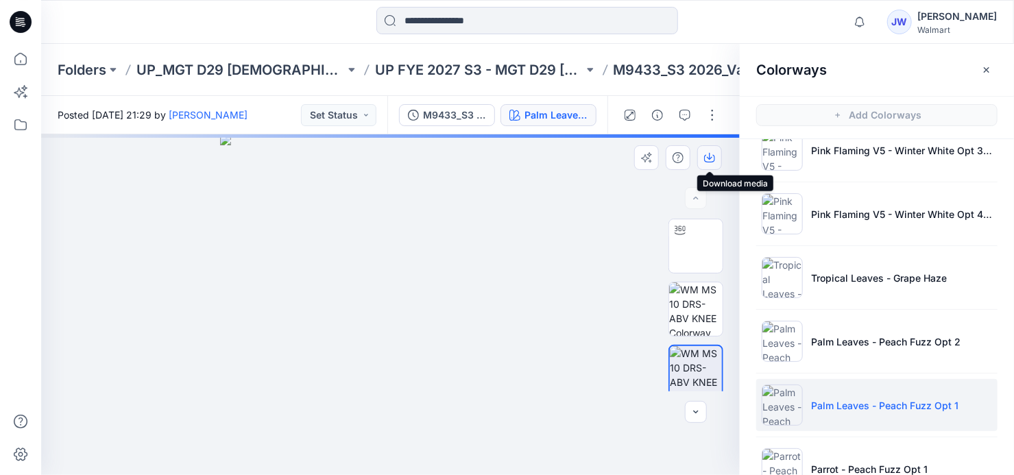
click at [709, 159] on icon "button" at bounding box center [709, 157] width 11 height 11
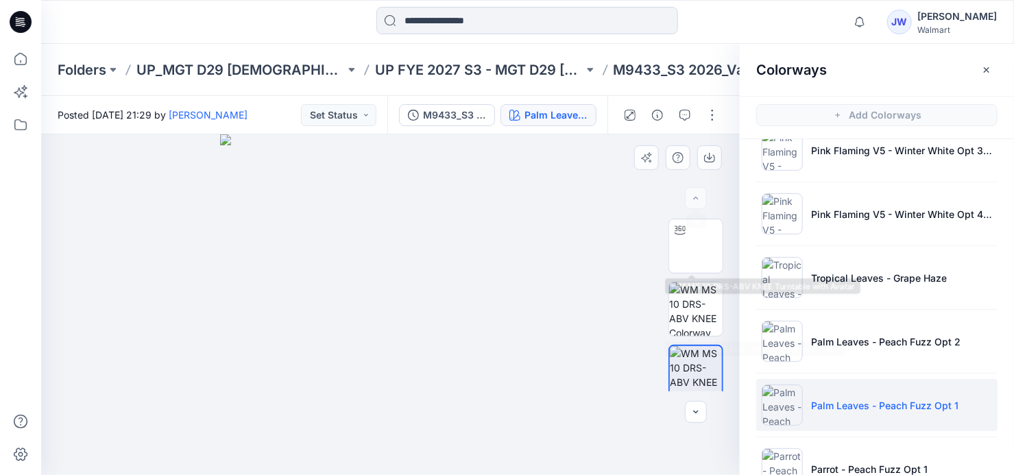
scroll to position [62, 0]
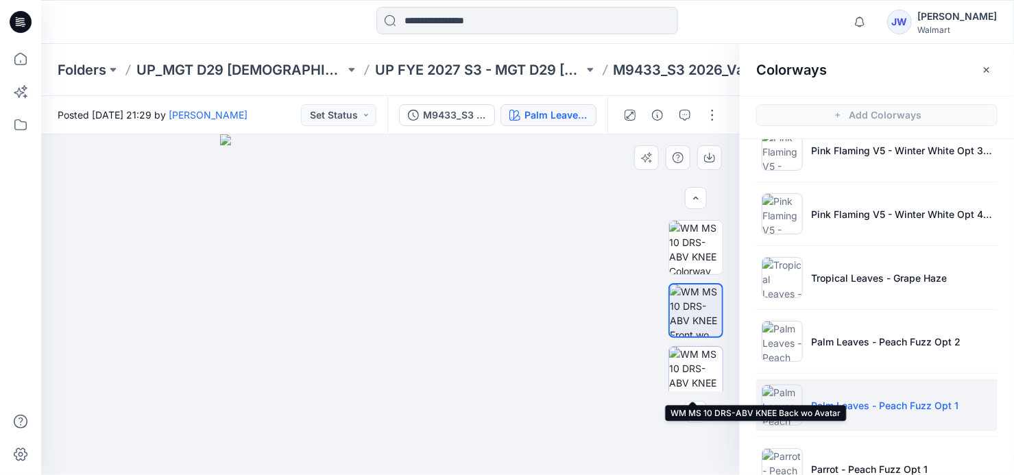
click at [687, 362] on img at bounding box center [695, 373] width 53 height 53
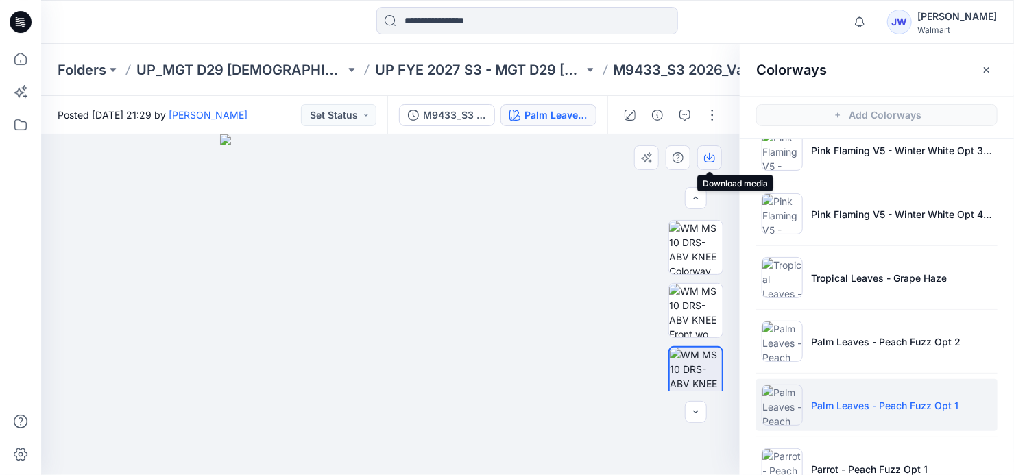
click at [706, 156] on icon "button" at bounding box center [709, 157] width 11 height 11
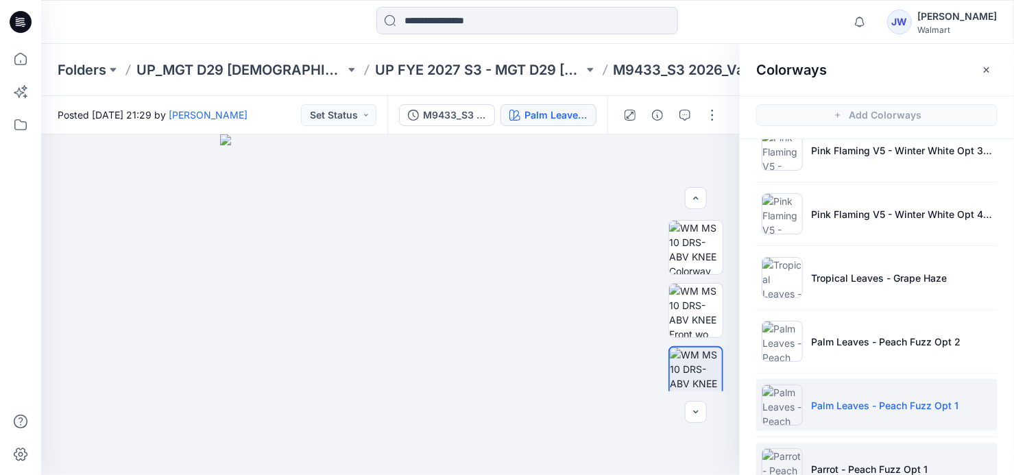
scroll to position [1558, 0]
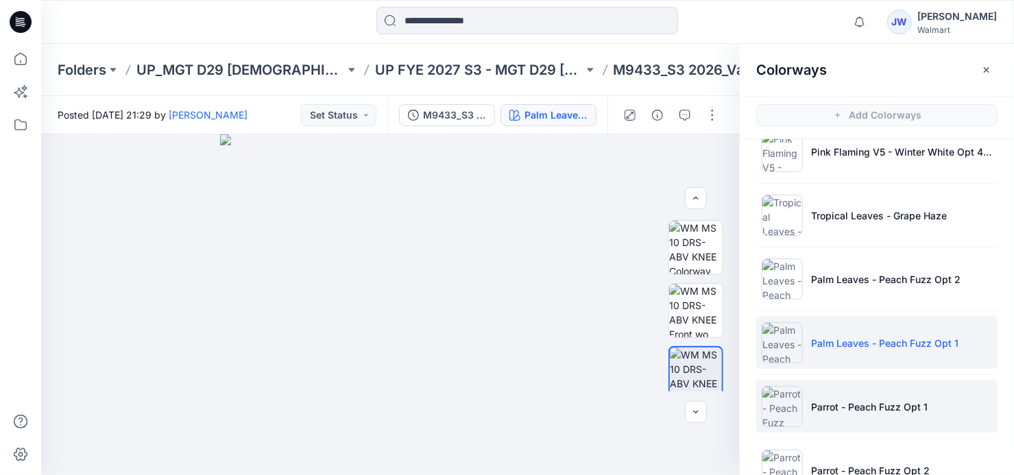
click at [832, 400] on p "Parrot - Peach Fuzz Opt 1" at bounding box center [869, 407] width 117 height 14
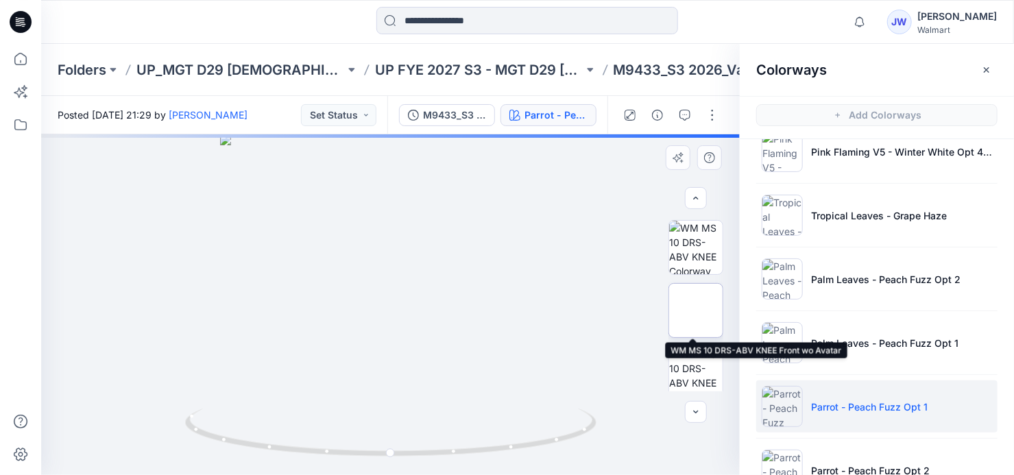
click at [696, 311] on img at bounding box center [696, 311] width 0 height 0
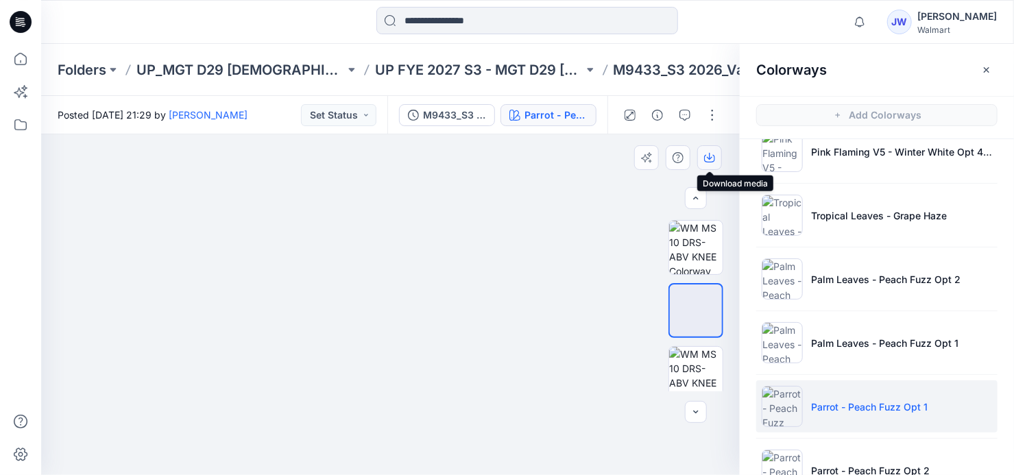
click at [706, 160] on icon "button" at bounding box center [709, 157] width 11 height 11
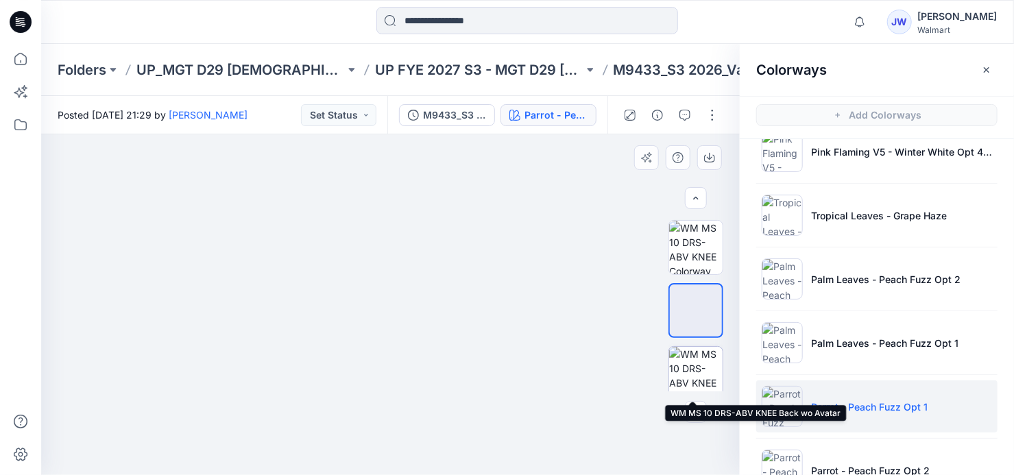
click at [688, 352] on img at bounding box center [695, 373] width 53 height 53
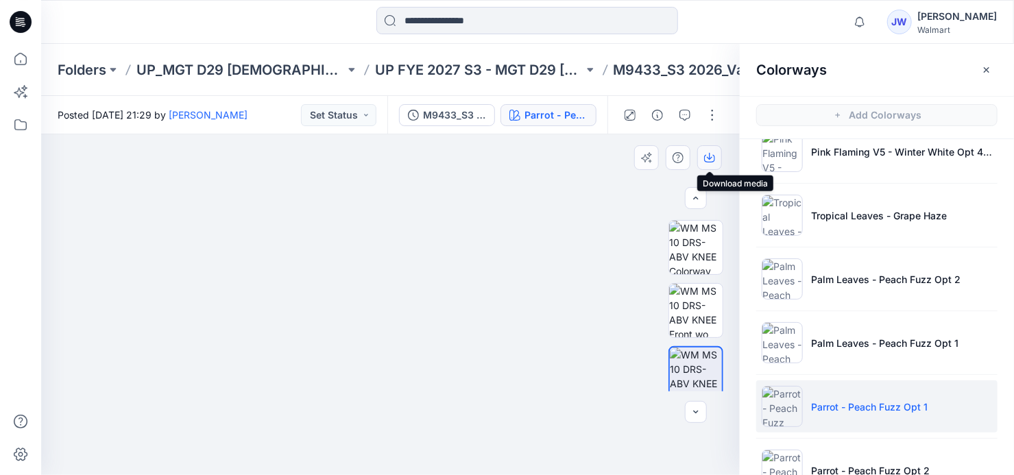
click at [706, 157] on icon "button" at bounding box center [709, 157] width 11 height 11
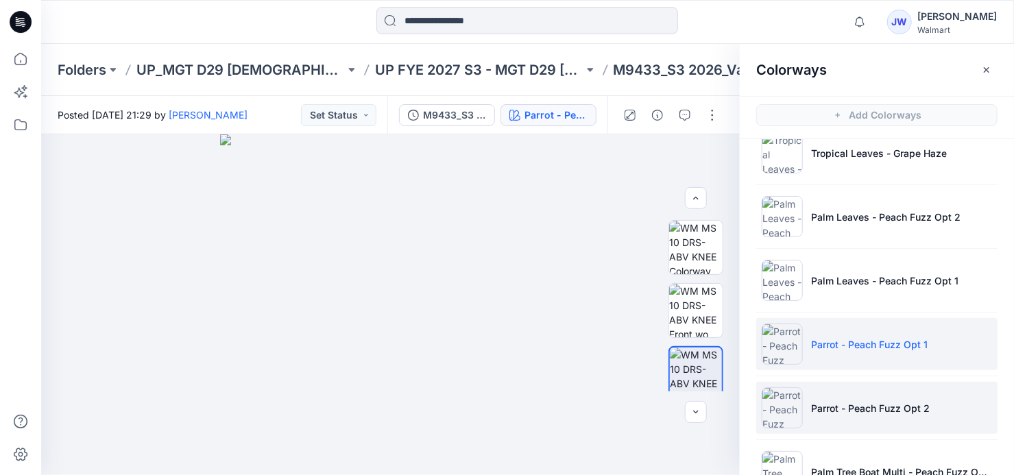
click at [867, 405] on p "Parrot - Peach Fuzz Opt 2" at bounding box center [870, 408] width 119 height 14
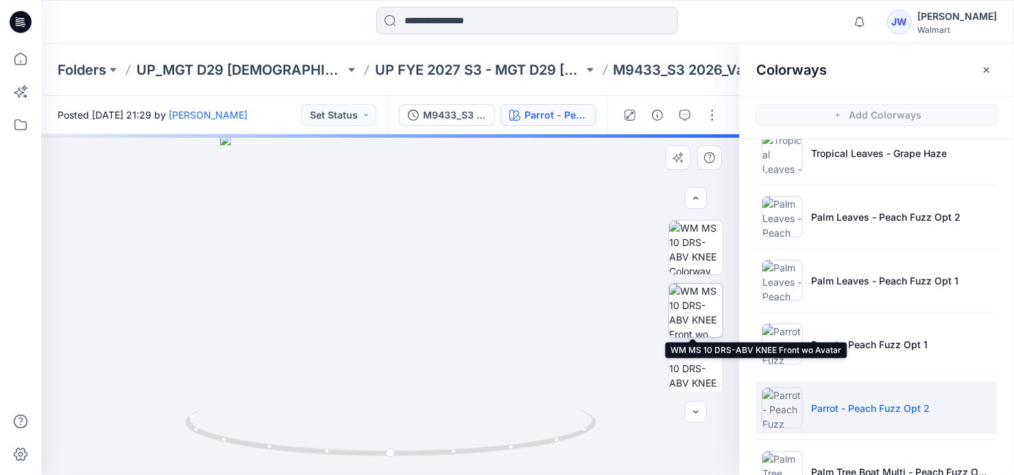
click at [677, 316] on img at bounding box center [695, 310] width 53 height 53
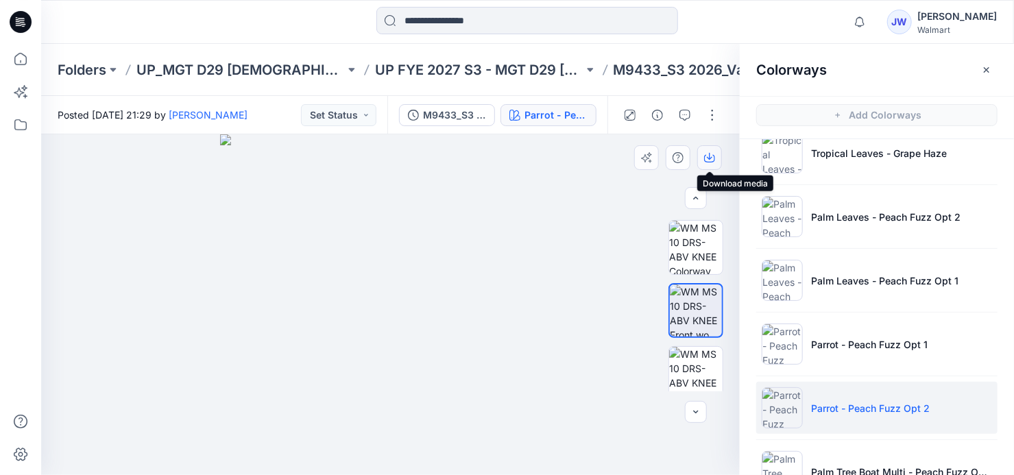
click at [706, 155] on icon "button" at bounding box center [709, 159] width 11 height 8
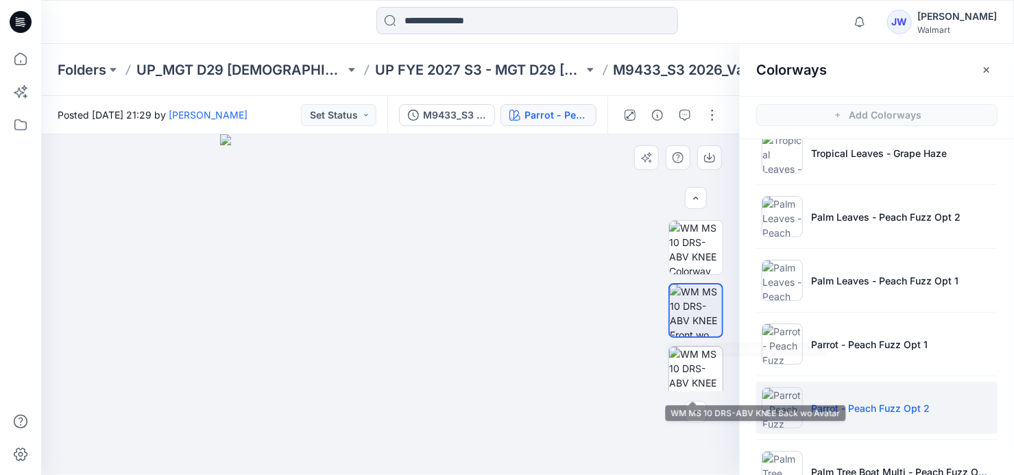
click at [688, 377] on img at bounding box center [695, 373] width 53 height 53
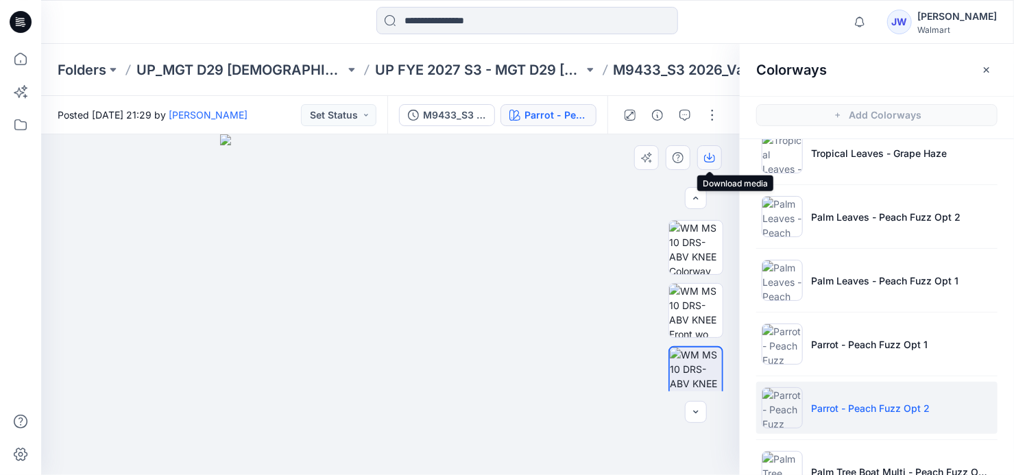
click at [710, 158] on icon "button" at bounding box center [709, 156] width 5 height 7
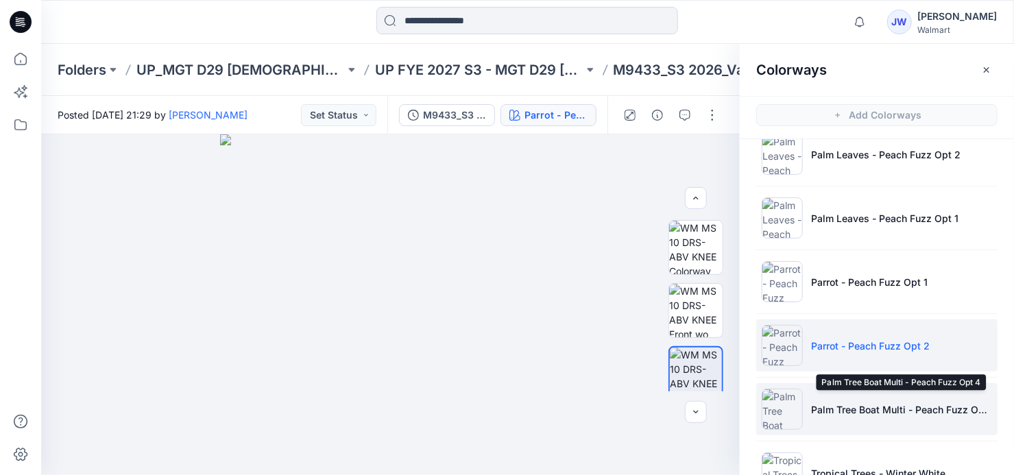
click at [884, 402] on p "Palm Tree Boat Multi - Peach Fuzz Opt 4" at bounding box center [901, 409] width 181 height 14
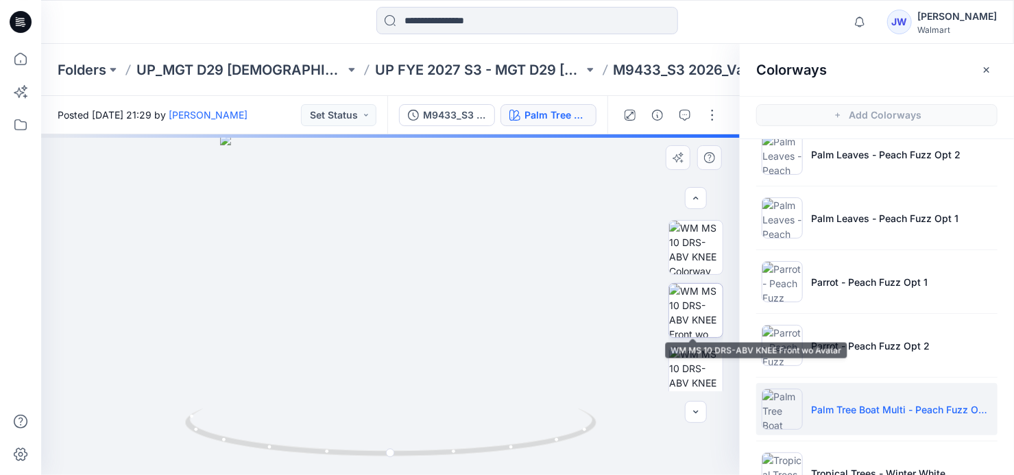
click at [692, 316] on img at bounding box center [695, 310] width 53 height 53
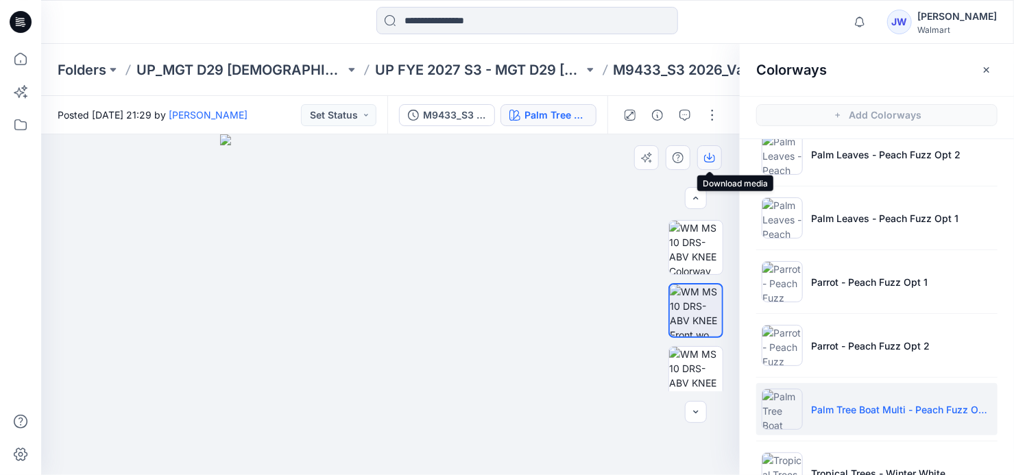
click at [712, 156] on icon "button" at bounding box center [709, 157] width 11 height 11
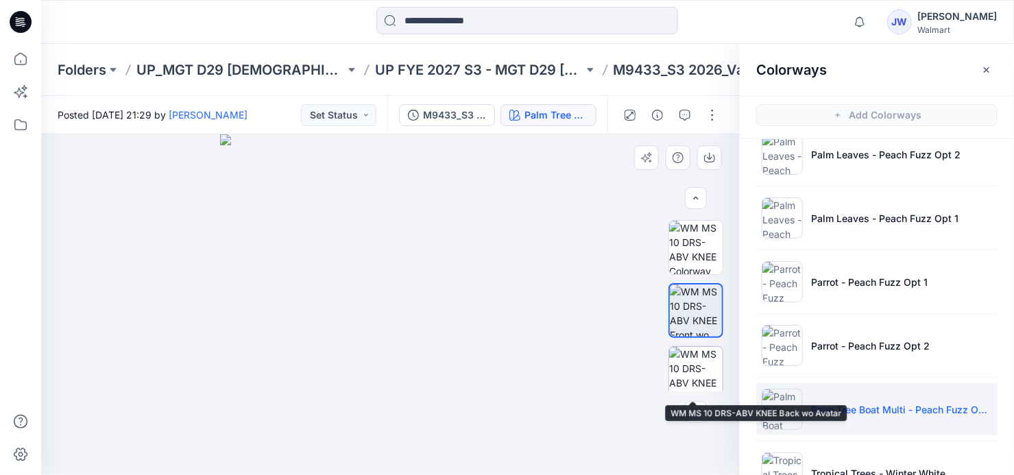
click at [700, 367] on img at bounding box center [695, 373] width 53 height 53
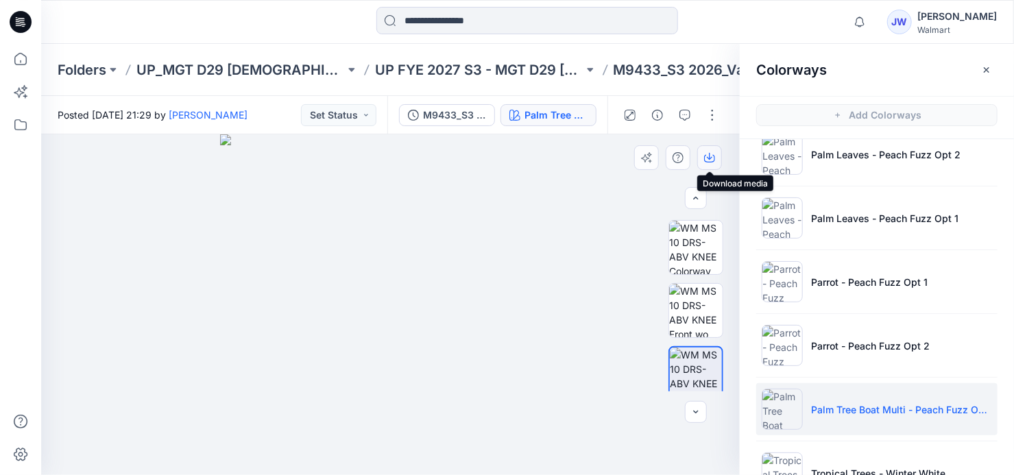
click at [712, 157] on icon "button" at bounding box center [709, 156] width 5 height 7
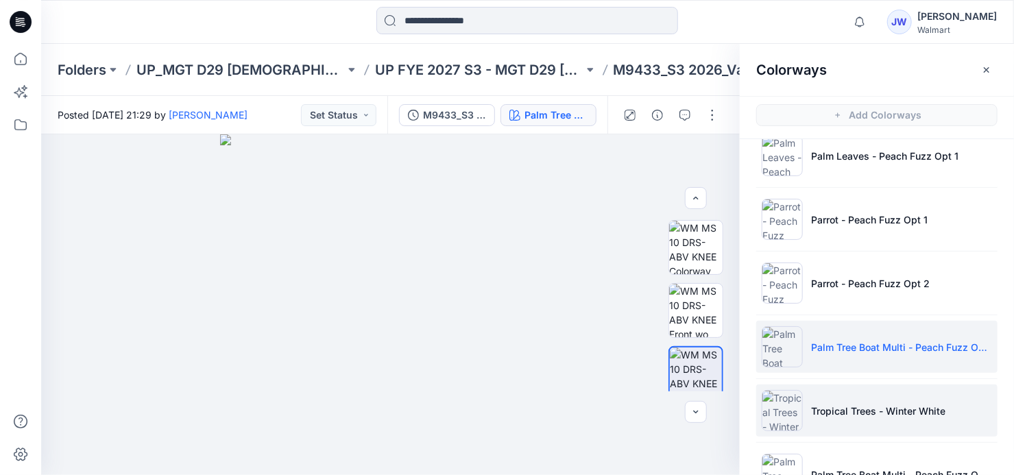
click at [841, 409] on p "Tropical Trees - Winter White" at bounding box center [878, 411] width 134 height 14
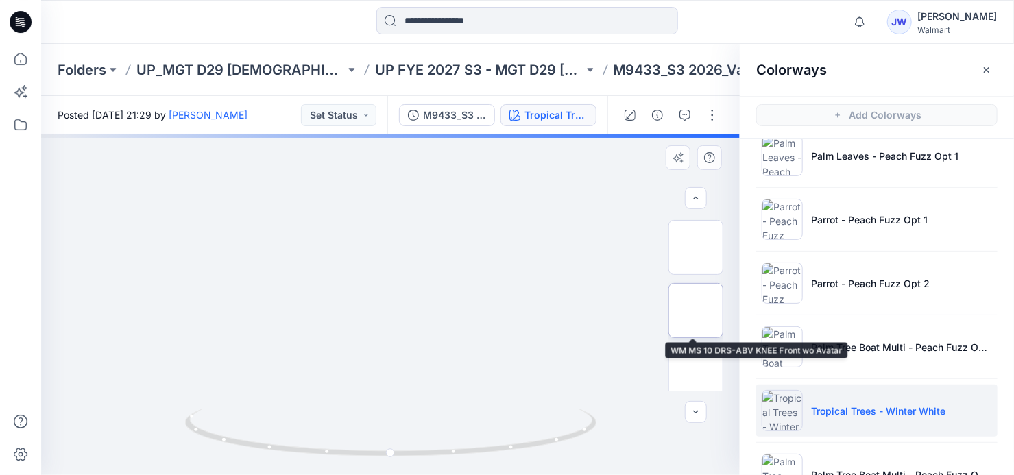
click at [696, 311] on img at bounding box center [696, 311] width 0 height 0
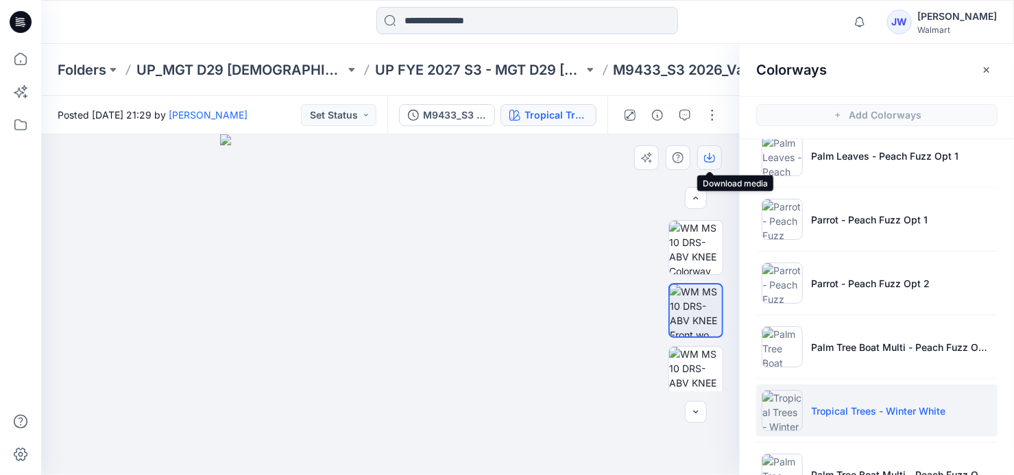
click at [709, 154] on icon "button" at bounding box center [709, 157] width 11 height 11
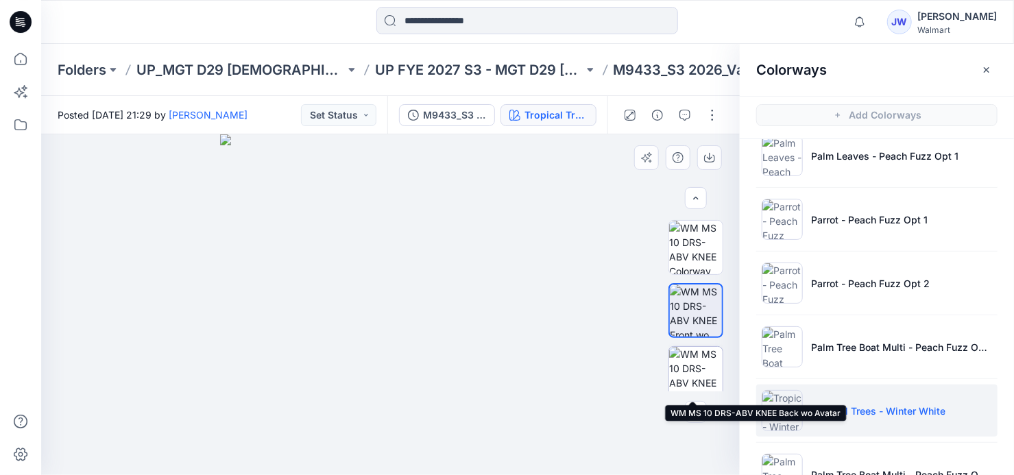
click at [692, 356] on img at bounding box center [695, 373] width 53 height 53
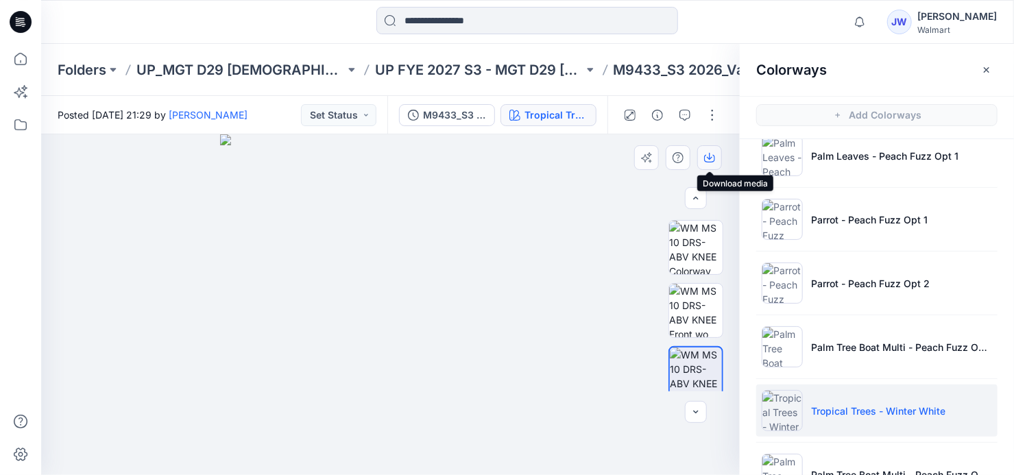
click at [711, 156] on icon "button" at bounding box center [709, 157] width 11 height 11
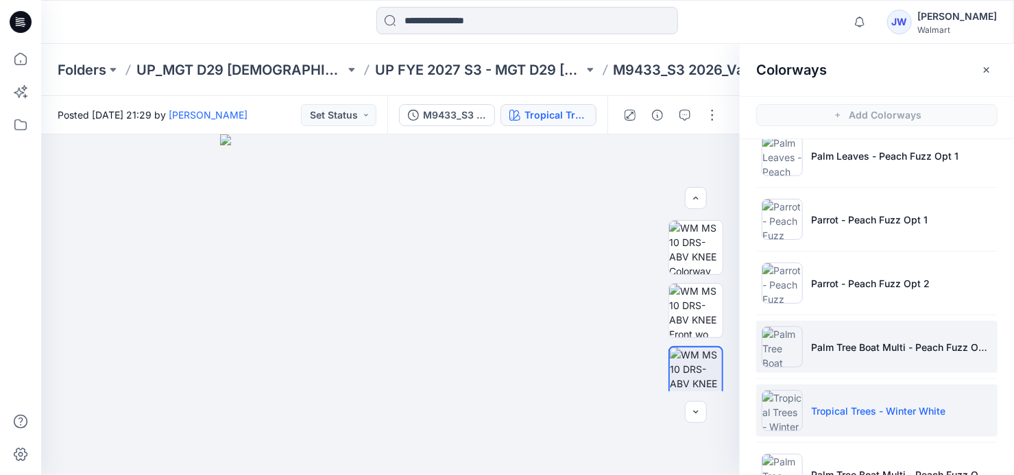
scroll to position [1784, 0]
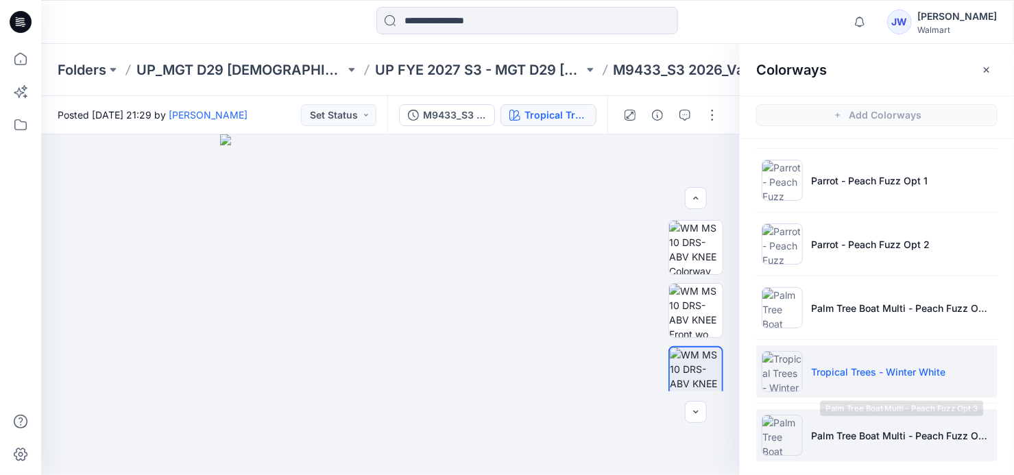
click at [854, 429] on p "Palm Tree Boat Multi - Peach Fuzz Opt 3" at bounding box center [901, 436] width 181 height 14
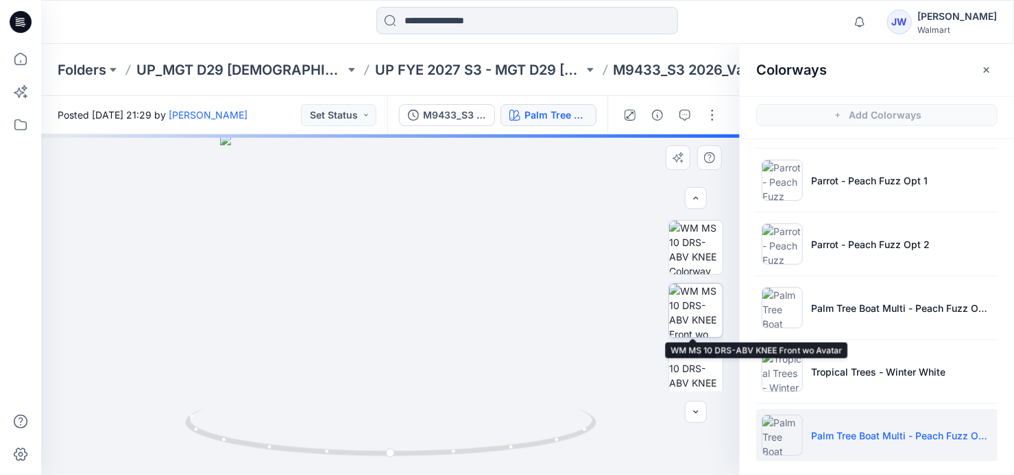
click at [688, 317] on img at bounding box center [695, 310] width 53 height 53
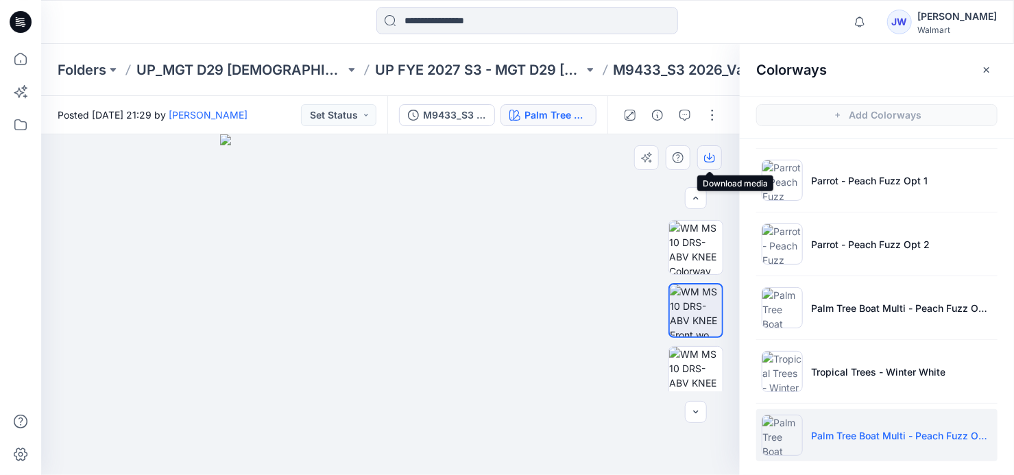
click at [710, 159] on icon "button" at bounding box center [709, 156] width 5 height 7
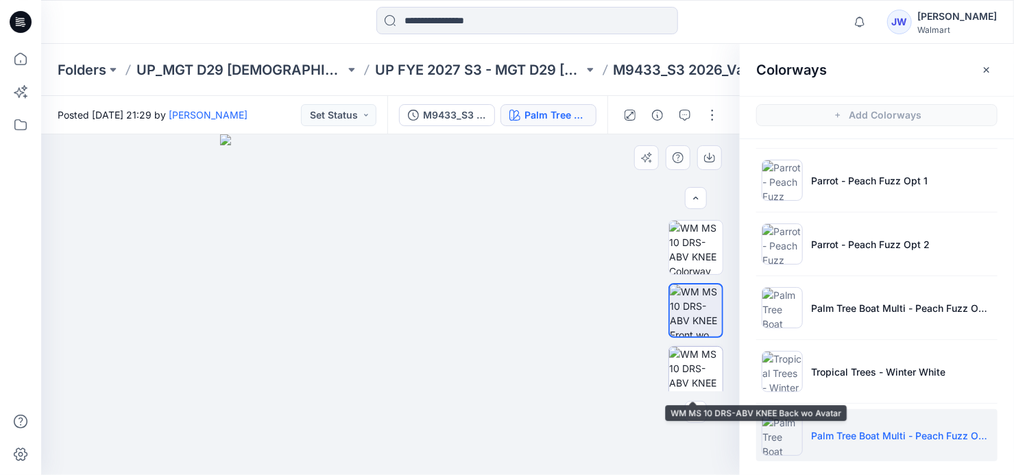
click at [697, 357] on img at bounding box center [695, 373] width 53 height 53
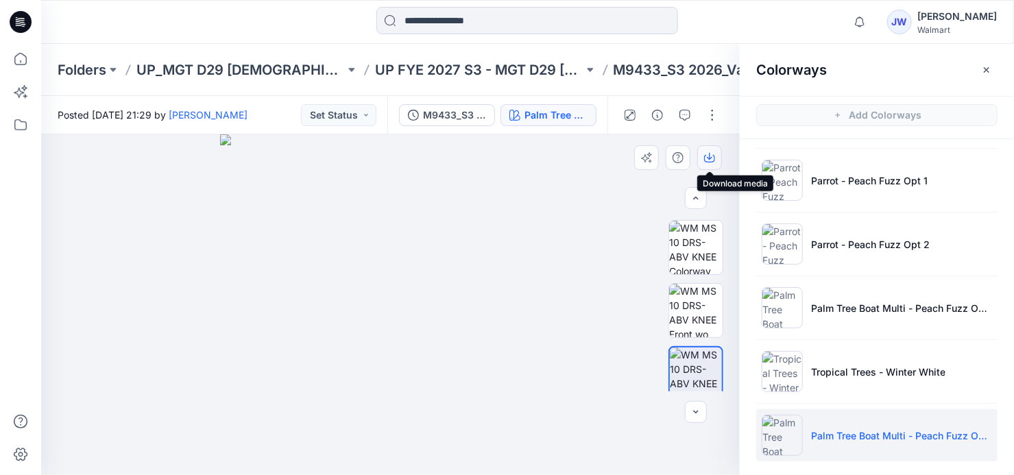
click at [708, 154] on icon "button" at bounding box center [709, 157] width 11 height 11
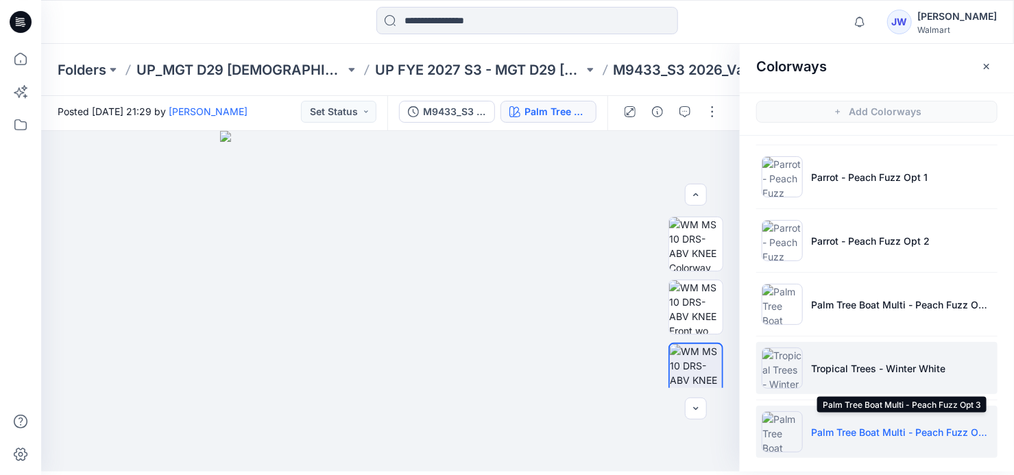
scroll to position [1660, 0]
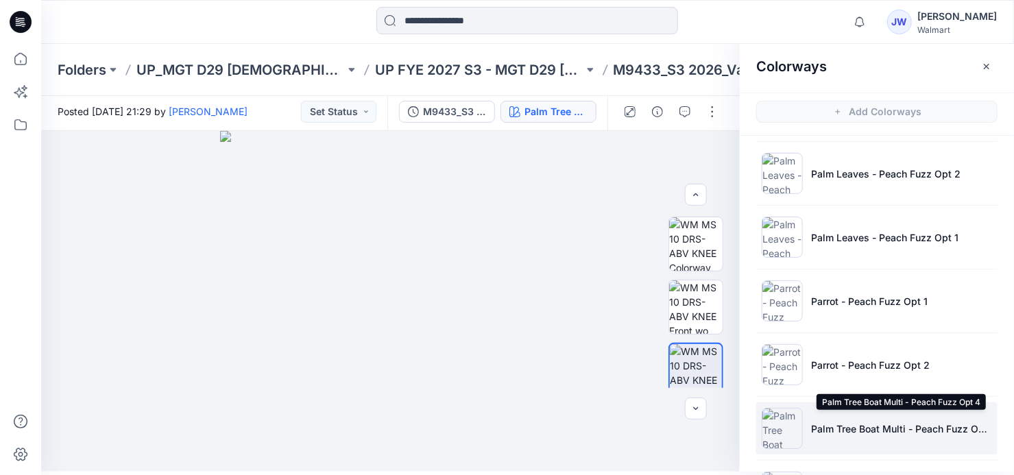
click at [821, 422] on p "Palm Tree Boat Multi - Peach Fuzz Opt 4" at bounding box center [901, 429] width 181 height 14
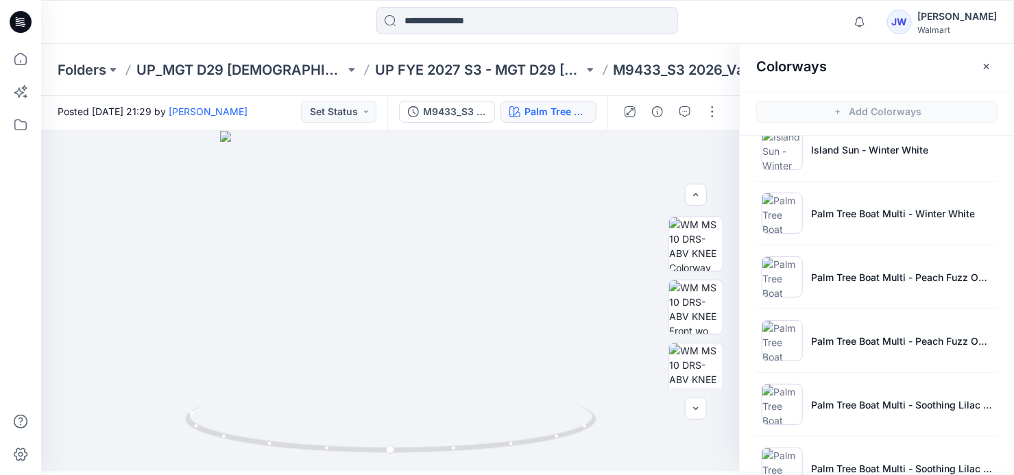
scroll to position [538, 0]
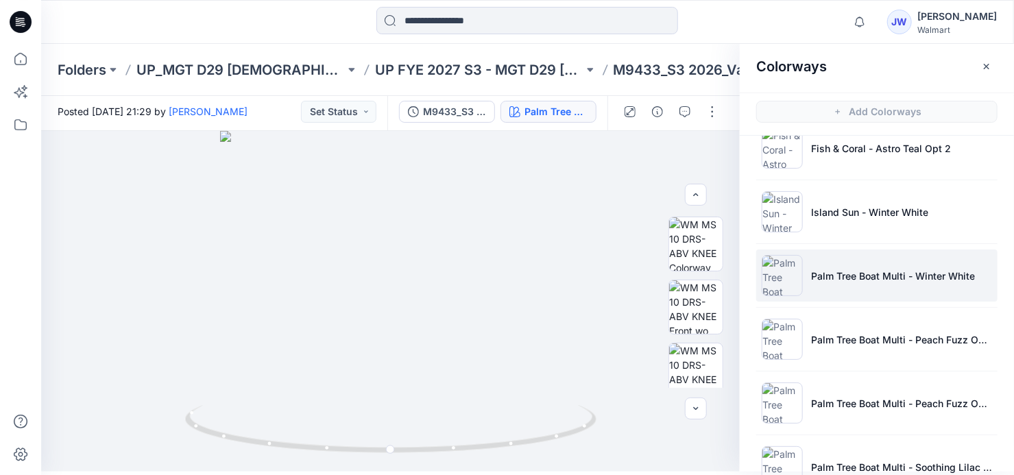
click at [871, 280] on li "Palm Tree Boat Multi - Winter White" at bounding box center [876, 276] width 241 height 52
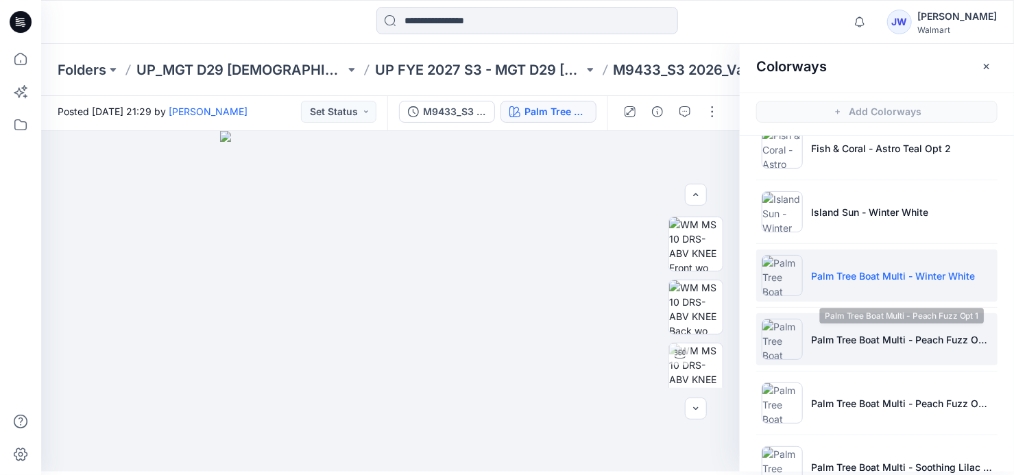
click at [852, 344] on li "Palm Tree Boat Multi - Peach Fuzz Opt 1" at bounding box center [876, 339] width 241 height 52
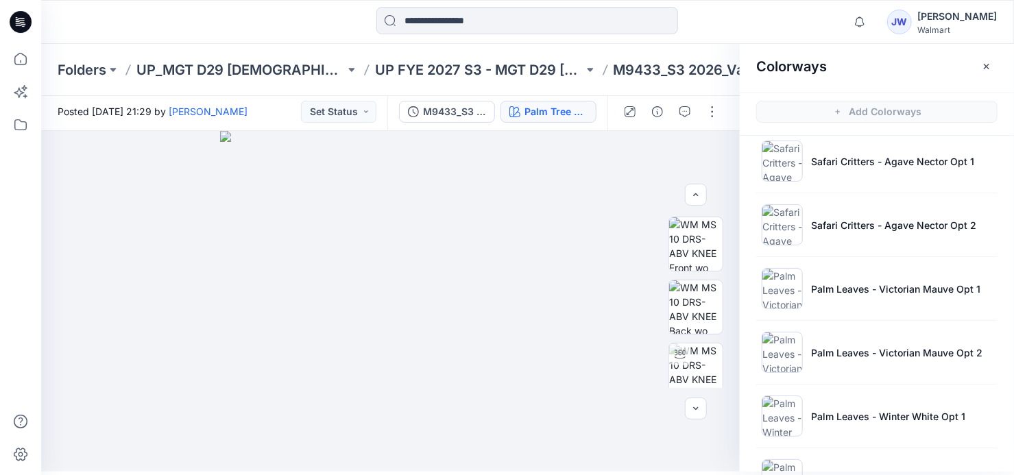
scroll to position [1348, 0]
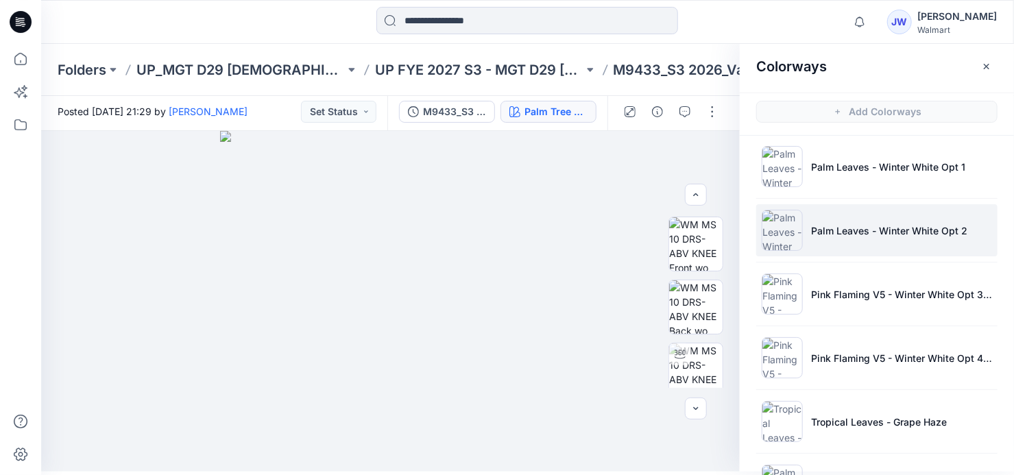
click at [869, 233] on li "Palm Leaves - Winter White Opt 2" at bounding box center [876, 230] width 241 height 52
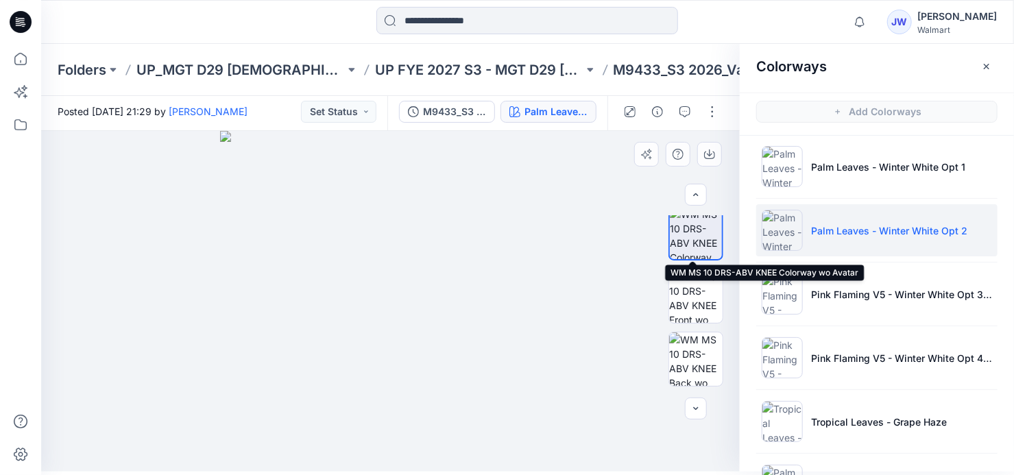
scroll to position [0, 0]
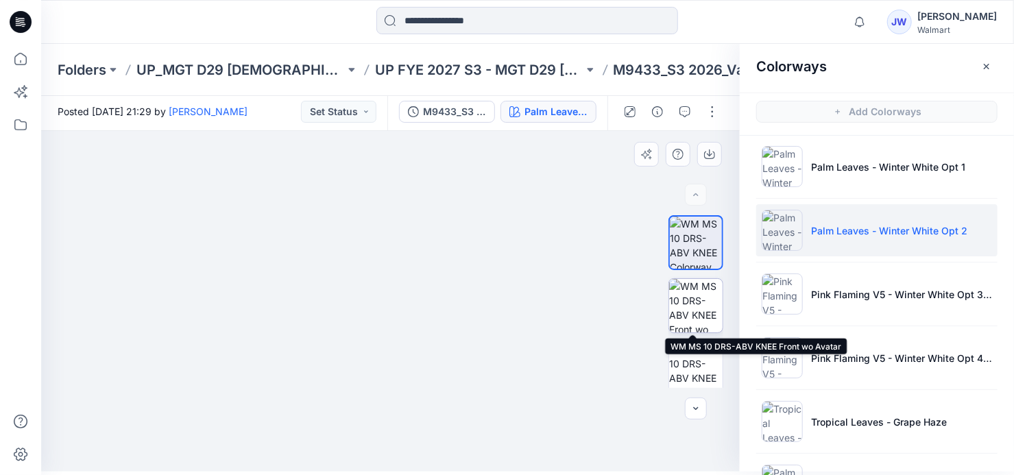
click at [685, 298] on img at bounding box center [695, 305] width 53 height 53
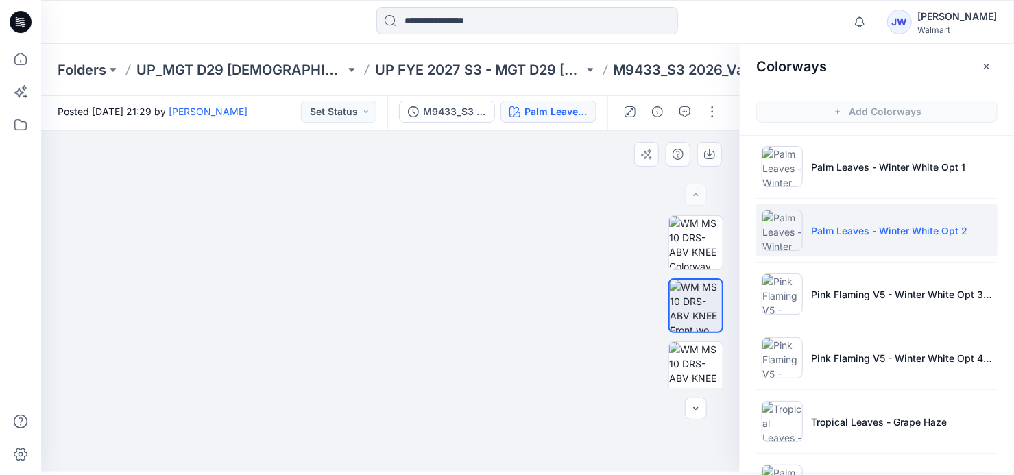
drag, startPoint x: 424, startPoint y: 250, endPoint x: 442, endPoint y: 354, distance: 105.6
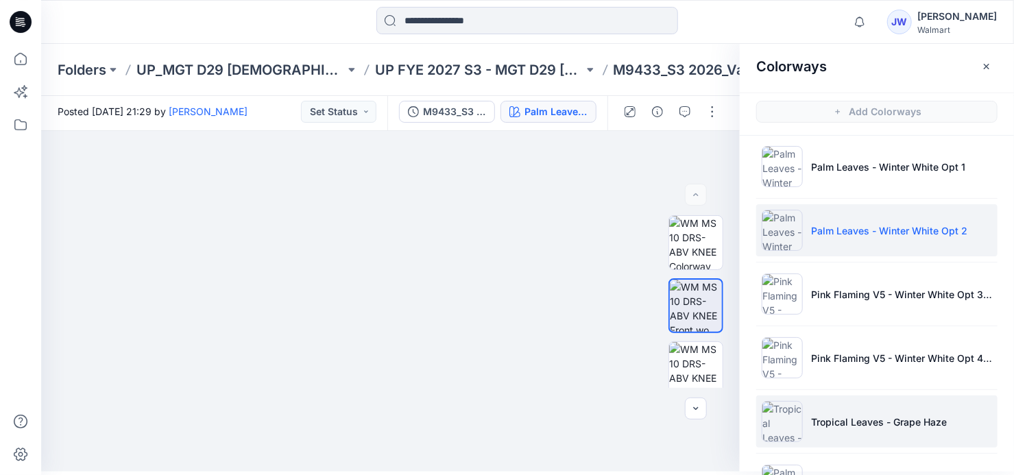
click at [850, 405] on li "Tropical Leaves - Grape Haze" at bounding box center [876, 422] width 241 height 52
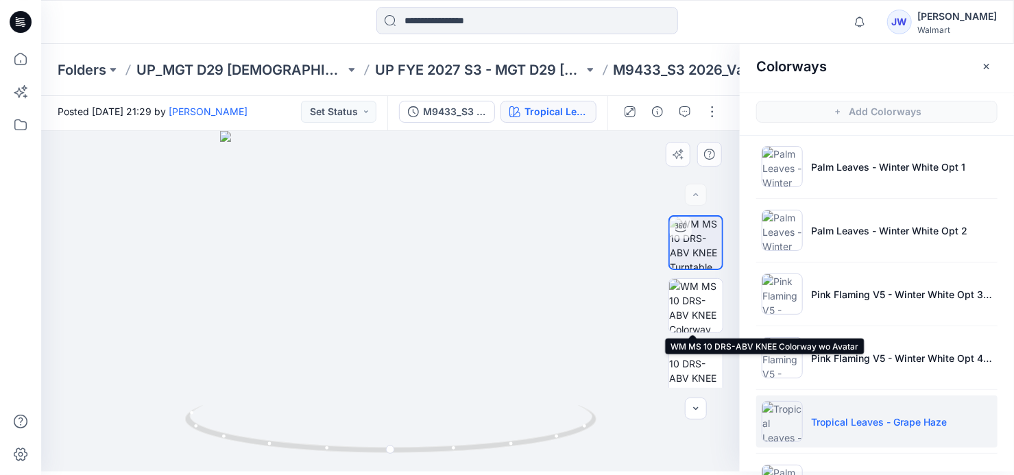
scroll to position [124, 0]
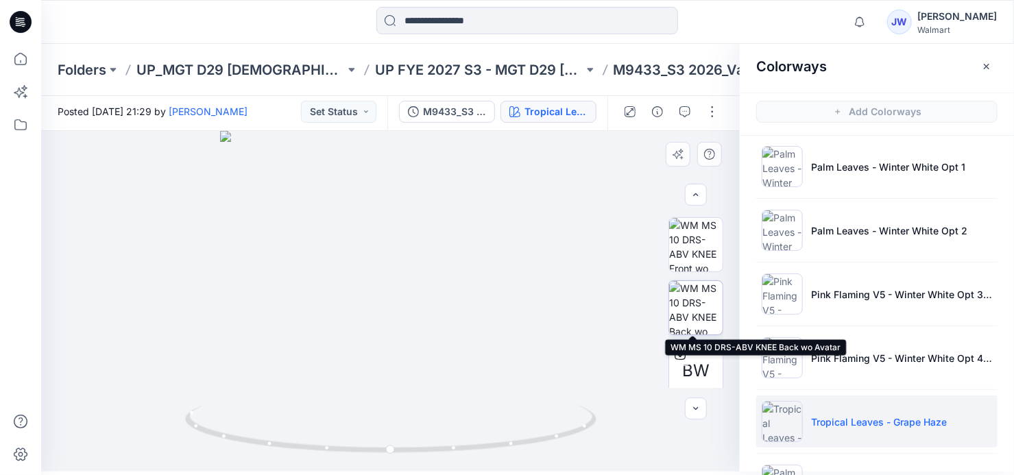
click at [692, 302] on img at bounding box center [695, 307] width 53 height 53
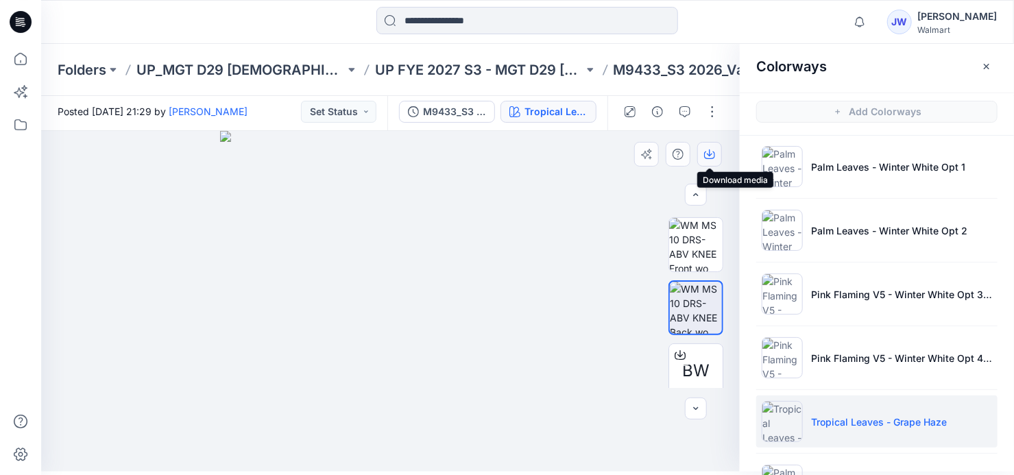
click at [709, 154] on icon "button" at bounding box center [709, 154] width 11 height 11
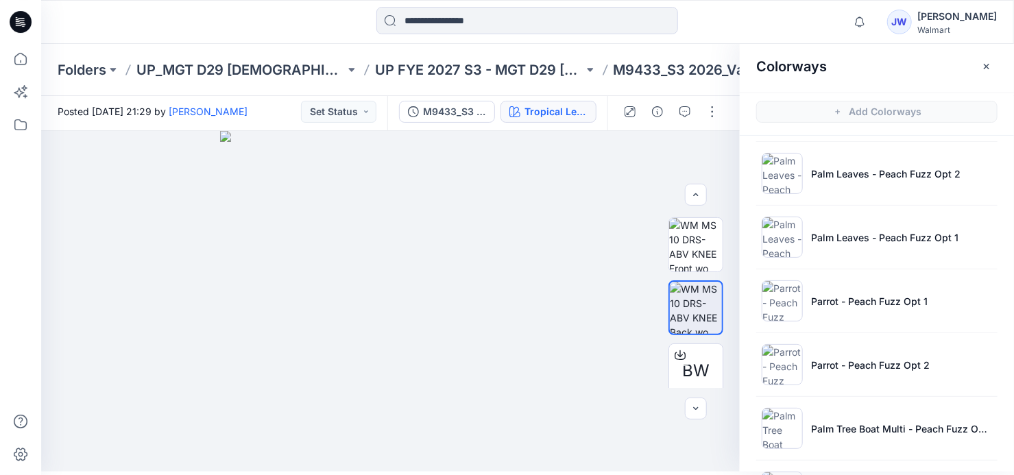
scroll to position [1535, 0]
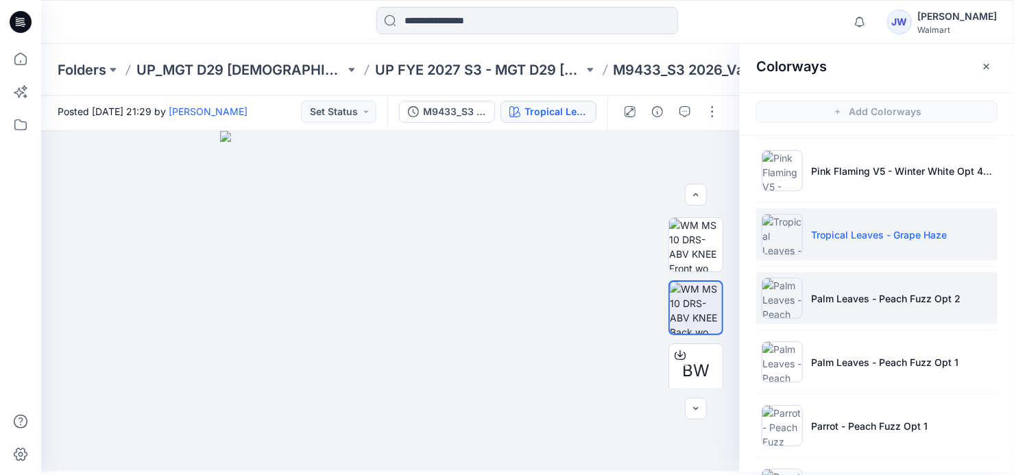
click at [850, 301] on li "Palm Leaves - Peach Fuzz Opt 2" at bounding box center [876, 298] width 241 height 52
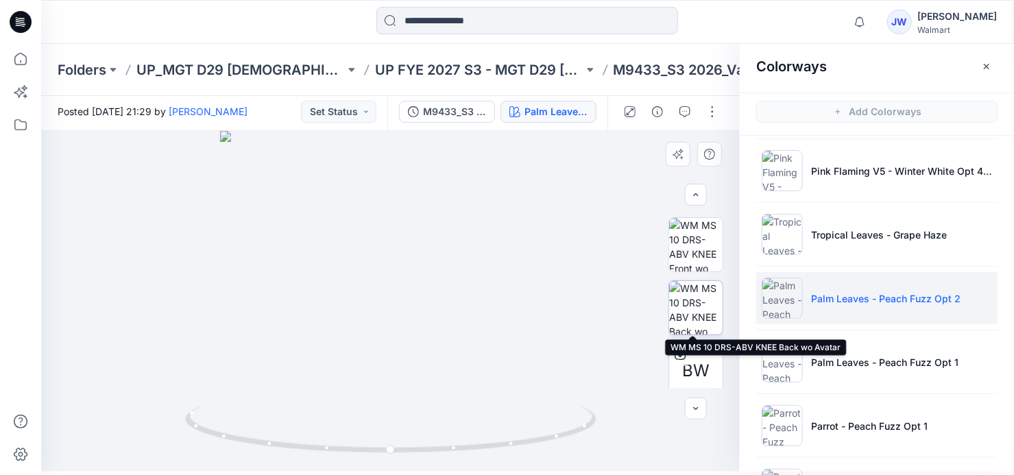
click at [683, 298] on img at bounding box center [695, 307] width 53 height 53
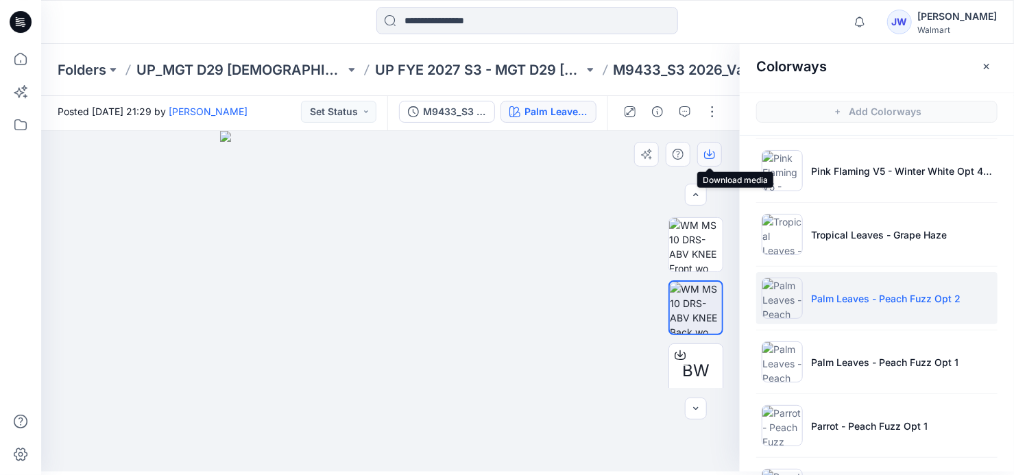
click at [708, 156] on icon "button" at bounding box center [709, 154] width 11 height 11
